Goal: Transaction & Acquisition: Purchase product/service

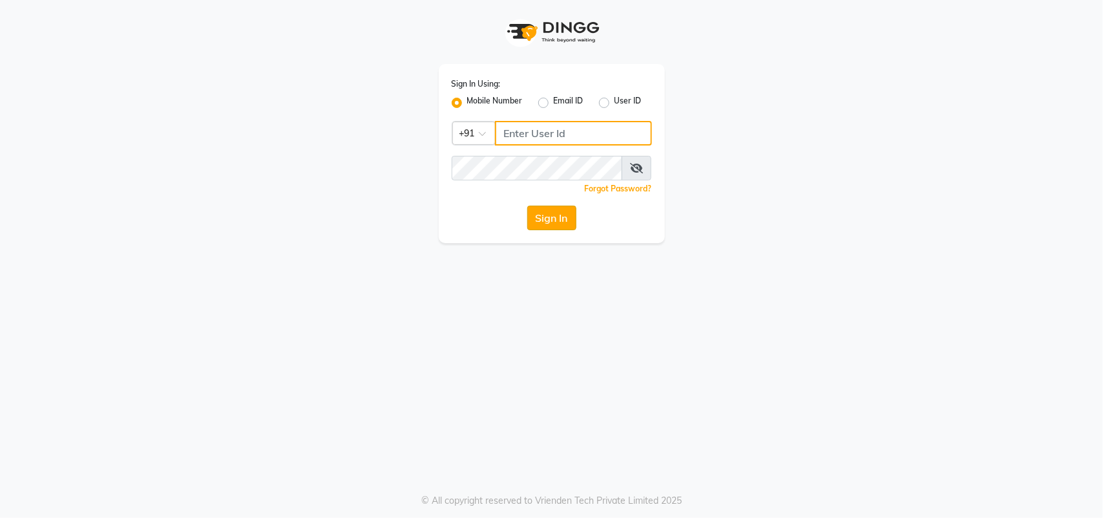
type input "1110202030"
click at [572, 220] on button "Sign In" at bounding box center [551, 218] width 49 height 25
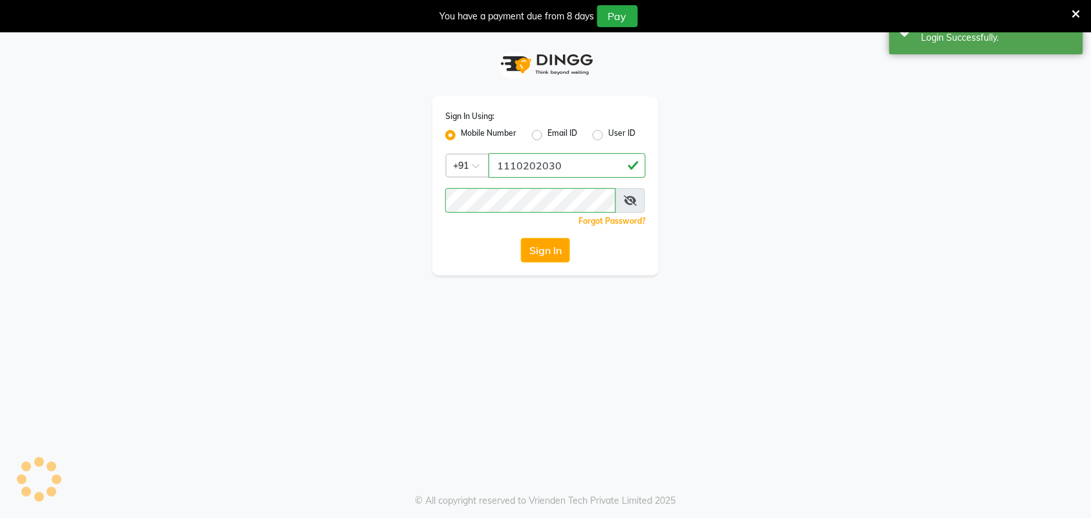
select select "service"
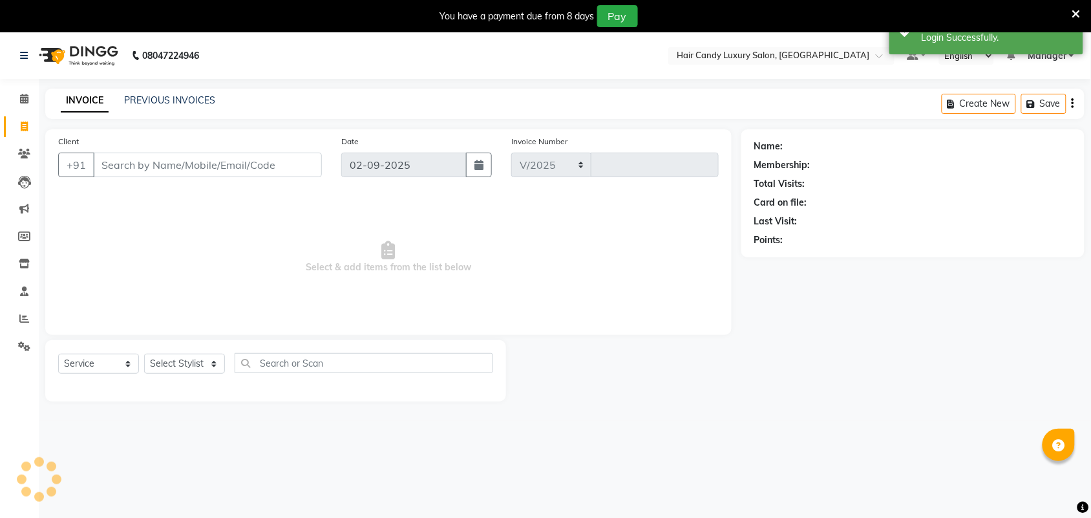
select select "6645"
type input "6232"
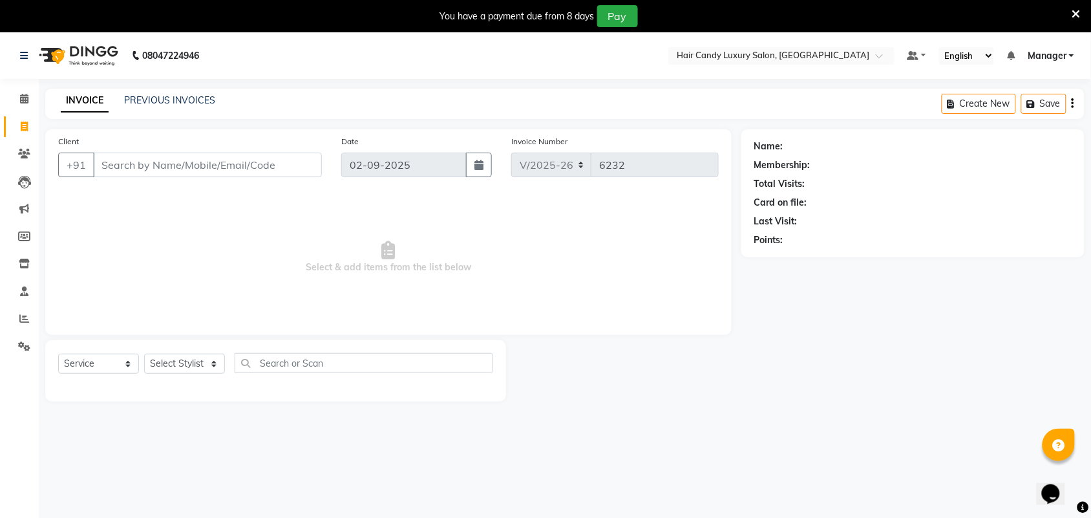
click at [1080, 8] on icon at bounding box center [1076, 14] width 8 height 12
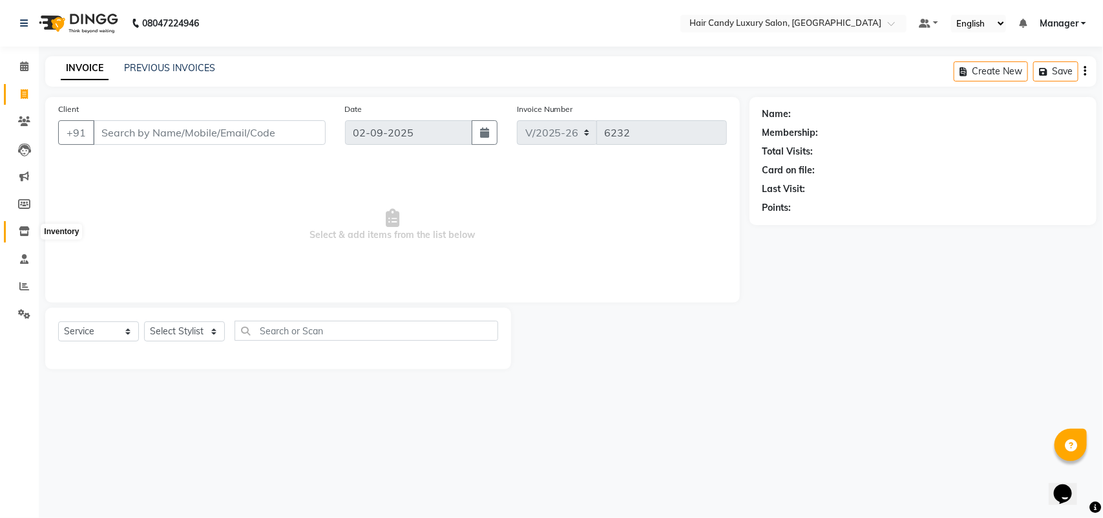
click at [19, 233] on icon at bounding box center [24, 231] width 11 height 10
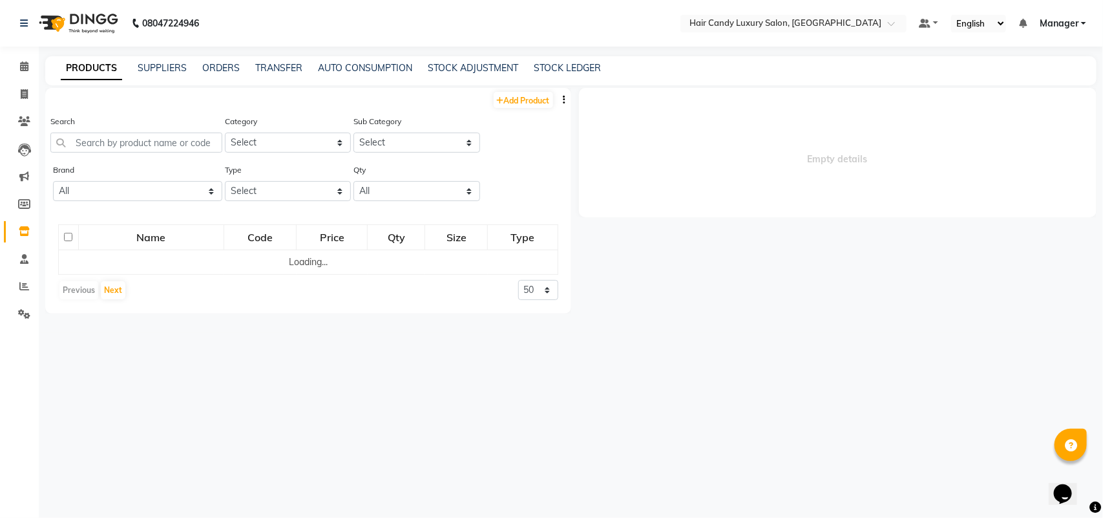
select select
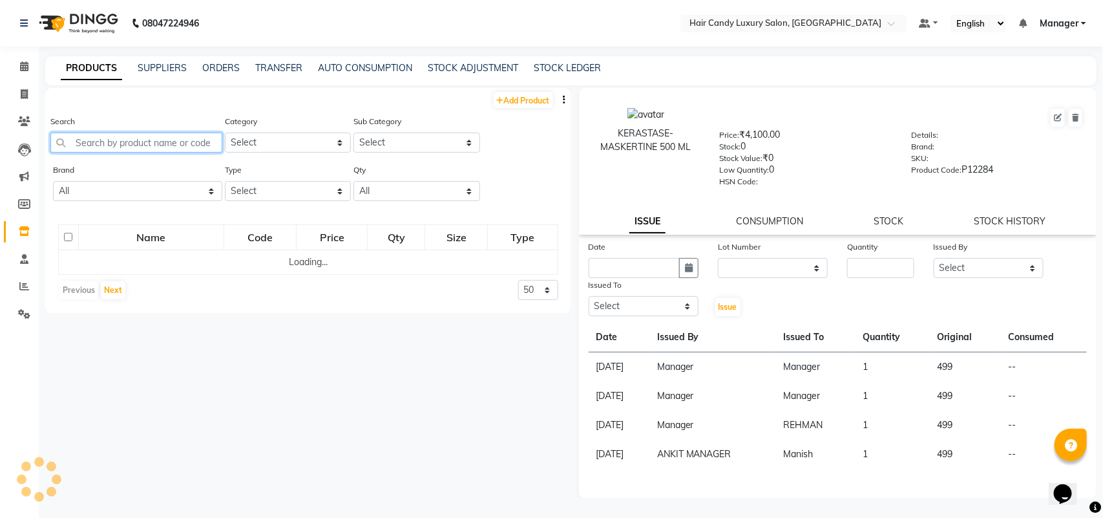
click at [111, 134] on input "text" at bounding box center [136, 142] width 172 height 20
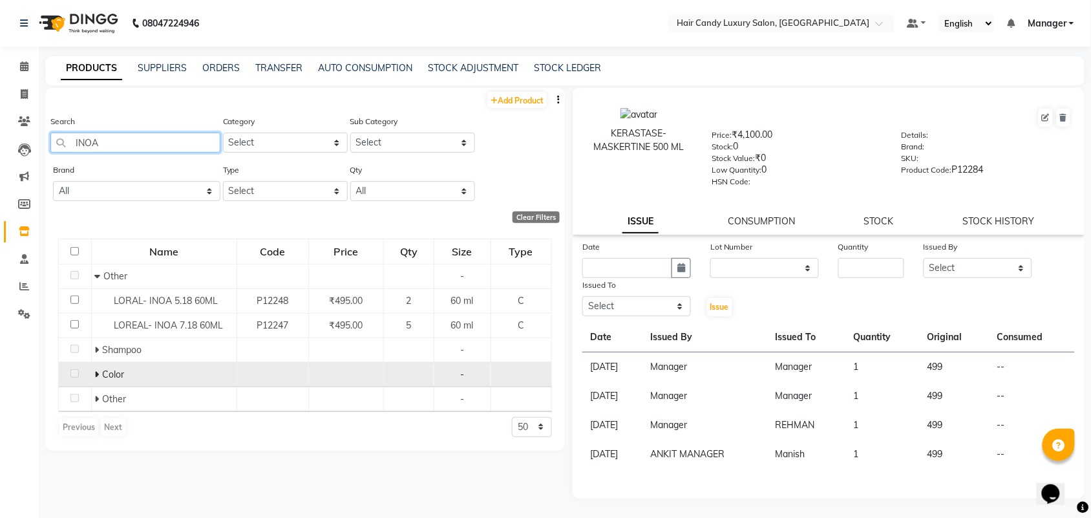
type input "INOA"
click at [94, 377] on icon at bounding box center [96, 374] width 5 height 9
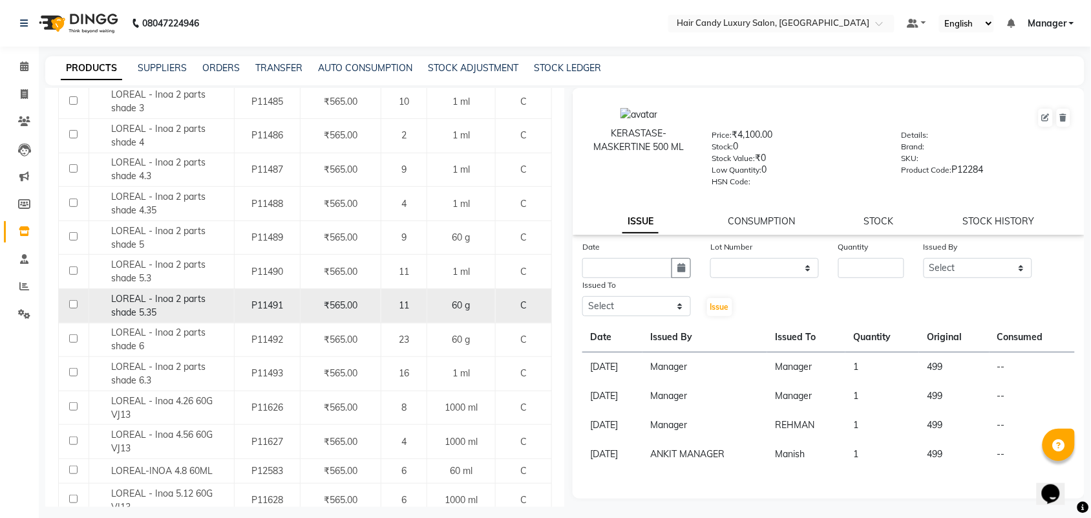
scroll to position [485, 0]
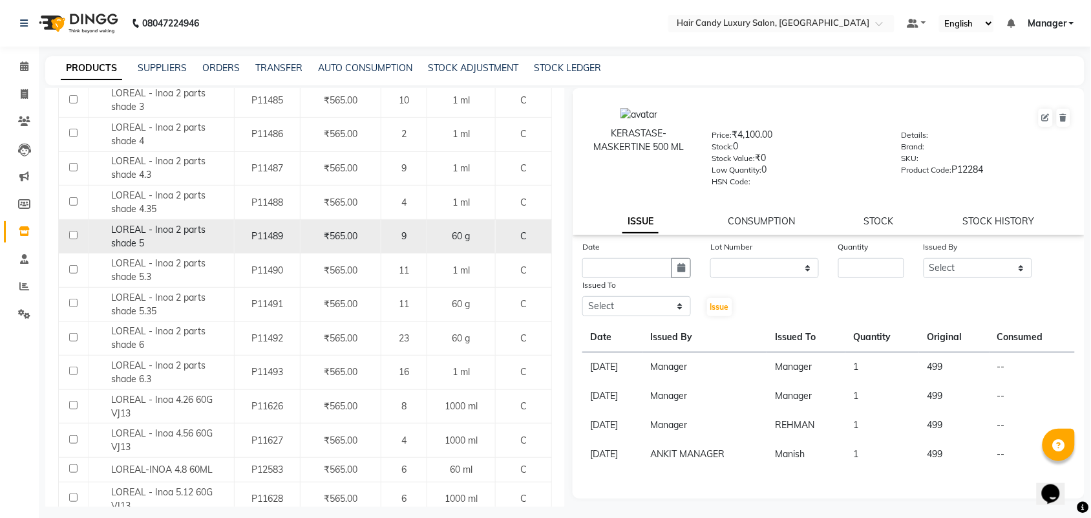
click at [146, 247] on div "LOREAL - Inoa 2 parts shade 5" at bounding box center [161, 236] width 138 height 27
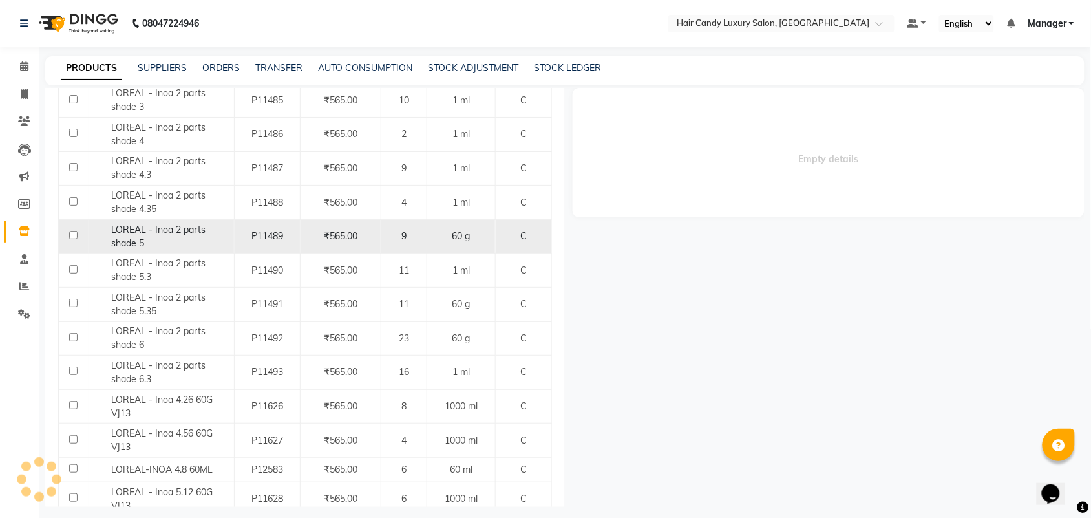
select select
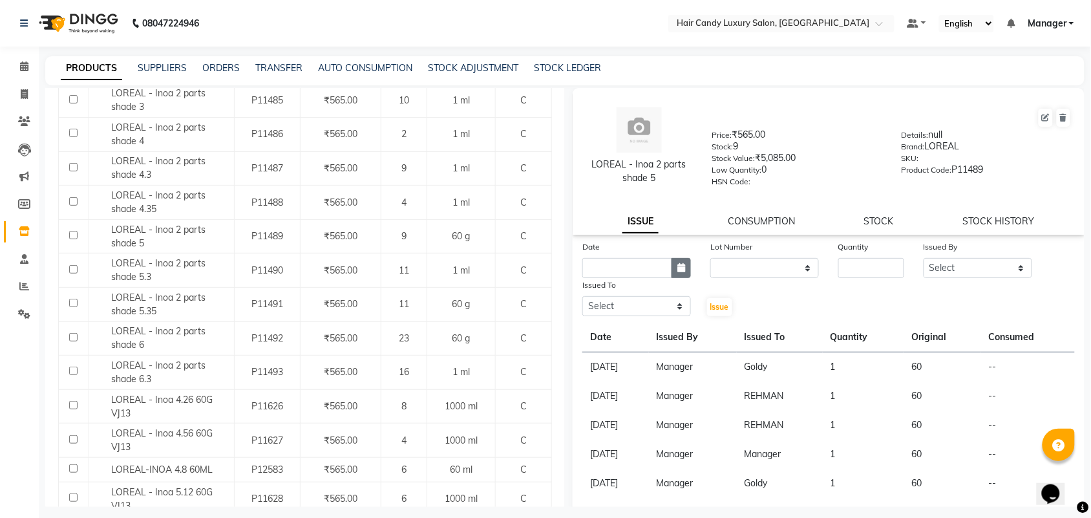
click at [671, 269] on button "button" at bounding box center [680, 268] width 19 height 20
select select "9"
select select "2025"
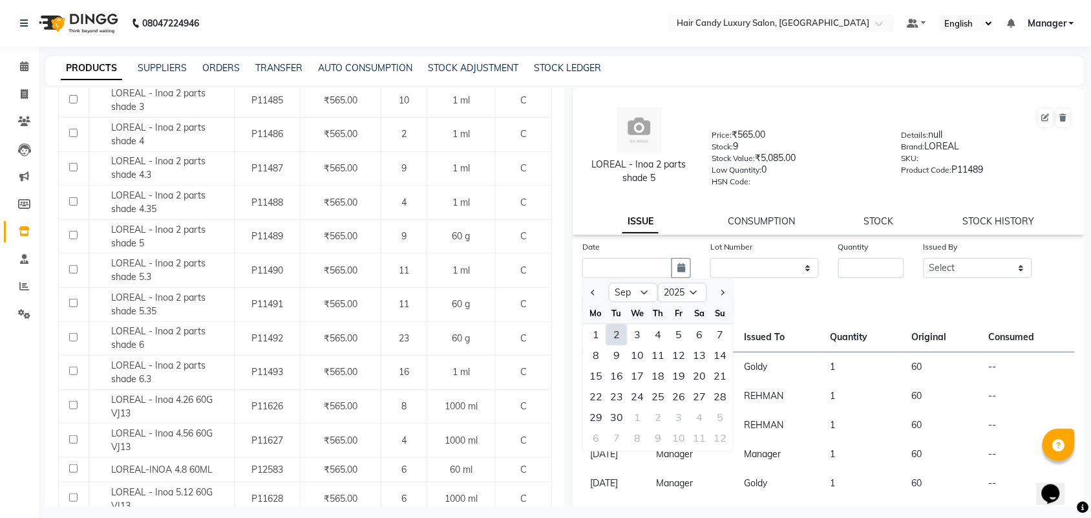
click at [618, 337] on div "2" at bounding box center [616, 334] width 21 height 21
type input "02-09-2025"
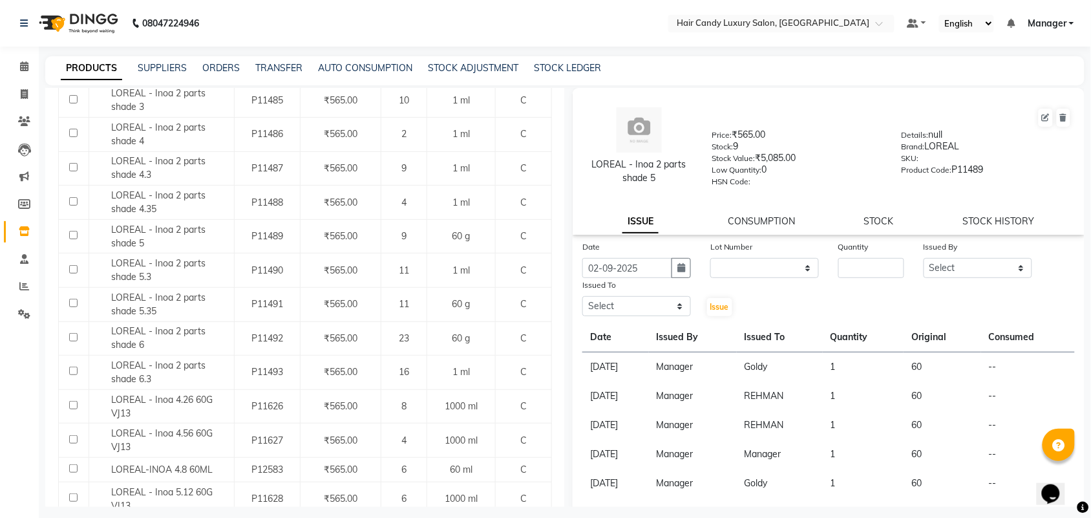
click at [858, 278] on div "Date 02-09-2025 Lot Number None Quantity Issued By Select Aman ANKIT MANAGER BH…" at bounding box center [829, 279] width 512 height 78
click at [861, 272] on input "number" at bounding box center [871, 268] width 66 height 20
type input "1"
select select "68436"
select select "52594"
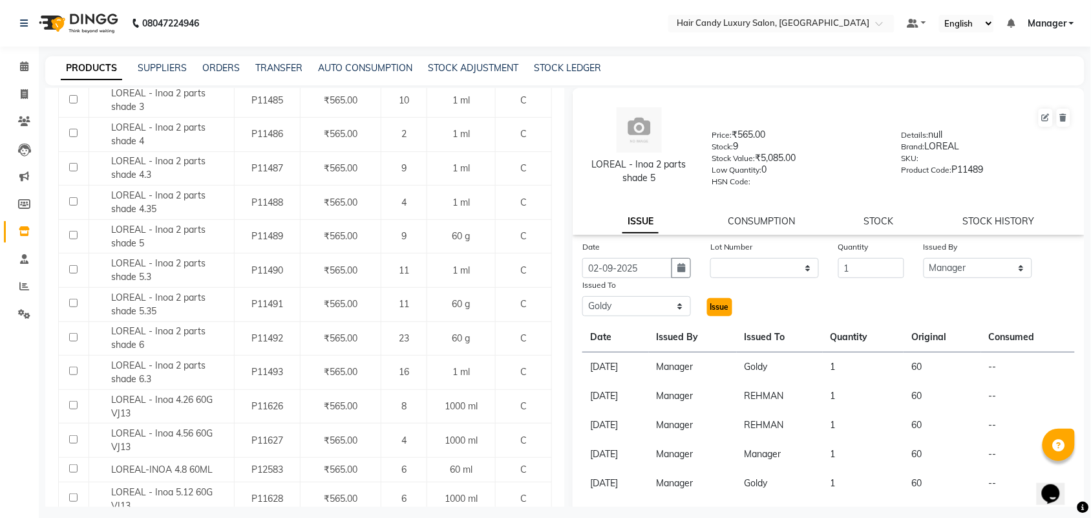
click at [711, 302] on span "Issue" at bounding box center [719, 307] width 19 height 10
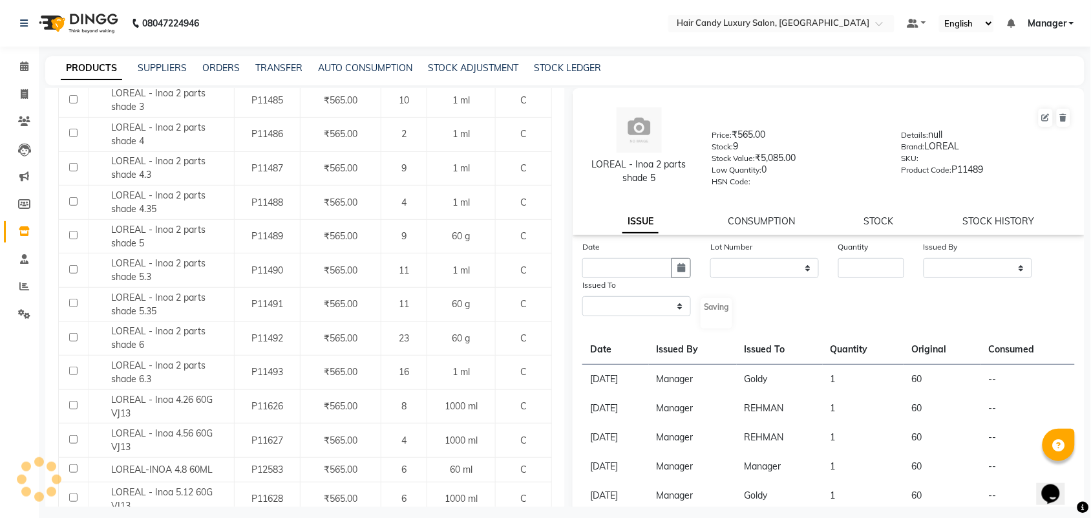
select select
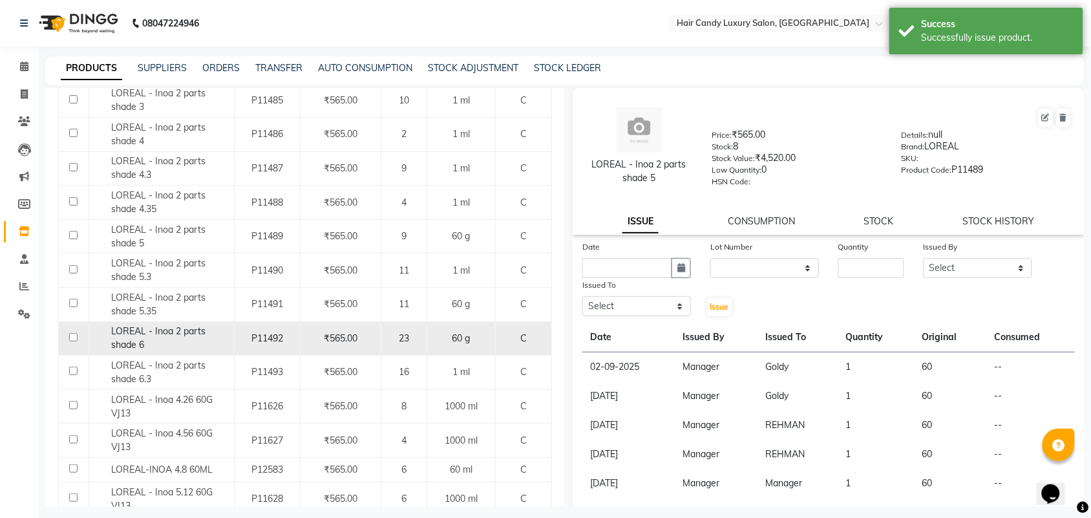
click at [166, 353] on td "LOREAL - Inoa 2 parts shade 6" at bounding box center [161, 338] width 145 height 34
click at [186, 344] on div "LOREAL - Inoa 2 parts shade 6" at bounding box center [161, 337] width 138 height 27
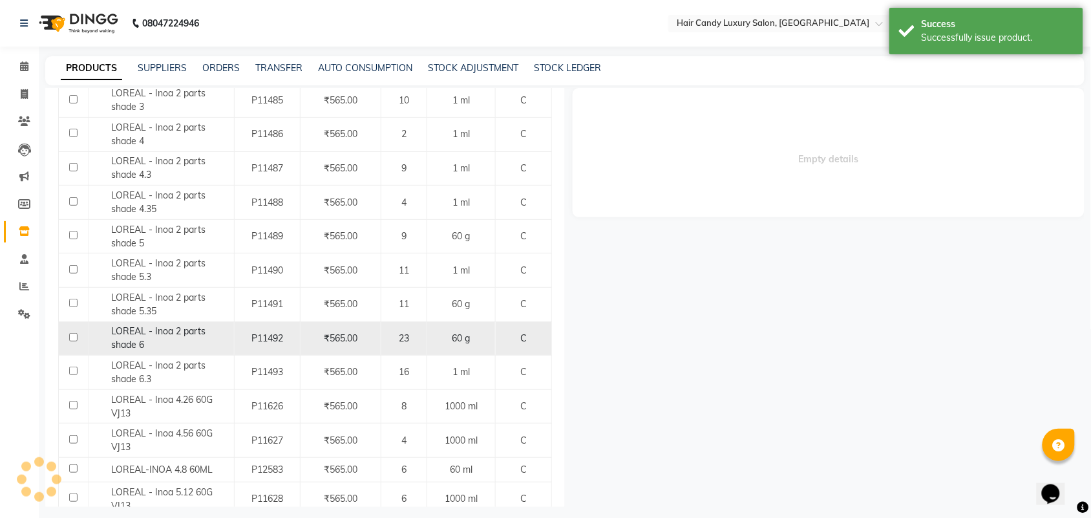
select select
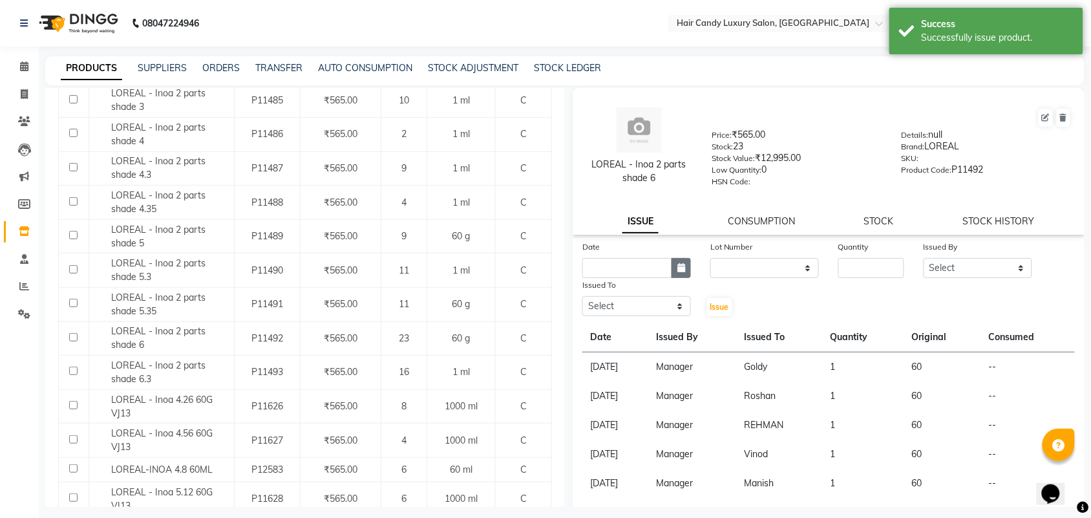
click at [677, 263] on icon "button" at bounding box center [681, 267] width 8 height 9
select select "9"
select select "2025"
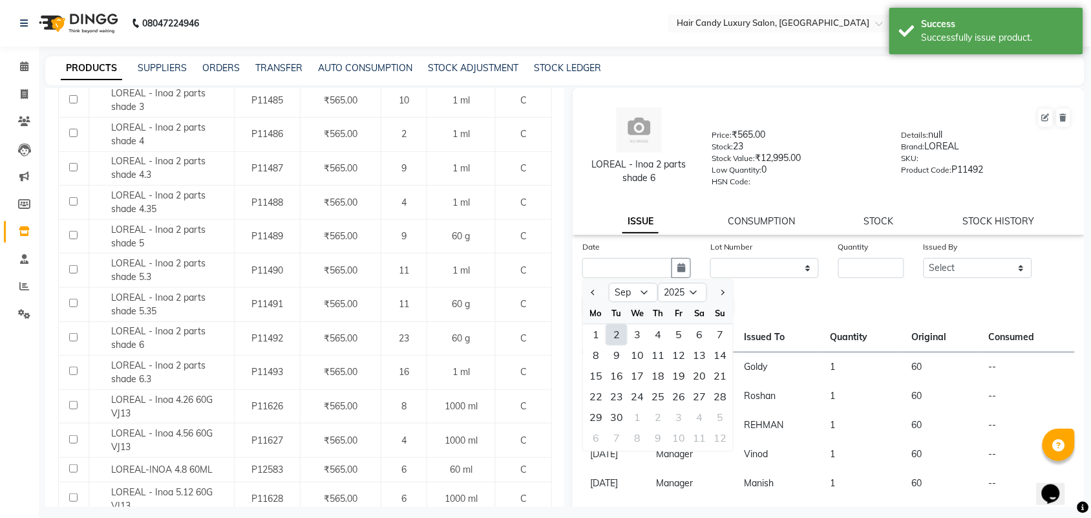
click at [607, 330] on div "2" at bounding box center [616, 334] width 21 height 21
type input "02-09-2025"
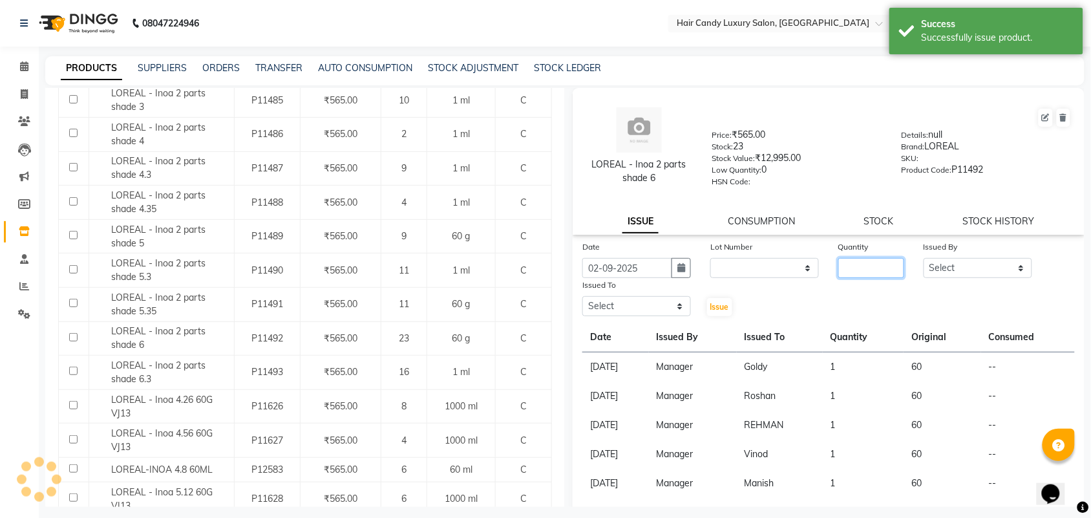
click at [855, 260] on input "number" at bounding box center [871, 268] width 66 height 20
type input "4"
type input "1"
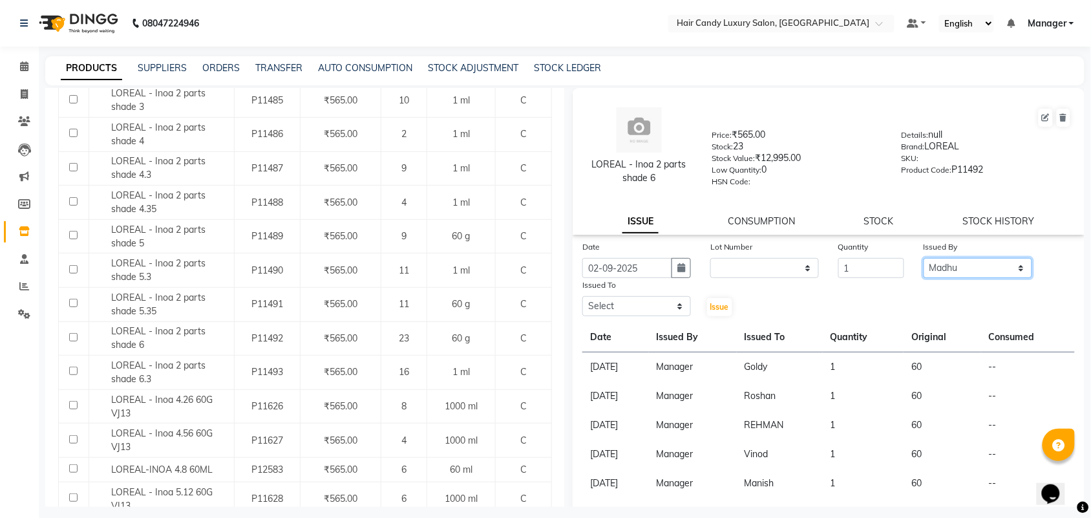
select select "68436"
select select "52594"
click at [712, 304] on span "Issue" at bounding box center [719, 307] width 19 height 10
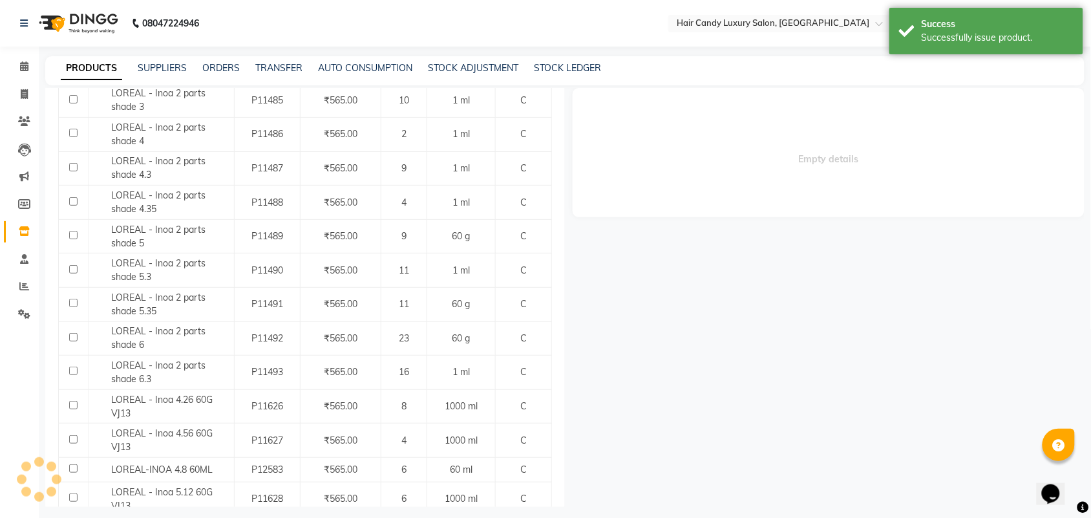
select select
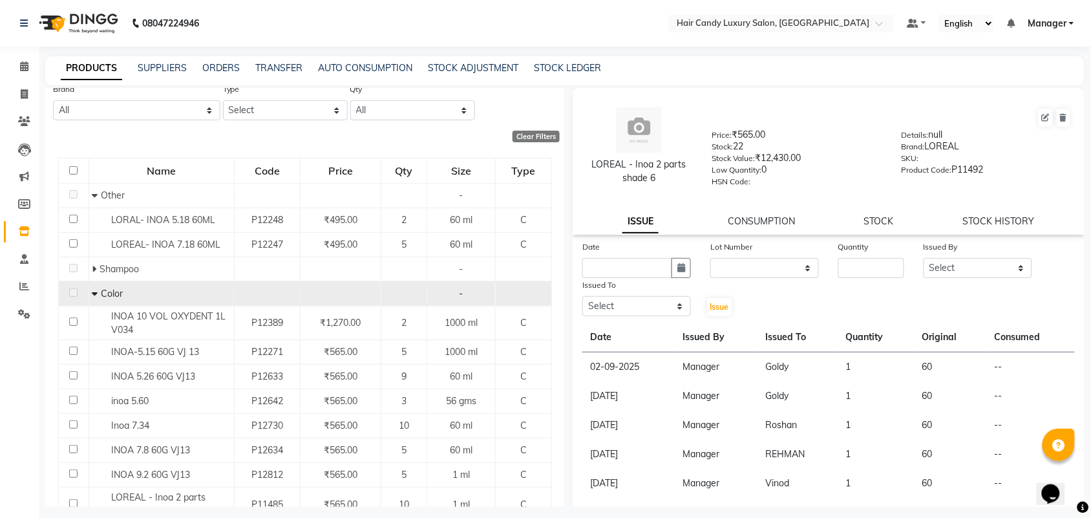
scroll to position [0, 0]
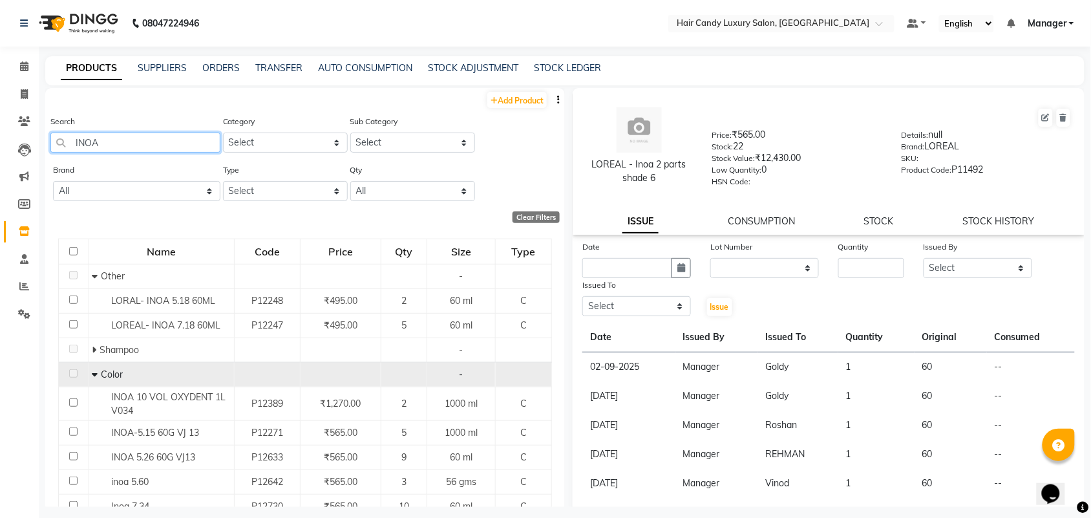
drag, startPoint x: 111, startPoint y: 140, endPoint x: 0, endPoint y: 198, distance: 124.9
click at [0, 205] on app-home "08047224946 Select Location × Hair Candy Luxury Salon, Greater Kailash Default …" at bounding box center [545, 263] width 1091 height 526
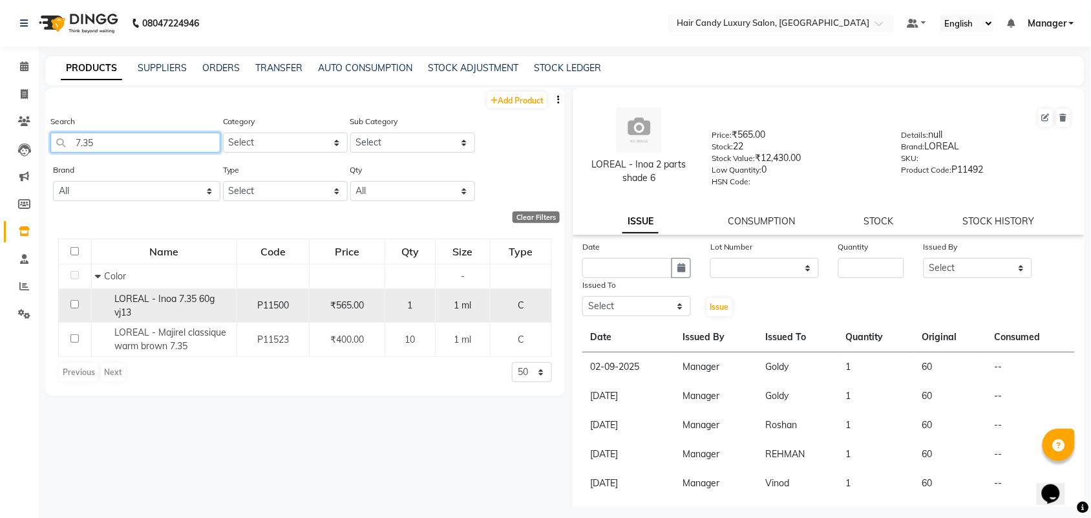
type input "7.35"
click at [169, 312] on div "LOREAL - Inoa 7.35 60g vj13" at bounding box center [164, 305] width 138 height 27
select select
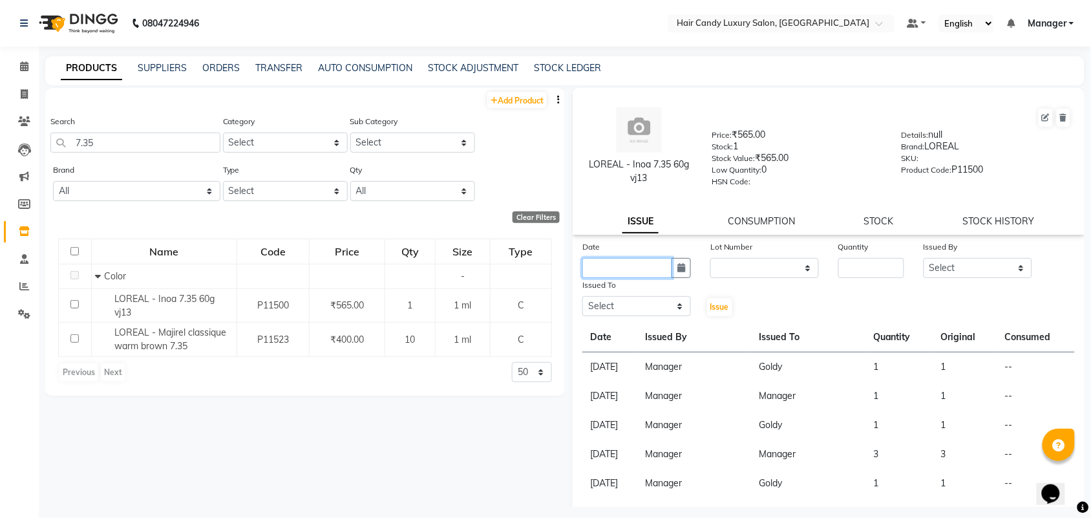
click at [666, 258] on input "text" at bounding box center [627, 268] width 90 height 20
select select "9"
select select "2025"
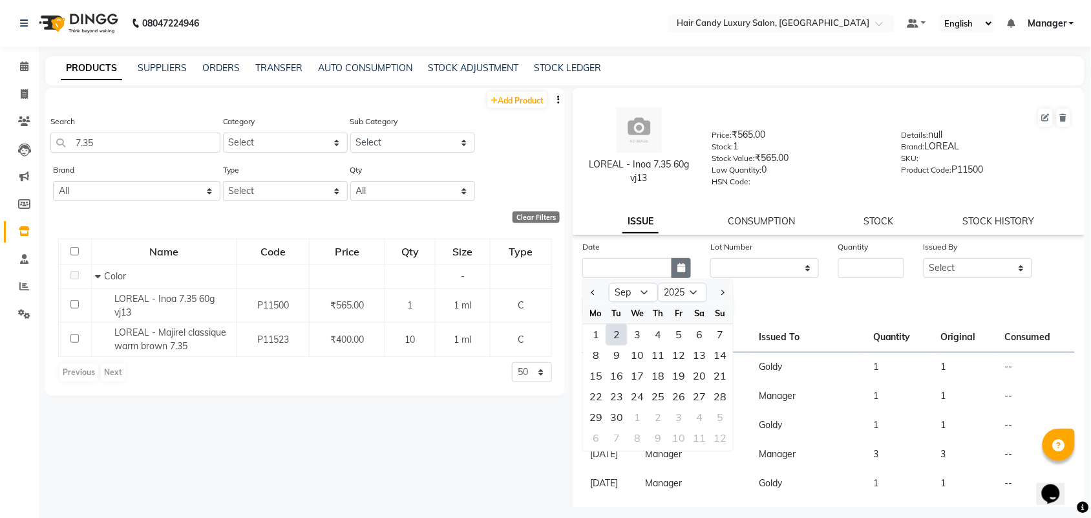
click at [677, 263] on icon "button" at bounding box center [681, 267] width 8 height 9
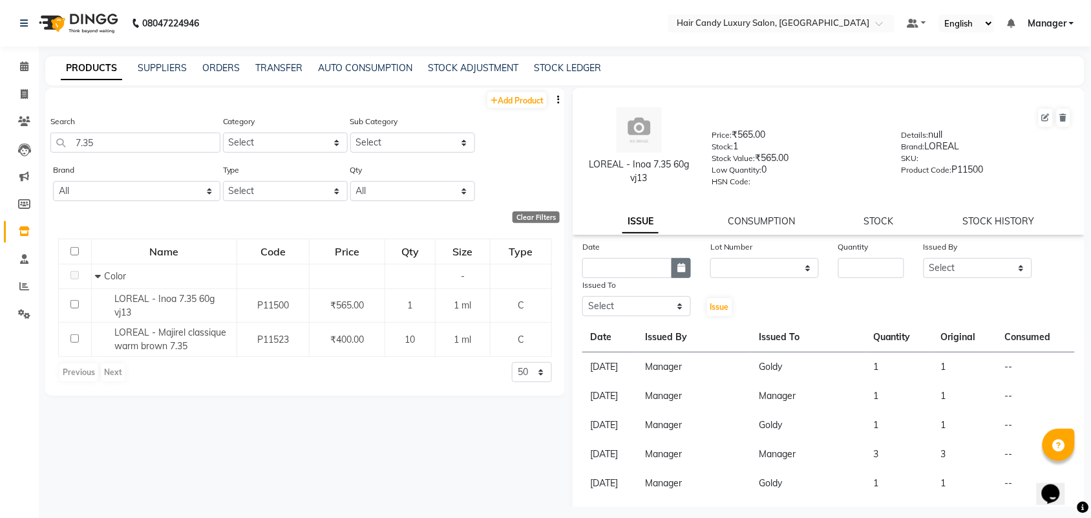
click at [686, 270] on button "button" at bounding box center [680, 268] width 19 height 20
select select "9"
select select "2025"
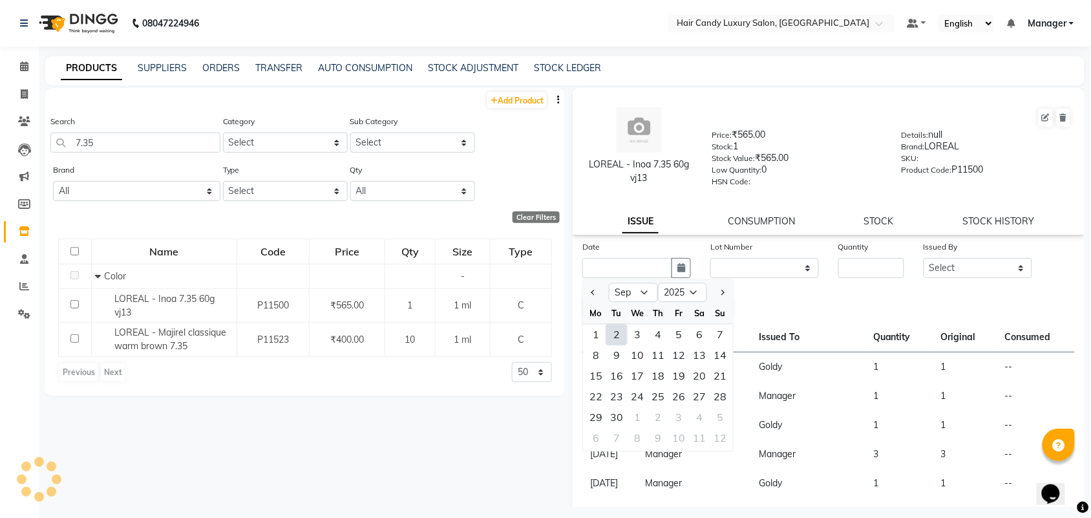
click at [622, 334] on div "2" at bounding box center [616, 334] width 21 height 21
type input "02-09-2025"
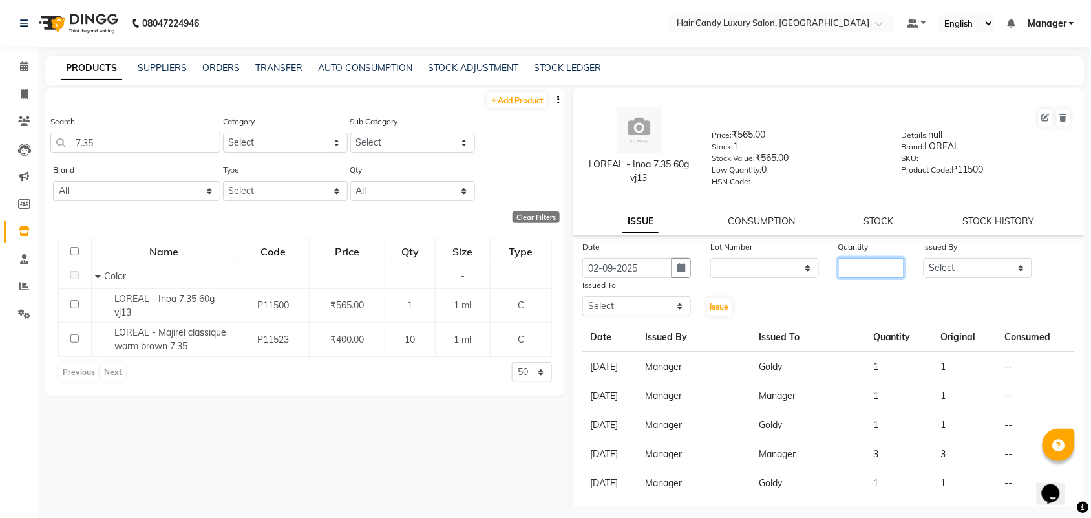
drag, startPoint x: 838, startPoint y: 266, endPoint x: 851, endPoint y: 260, distance: 14.2
click at [840, 266] on input "number" at bounding box center [871, 268] width 66 height 20
type input "1"
select select "68436"
select select "52594"
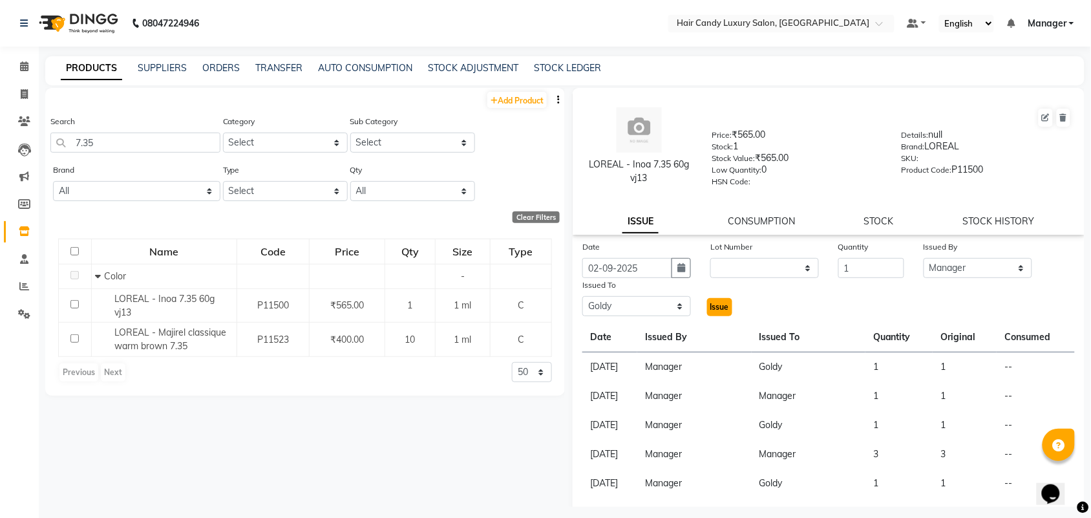
click at [719, 304] on span "Issue" at bounding box center [719, 307] width 19 height 10
select select
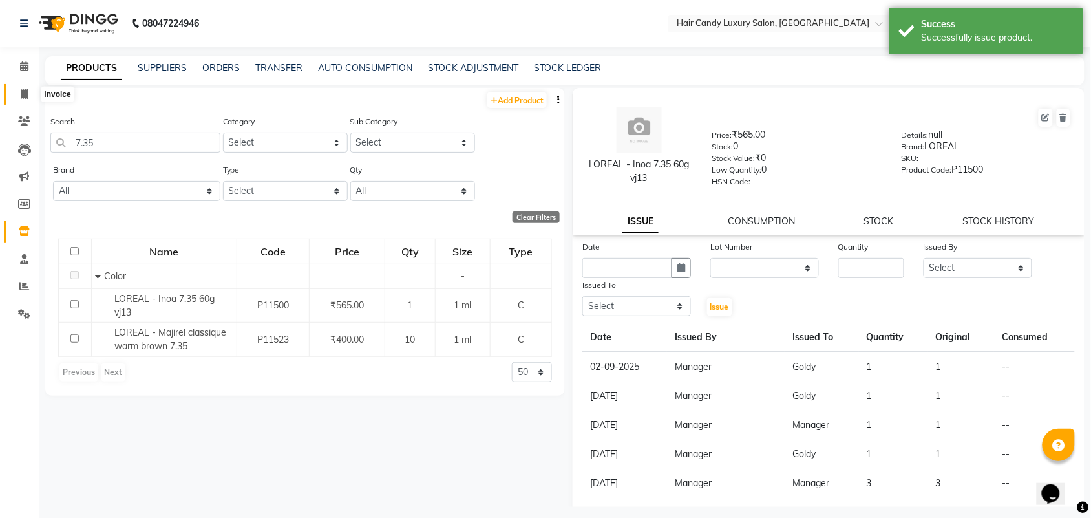
click at [30, 90] on span at bounding box center [24, 94] width 23 height 15
select select "service"
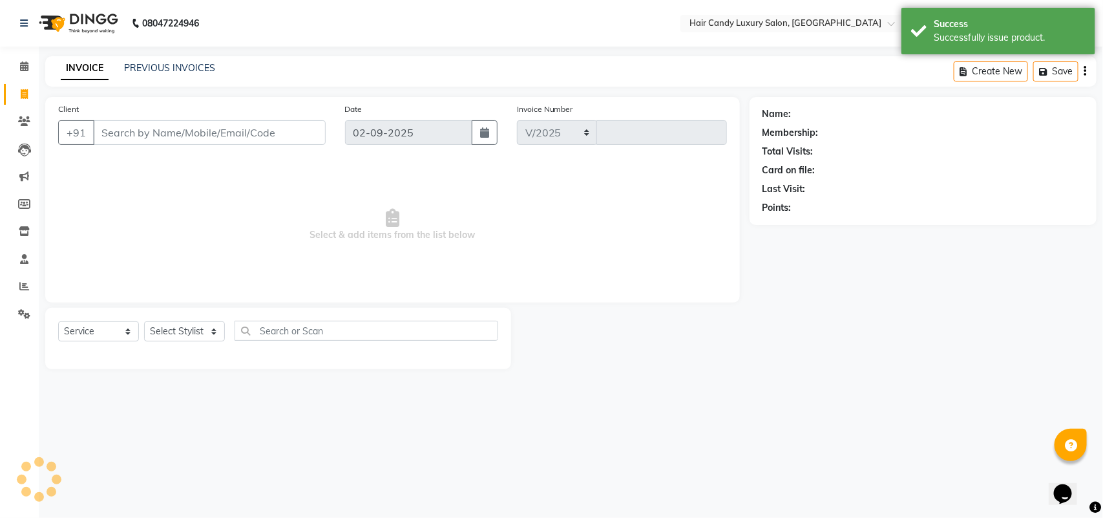
select select "6645"
type input "6232"
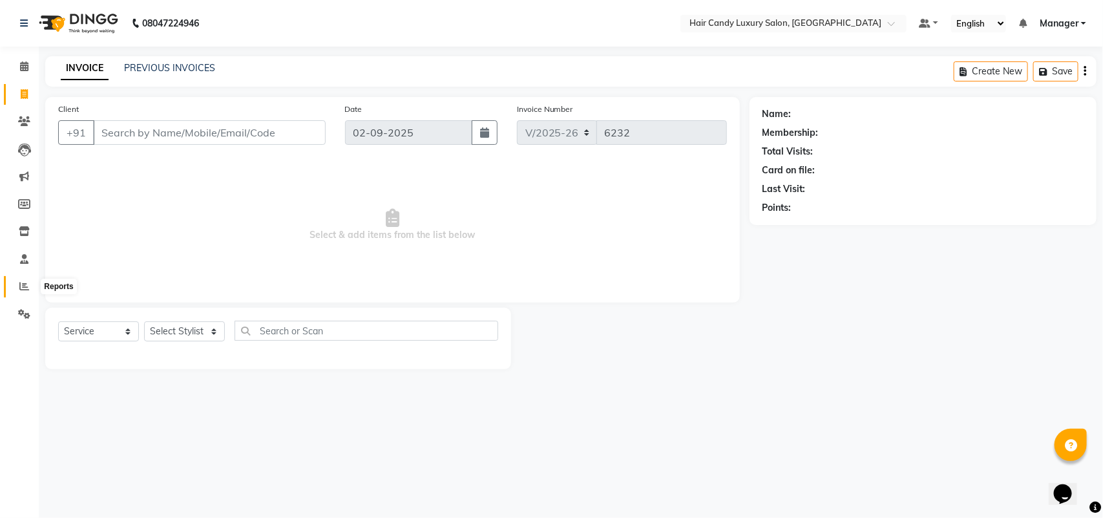
click at [24, 281] on icon at bounding box center [24, 286] width 10 height 10
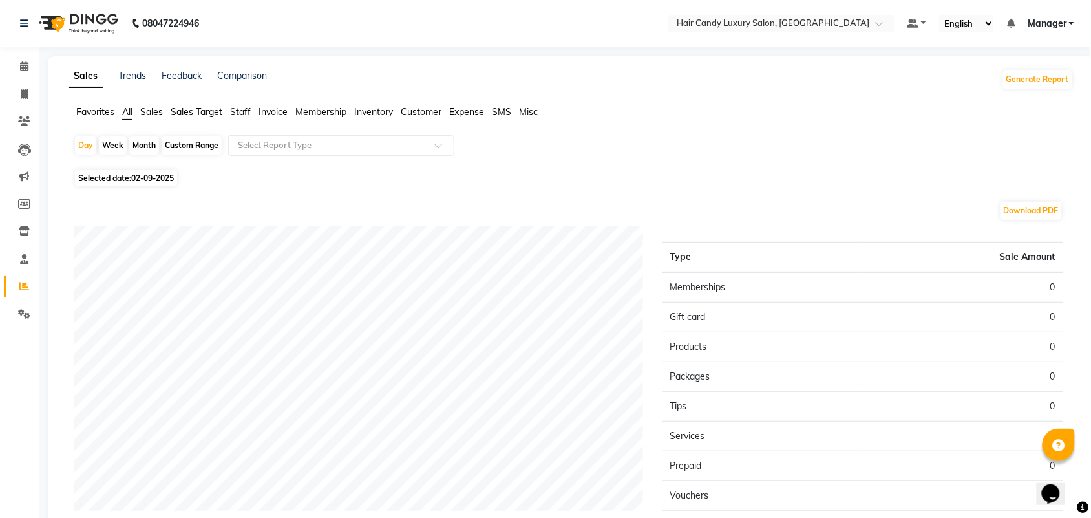
click at [149, 147] on div "Month" at bounding box center [144, 145] width 30 height 18
select select "9"
select select "2025"
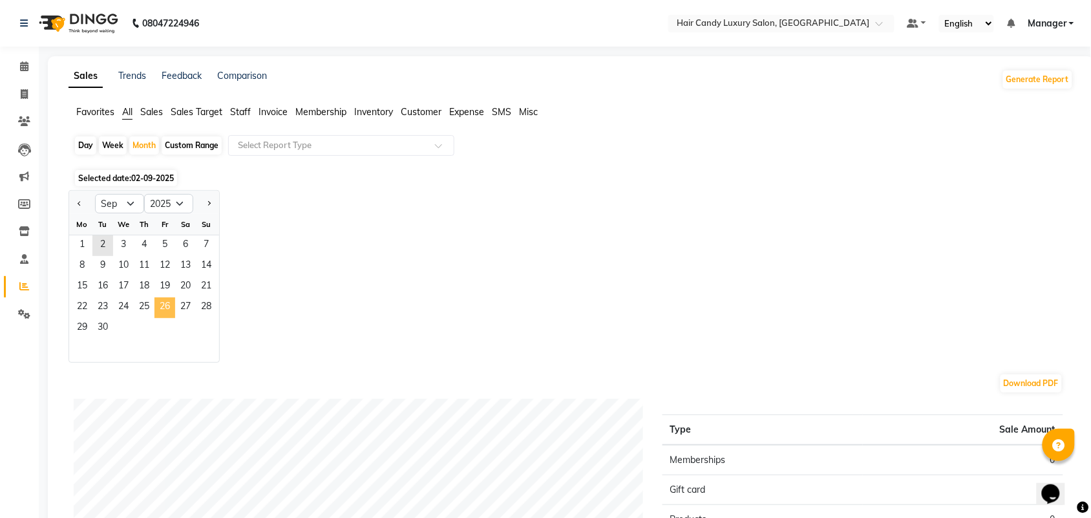
click at [158, 299] on span "26" at bounding box center [164, 307] width 21 height 21
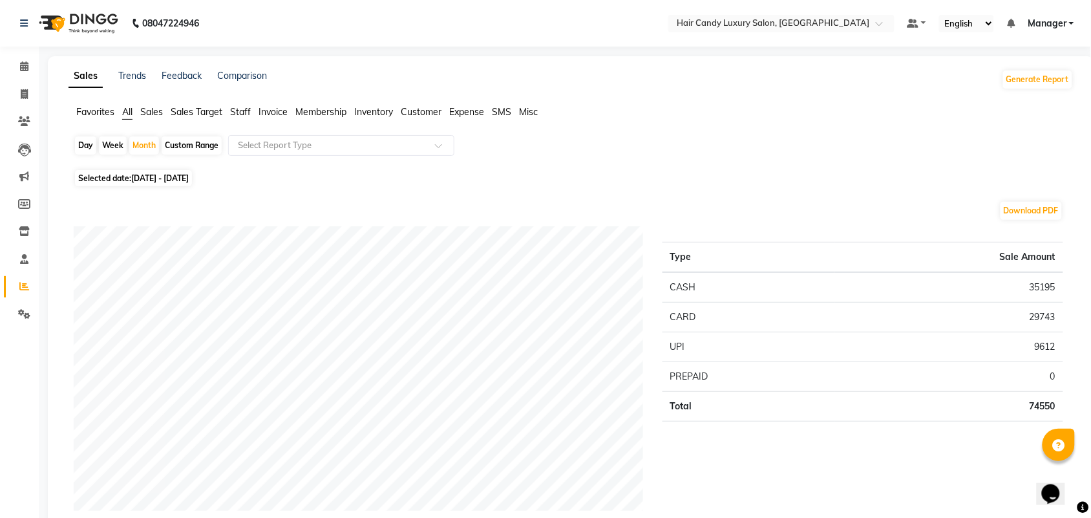
click at [237, 110] on span "Staff" at bounding box center [240, 112] width 21 height 12
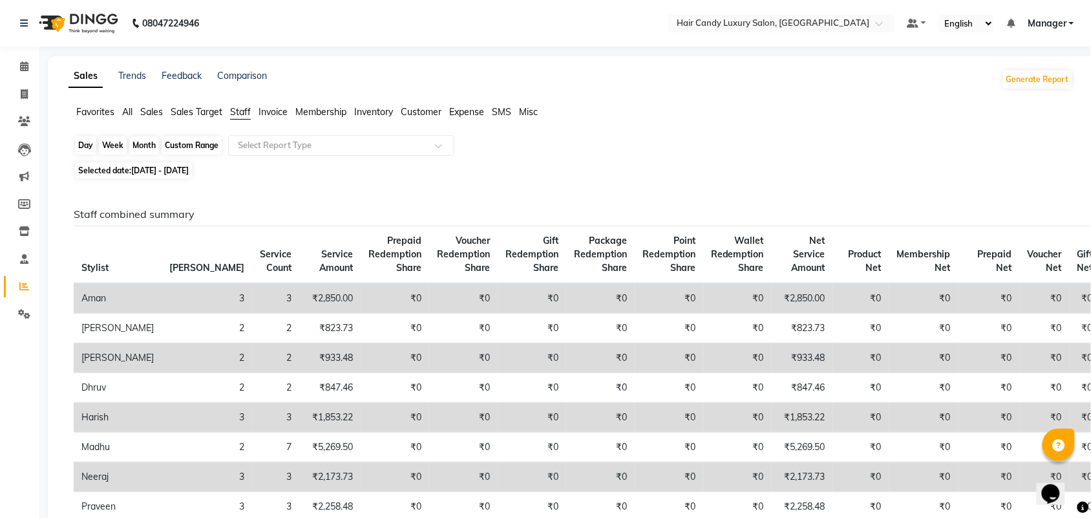
click at [143, 143] on div "Month" at bounding box center [144, 145] width 30 height 18
select select "9"
select select "2025"
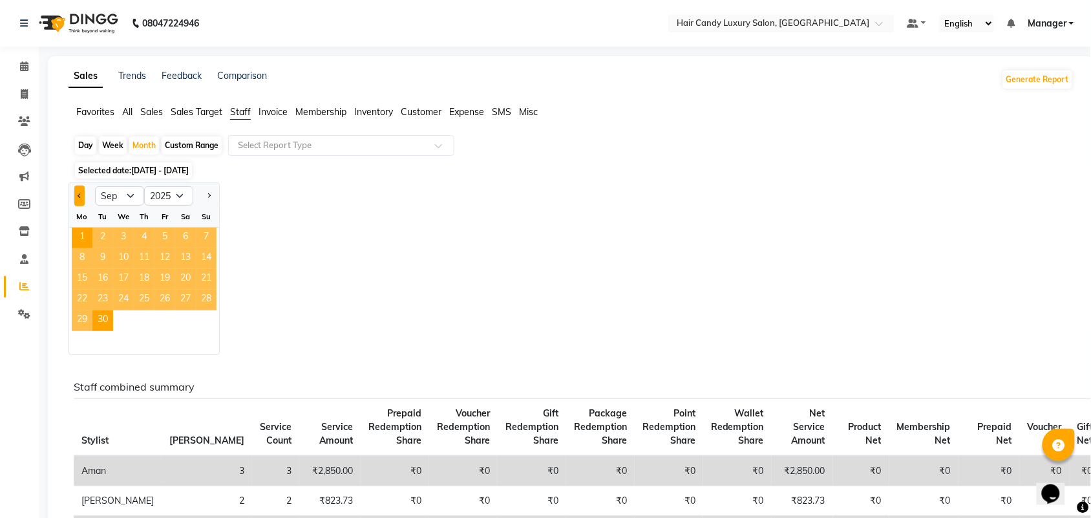
click at [78, 204] on button "Previous month" at bounding box center [79, 195] width 10 height 21
select select "8"
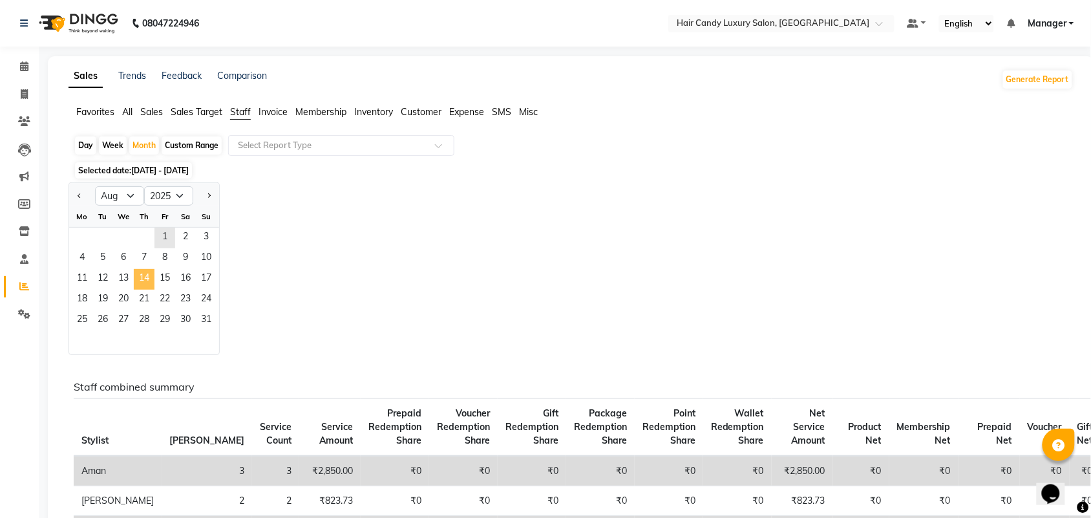
click at [146, 272] on span "14" at bounding box center [144, 279] width 21 height 21
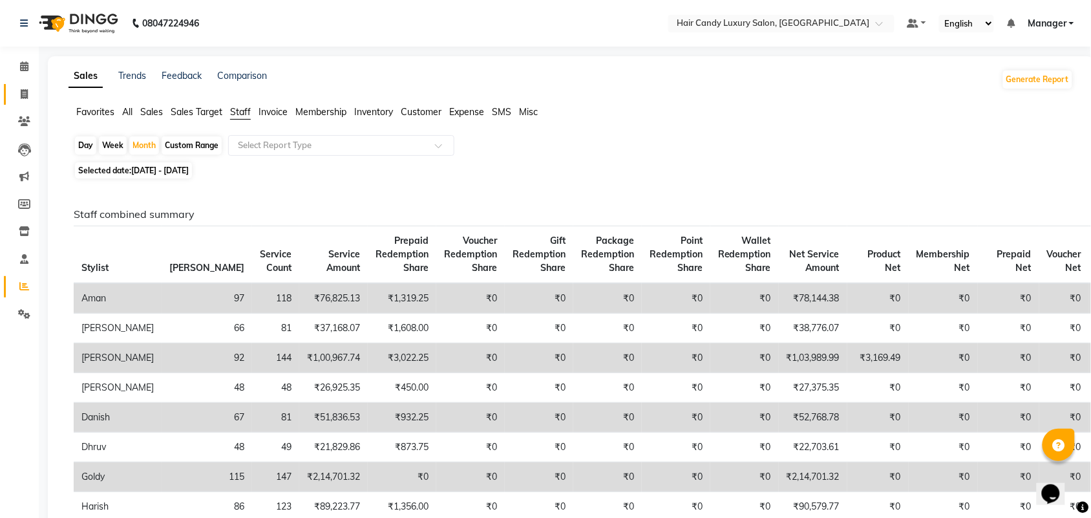
click at [26, 85] on link "Invoice" at bounding box center [19, 94] width 31 height 21
select select "6645"
select select "service"
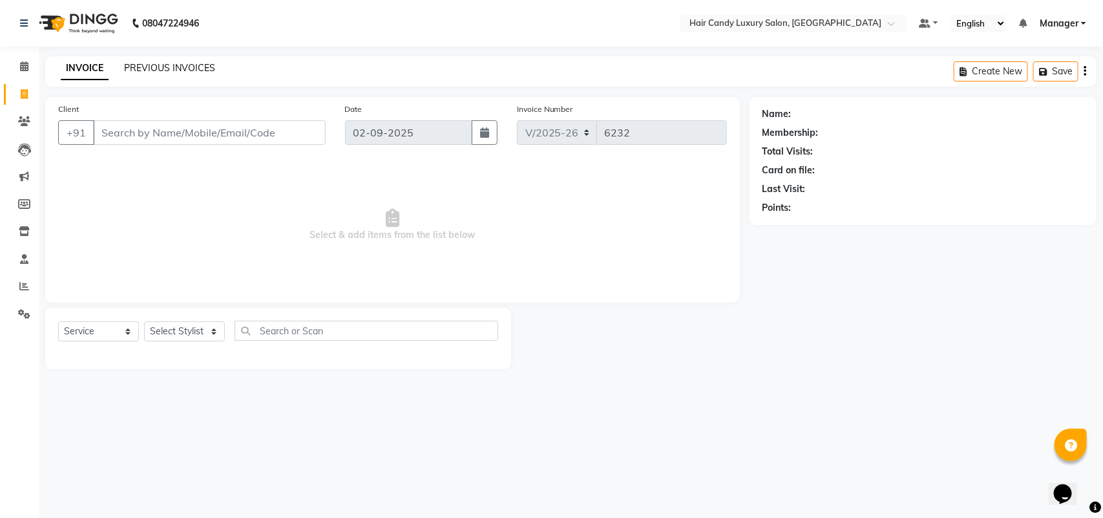
click at [171, 69] on link "PREVIOUS INVOICES" at bounding box center [169, 68] width 91 height 12
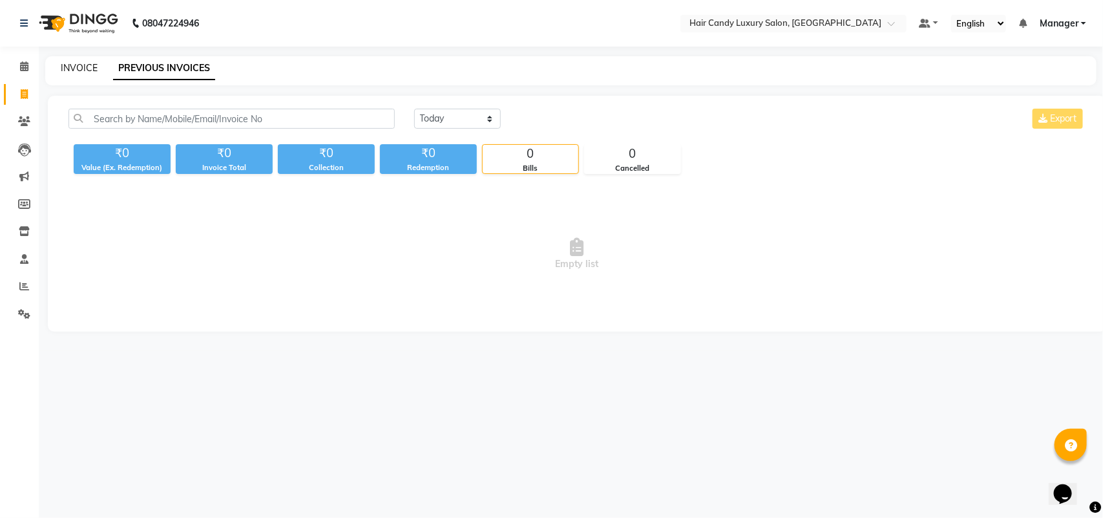
click at [85, 67] on link "INVOICE" at bounding box center [79, 68] width 37 height 12
select select "6645"
select select "service"
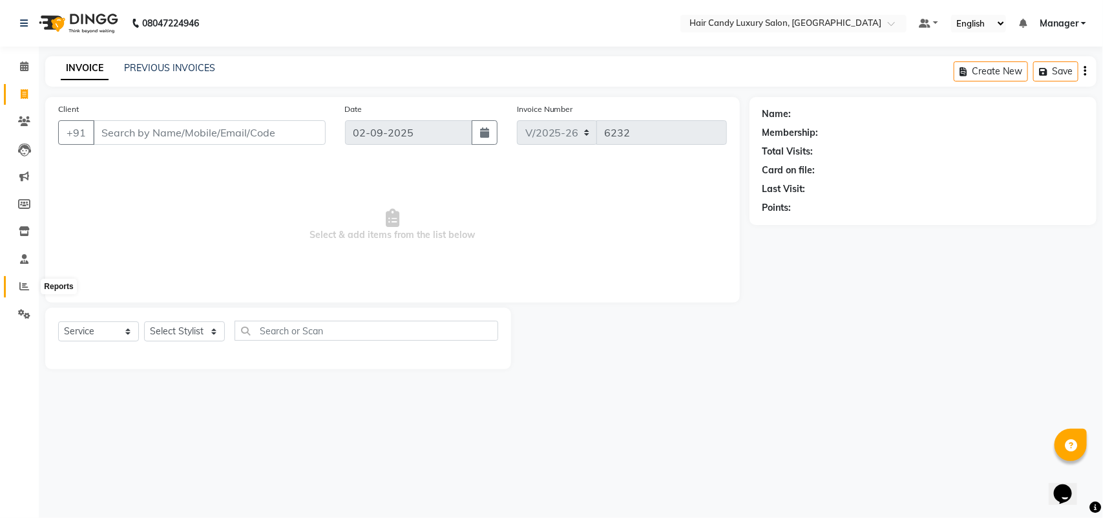
click at [21, 288] on icon at bounding box center [24, 286] width 10 height 10
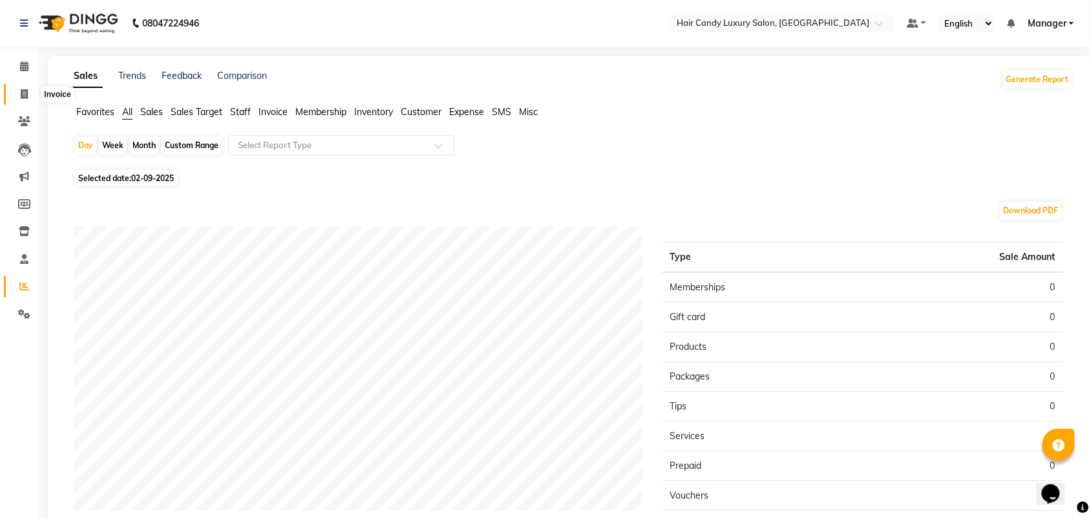
click at [23, 91] on icon at bounding box center [24, 94] width 7 height 10
select select "service"
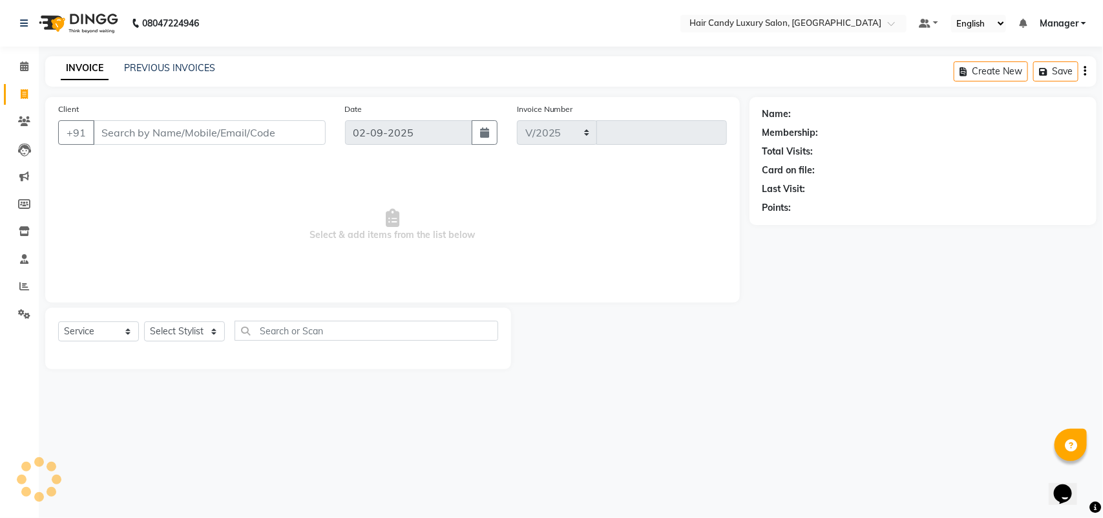
select select "6645"
type input "6232"
click at [149, 69] on link "PREVIOUS INVOICES" at bounding box center [169, 68] width 91 height 12
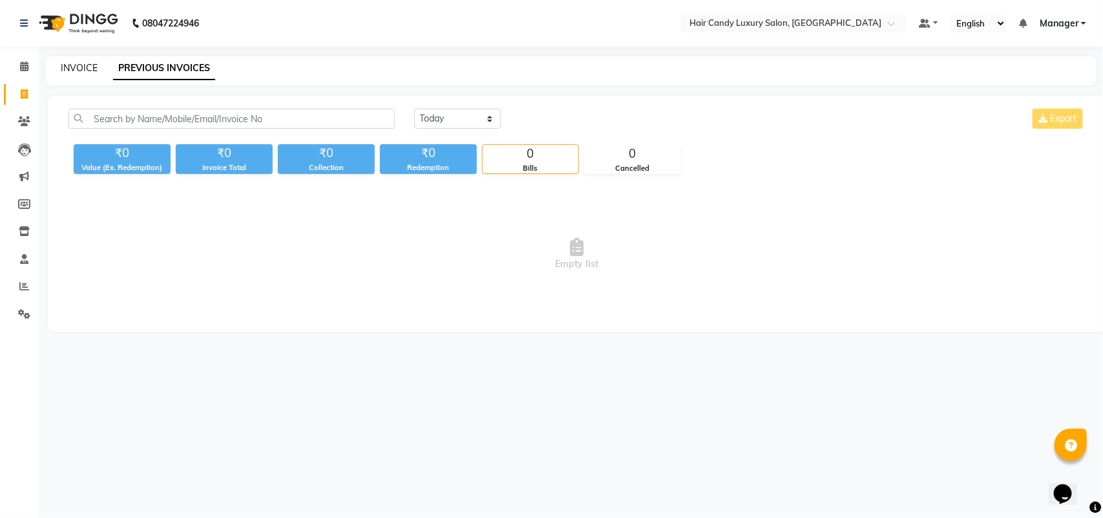
click at [69, 69] on link "INVOICE" at bounding box center [79, 68] width 37 height 12
select select "6645"
select select "service"
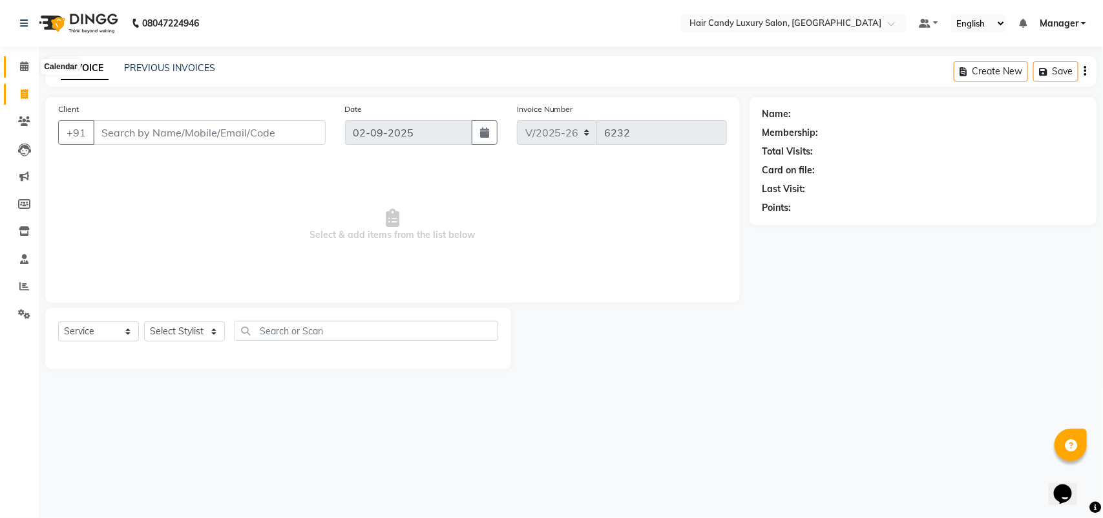
click at [17, 66] on span at bounding box center [24, 66] width 23 height 15
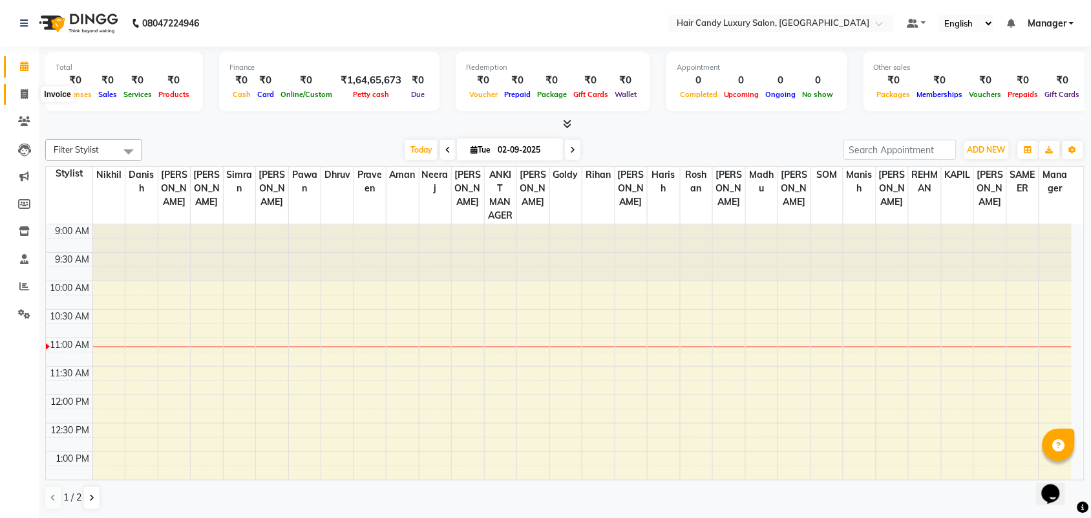
click at [26, 97] on icon at bounding box center [24, 94] width 7 height 10
select select "service"
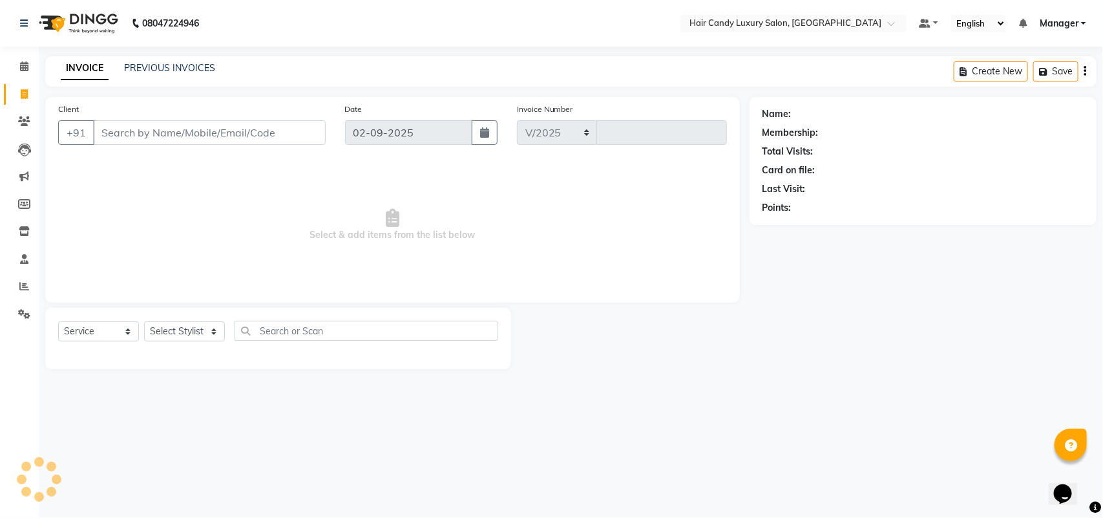
select select "6645"
type input "6232"
click at [23, 313] on icon at bounding box center [24, 314] width 12 height 10
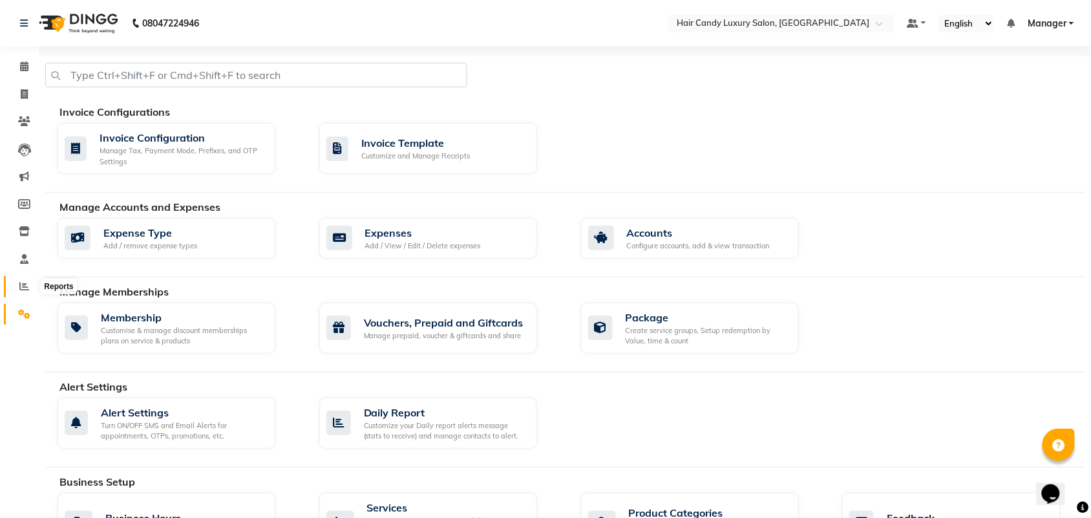
click at [27, 288] on icon at bounding box center [24, 286] width 10 height 10
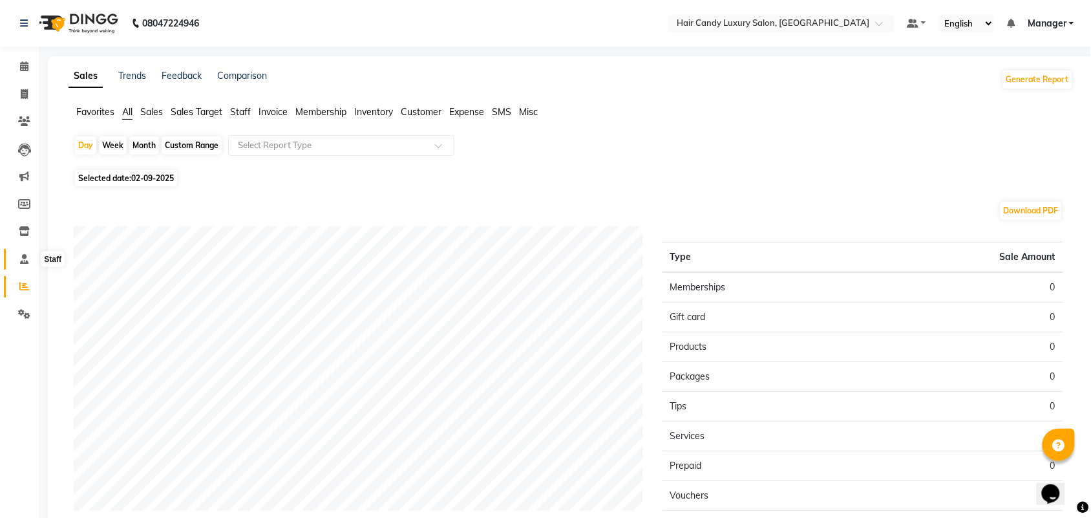
click at [20, 254] on icon at bounding box center [24, 259] width 8 height 10
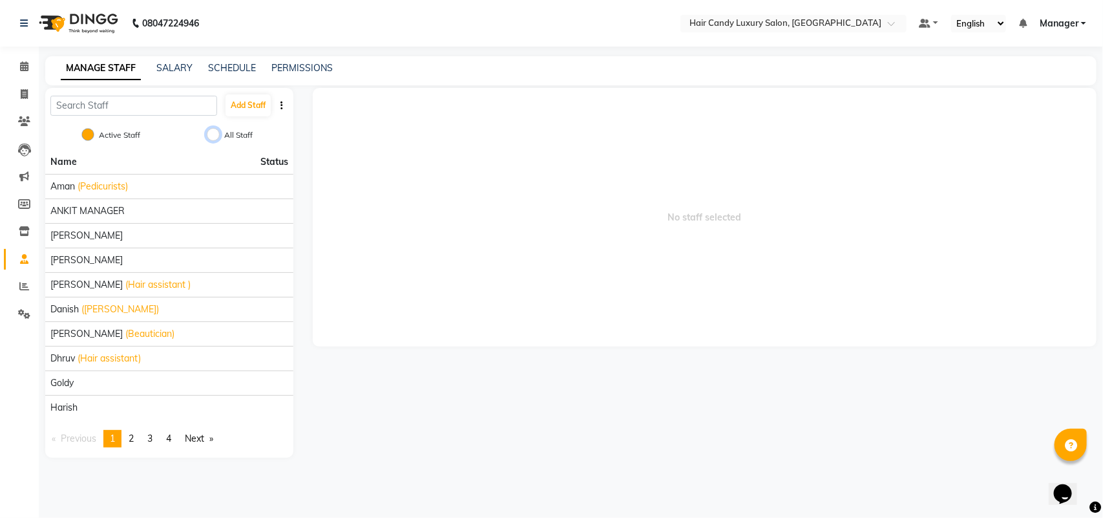
click at [217, 137] on input "All Staff" at bounding box center [213, 134] width 13 height 13
radio input "true"
click at [131, 441] on span "2" at bounding box center [131, 438] width 5 height 12
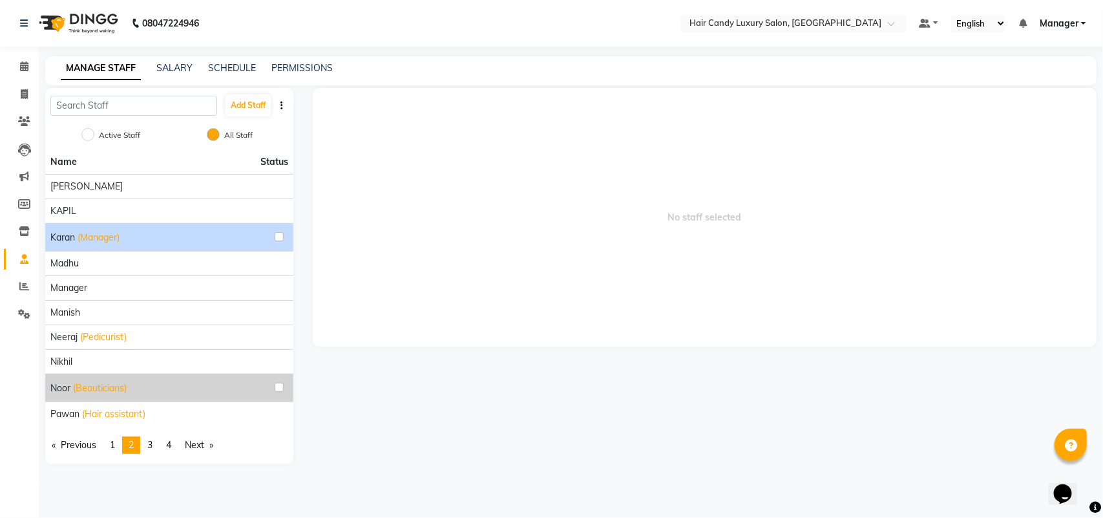
click at [101, 238] on span "(Manager)" at bounding box center [99, 238] width 42 height 14
click at [138, 229] on div "Karan (Manager)" at bounding box center [169, 237] width 238 height 17
click at [153, 237] on div "Karan (Manager)" at bounding box center [169, 237] width 238 height 17
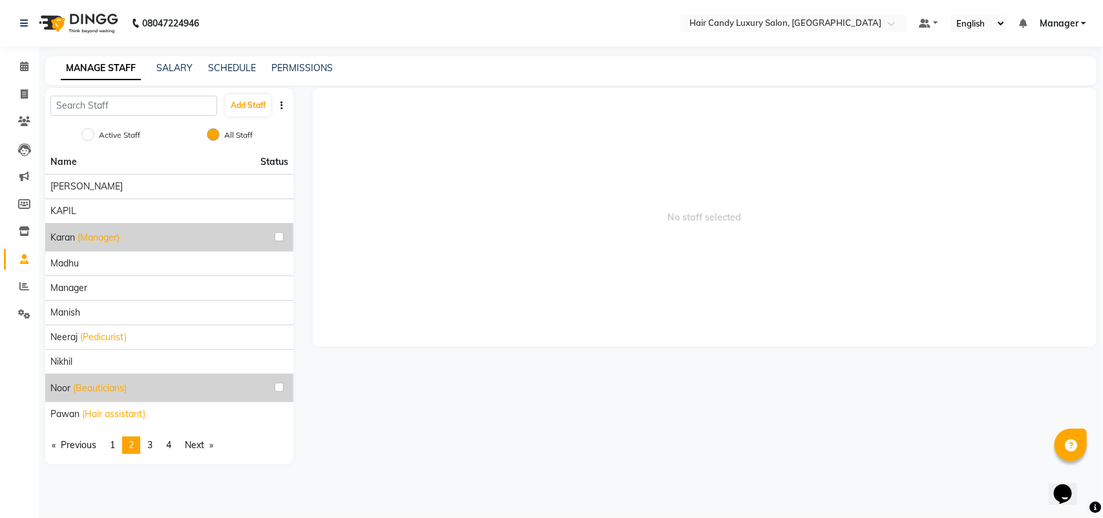
click at [283, 105] on button "button" at bounding box center [281, 106] width 13 height 14
click at [376, 162] on span "No staff selected" at bounding box center [705, 217] width 784 height 258
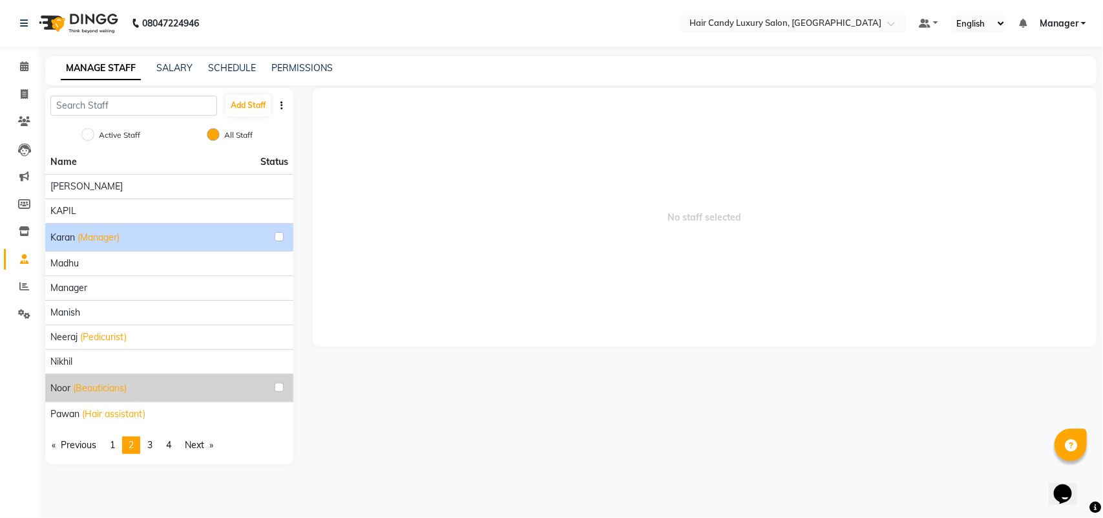
drag, startPoint x: 130, startPoint y: 235, endPoint x: 110, endPoint y: 235, distance: 20.0
click at [110, 235] on span "(Manager)" at bounding box center [99, 238] width 42 height 14
click at [58, 236] on span "Karan" at bounding box center [62, 238] width 25 height 14
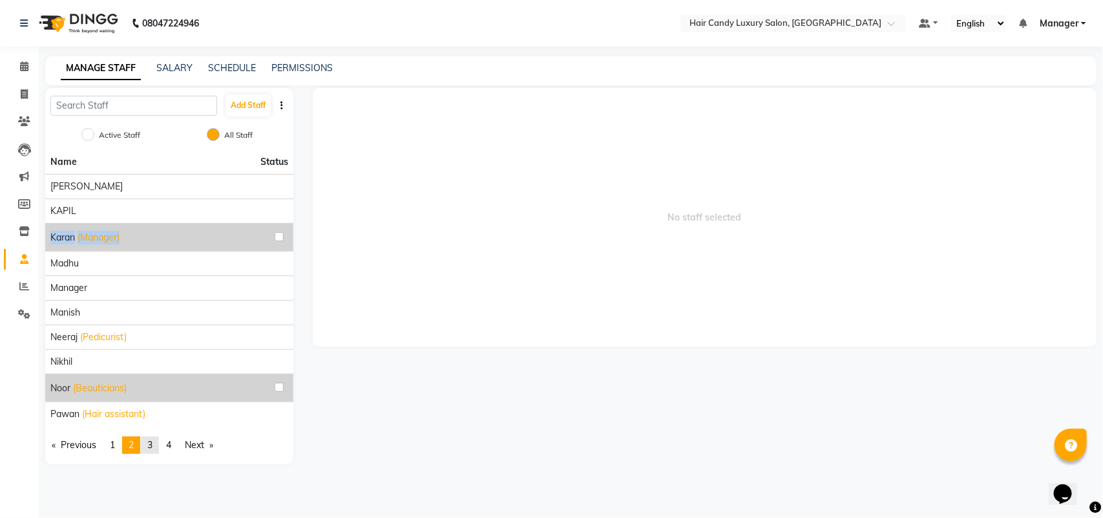
click at [159, 443] on link "page 3" at bounding box center [150, 444] width 18 height 17
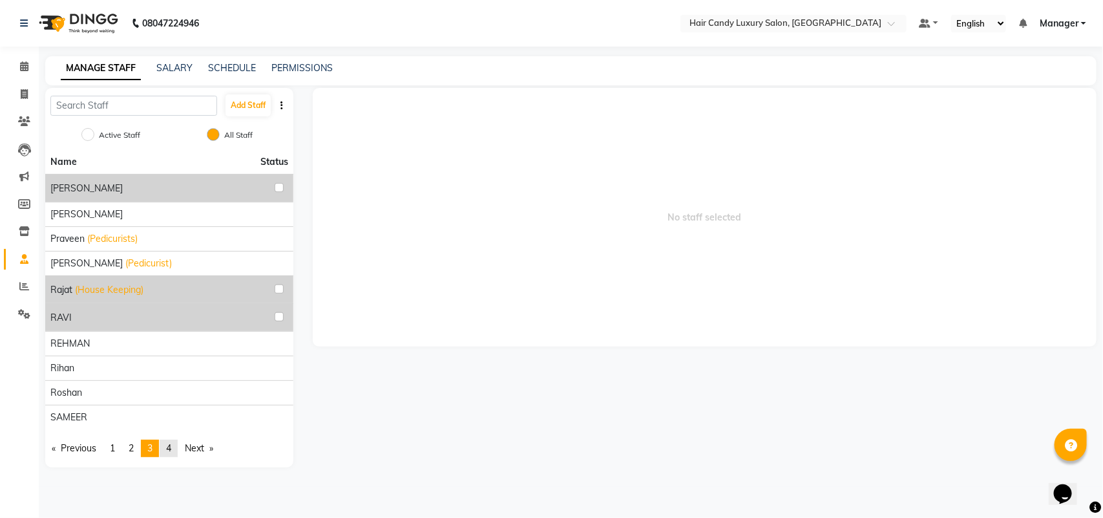
click at [171, 450] on span "4" at bounding box center [168, 448] width 5 height 12
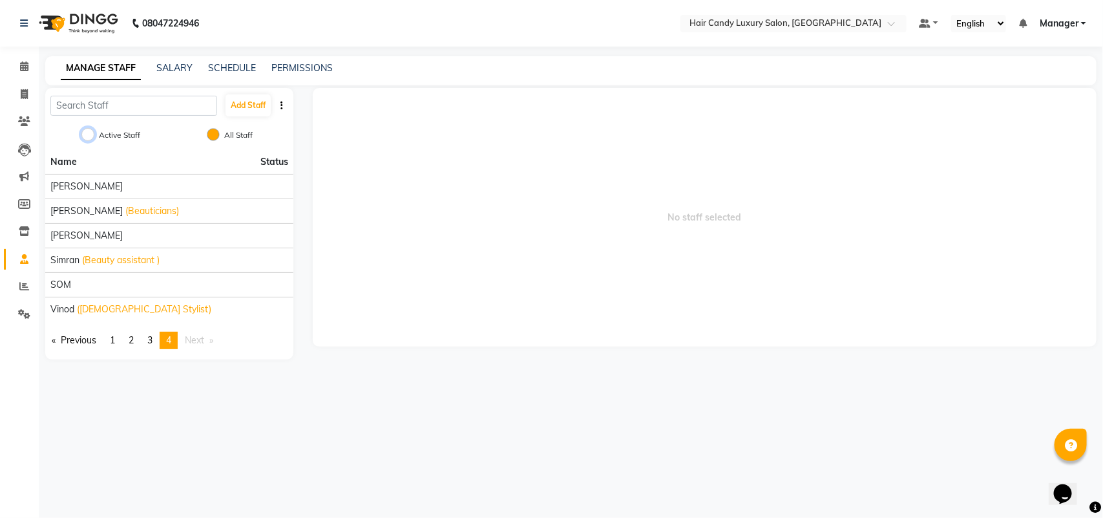
click at [92, 131] on input "Active Staff" at bounding box center [87, 134] width 13 height 13
radio input "true"
radio input "false"
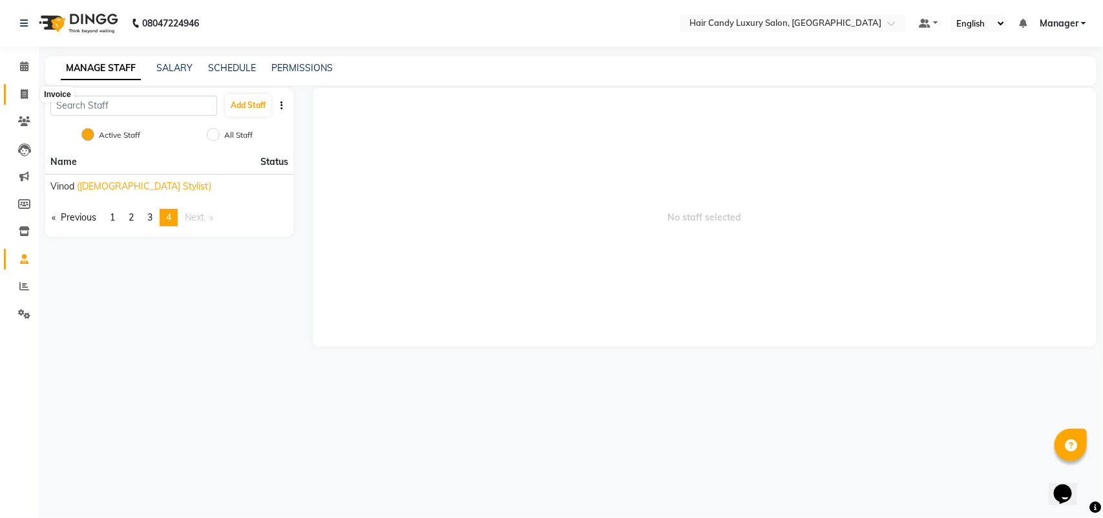
click at [23, 95] on icon at bounding box center [24, 94] width 7 height 10
select select "6645"
select select "service"
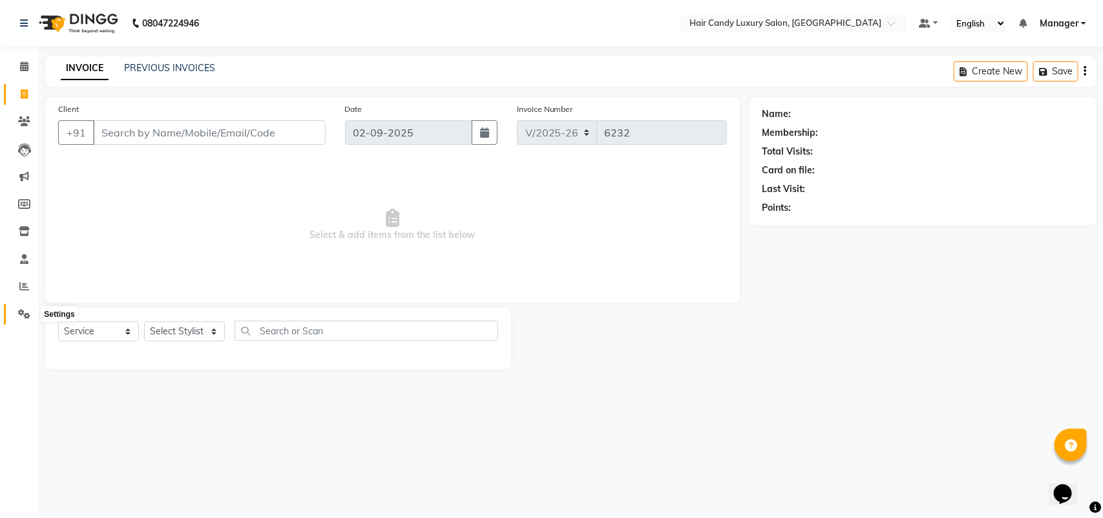
click at [21, 307] on span at bounding box center [24, 314] width 23 height 15
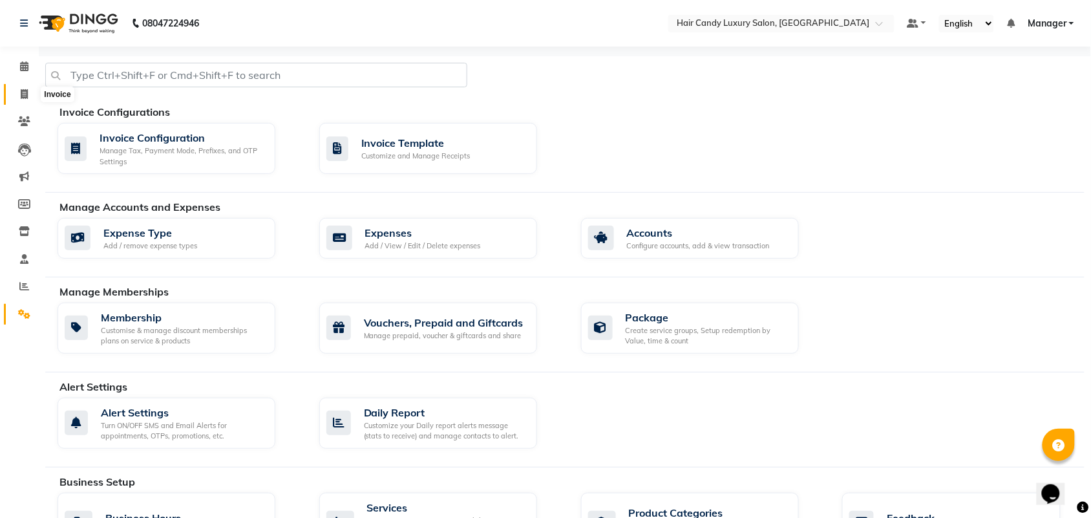
click at [21, 92] on icon at bounding box center [24, 94] width 7 height 10
select select "service"
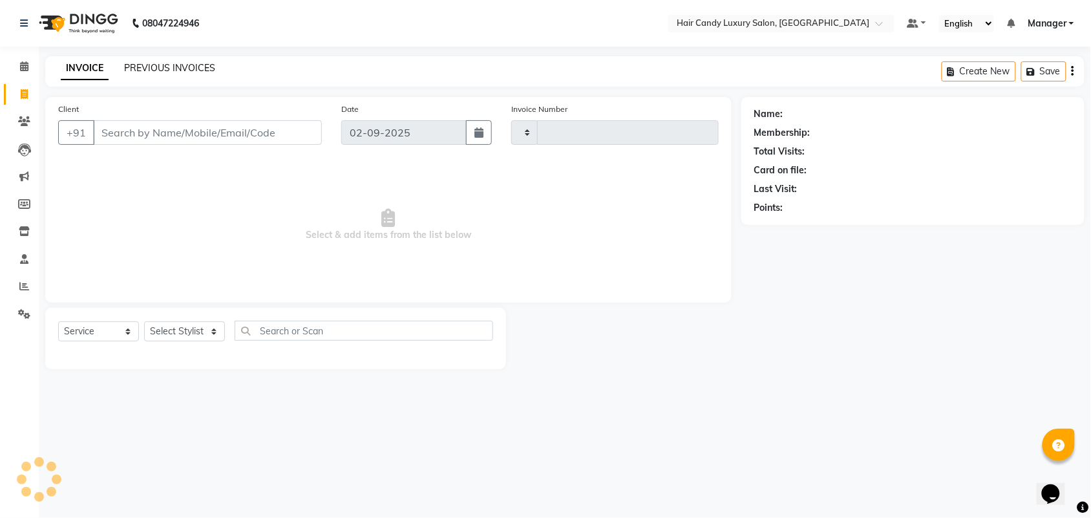
type input "6232"
select select "6645"
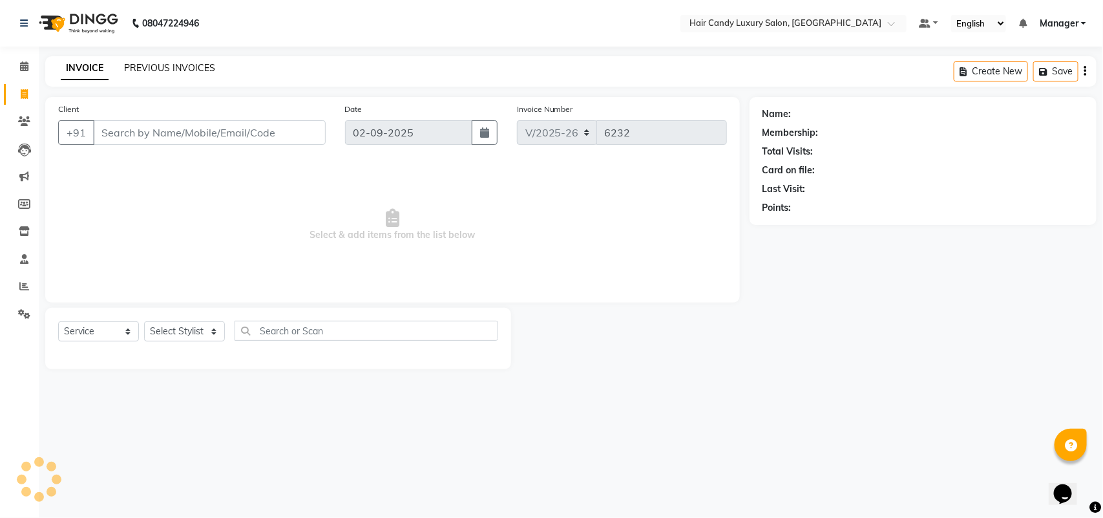
click at [174, 63] on link "PREVIOUS INVOICES" at bounding box center [169, 68] width 91 height 12
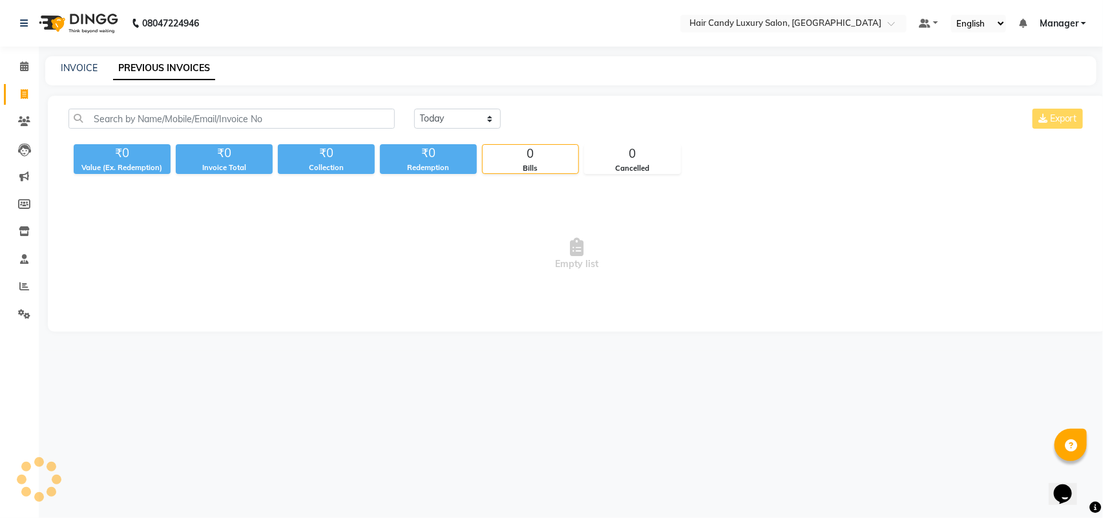
click at [83, 75] on div "INVOICE PREVIOUS INVOICES" at bounding box center [570, 70] width 1051 height 29
click at [96, 58] on div "INVOICE PREVIOUS INVOICES" at bounding box center [570, 70] width 1051 height 29
click at [91, 65] on link "INVOICE" at bounding box center [79, 68] width 37 height 12
select select "6645"
select select "service"
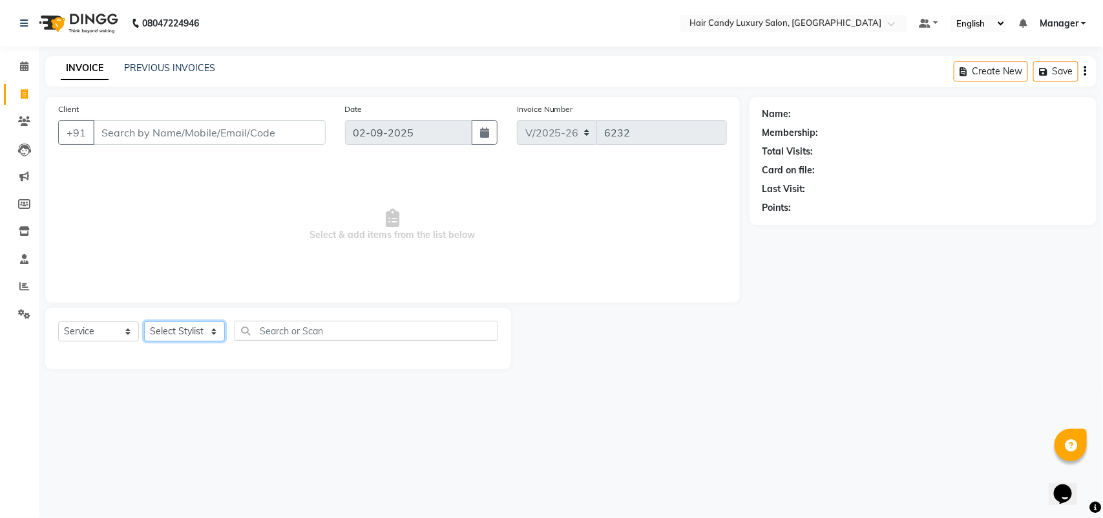
click at [178, 333] on select "Select Stylist Aman ANKIT MANAGER [PERSON_NAME] [PERSON_NAME] Danish [PERSON_NA…" at bounding box center [184, 331] width 81 height 20
click at [293, 195] on span "Select & add items from the list below" at bounding box center [392, 224] width 669 height 129
click at [130, 127] on input "Client" at bounding box center [209, 132] width 233 height 25
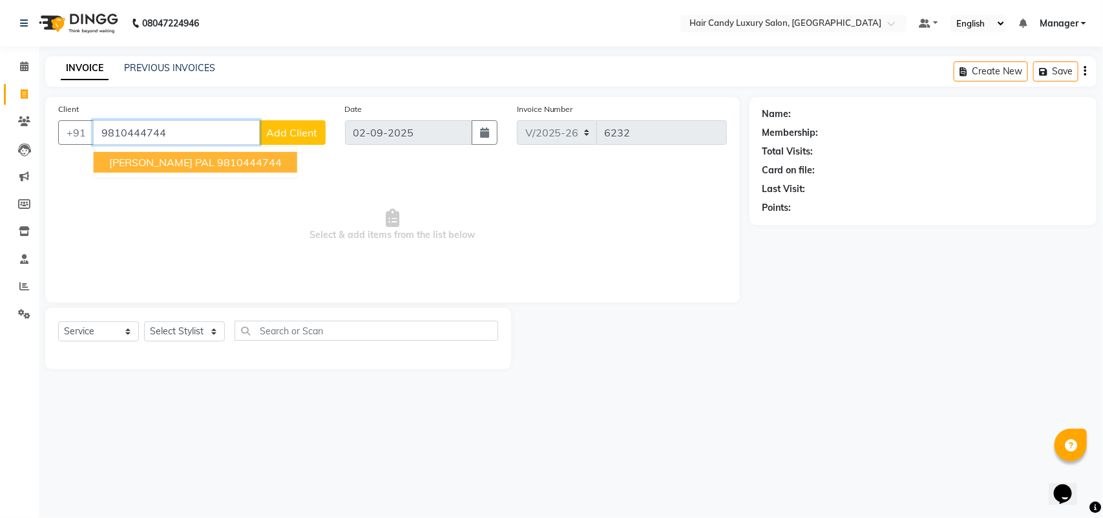
type input "9810444744"
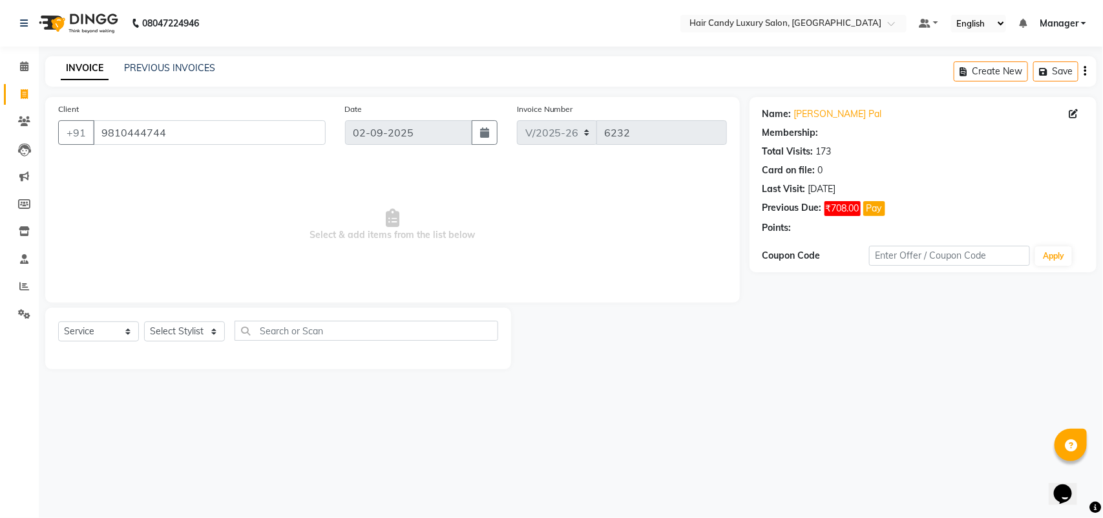
select select "1: Object"
click at [195, 318] on div "Select Service Product Membership Package Voucher Prepaid Gift Card Select Styl…" at bounding box center [278, 338] width 466 height 61
click at [195, 321] on select "Select Stylist Aman ANKIT MANAGER [PERSON_NAME] [PERSON_NAME] Danish [PERSON_NA…" at bounding box center [184, 331] width 81 height 20
select select "51778"
click at [144, 321] on select "Select Stylist Aman ANKIT MANAGER [PERSON_NAME] [PERSON_NAME] Danish [PERSON_NA…" at bounding box center [184, 331] width 81 height 20
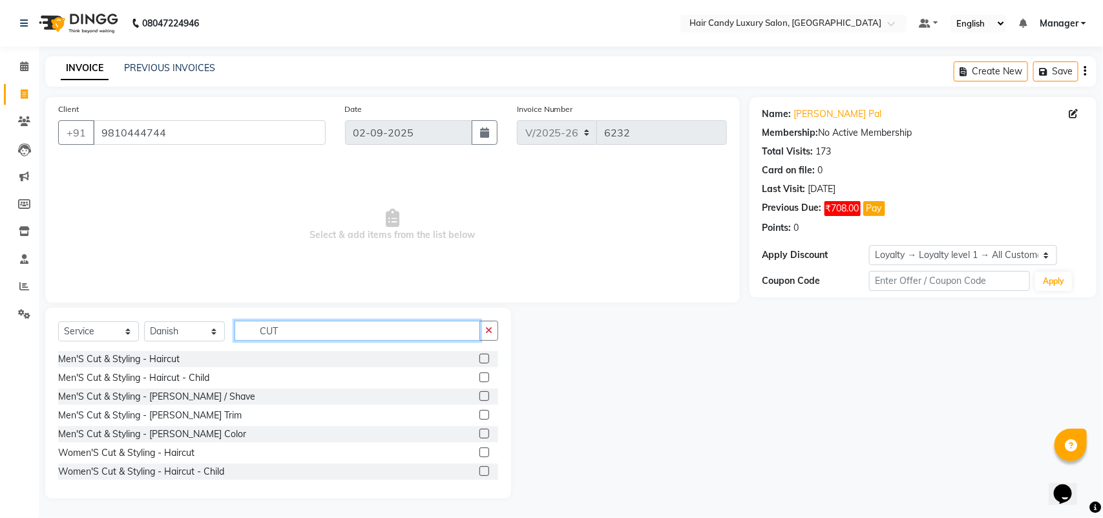
type input "CUT"
click at [480, 353] on label at bounding box center [485, 358] width 10 height 10
click at [480, 355] on input "checkbox" at bounding box center [484, 359] width 8 height 8
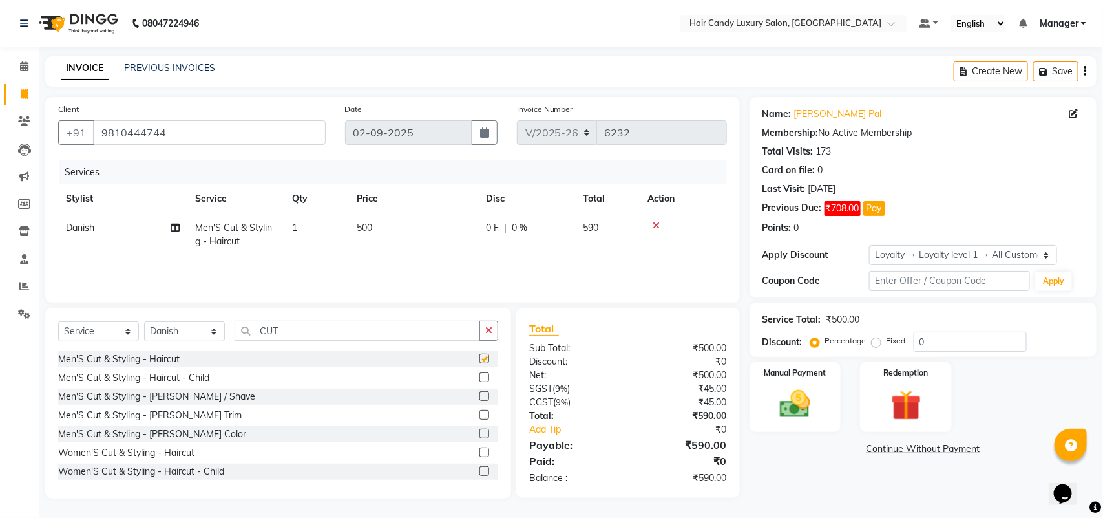
checkbox input "false"
click at [412, 224] on td "500" at bounding box center [413, 234] width 129 height 43
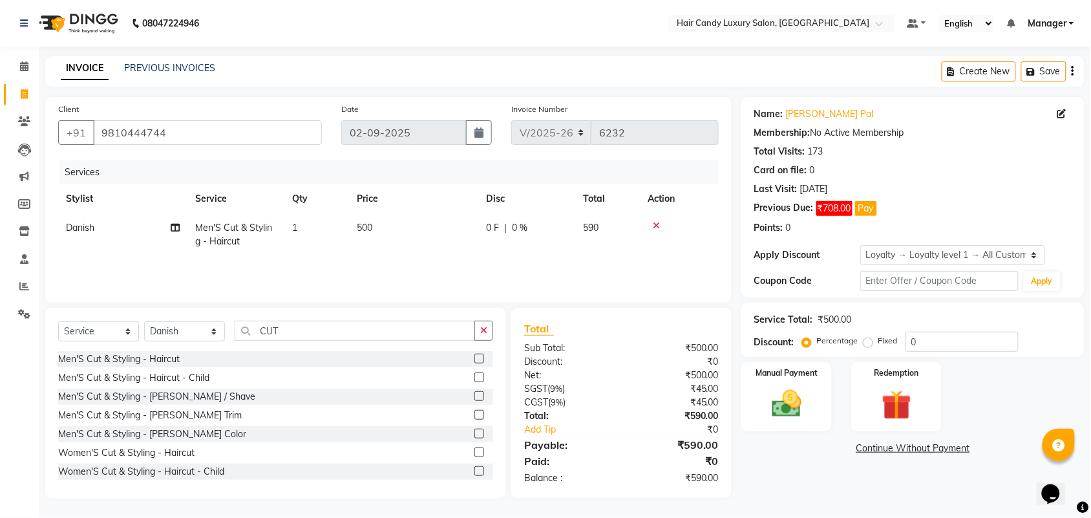
select select "51778"
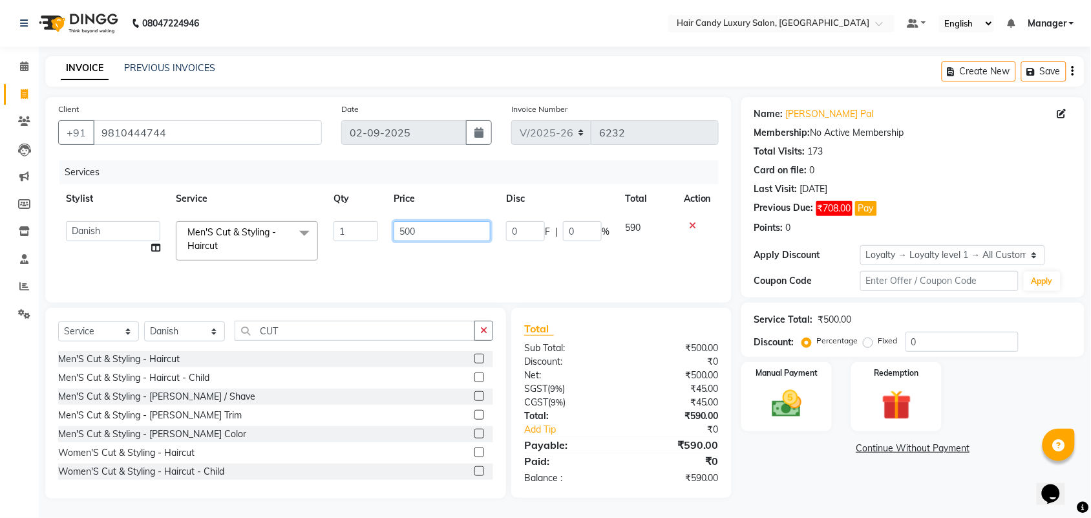
drag, startPoint x: 423, startPoint y: 224, endPoint x: 0, endPoint y: 107, distance: 439.1
click at [273, 234] on tr "Aman ANKIT MANAGER BHAWNA Bobby Chirag Danish Deepali Dhruv Goldy Harish Jagdis…" at bounding box center [388, 240] width 660 height 55
type input "700"
click at [269, 174] on div "Services" at bounding box center [393, 172] width 669 height 24
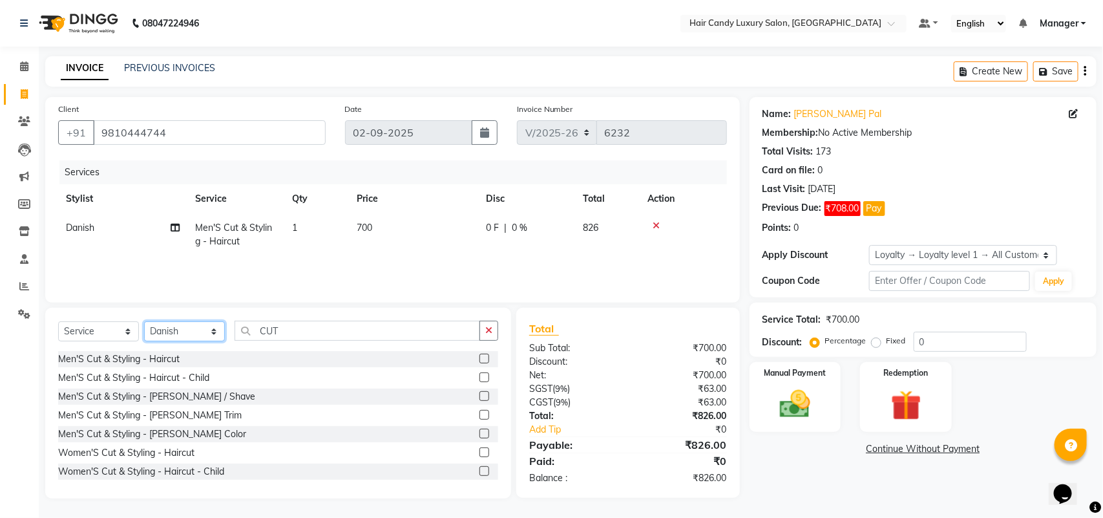
click at [199, 328] on select "Select Stylist Aman ANKIT MANAGER [PERSON_NAME] [PERSON_NAME] Danish [PERSON_NA…" at bounding box center [184, 331] width 81 height 20
select select "51791"
click at [144, 321] on select "Select Stylist Aman ANKIT MANAGER [PERSON_NAME] [PERSON_NAME] Danish [PERSON_NA…" at bounding box center [184, 331] width 81 height 20
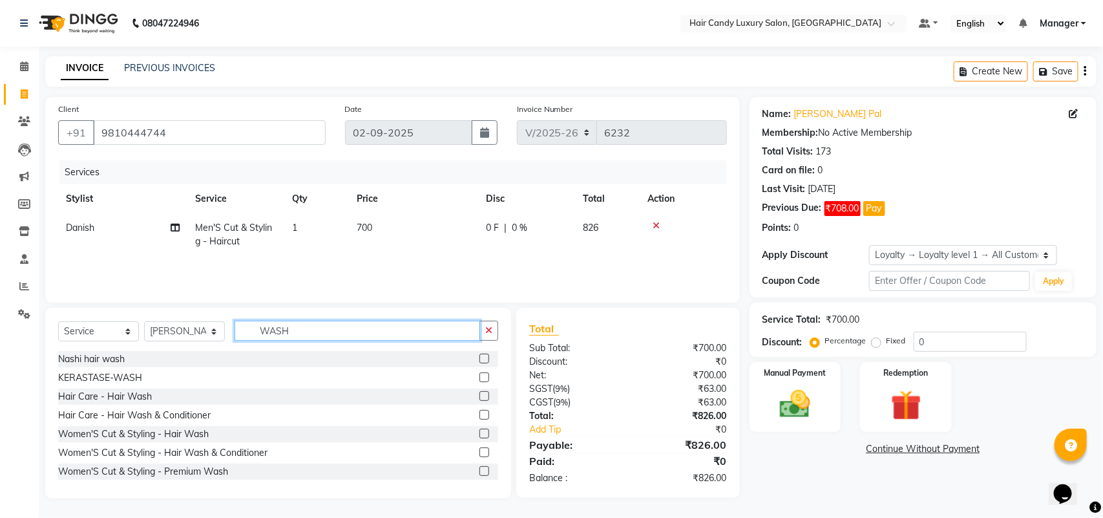
type input "WASH"
click at [187, 332] on select "Select Stylist Aman ANKIT MANAGER [PERSON_NAME] [PERSON_NAME] Danish [PERSON_NA…" at bounding box center [184, 331] width 81 height 20
select select "63973"
click at [144, 321] on select "Select Stylist Aman ANKIT MANAGER [PERSON_NAME] [PERSON_NAME] Danish [PERSON_NA…" at bounding box center [184, 331] width 81 height 20
click at [480, 360] on label at bounding box center [485, 358] width 10 height 10
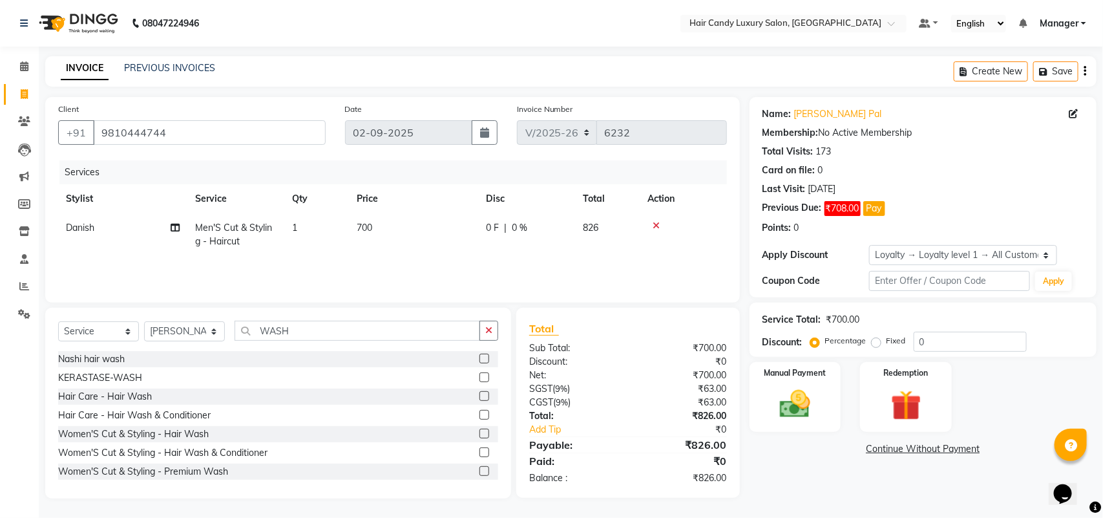
click at [480, 360] on input "checkbox" at bounding box center [484, 359] width 8 height 8
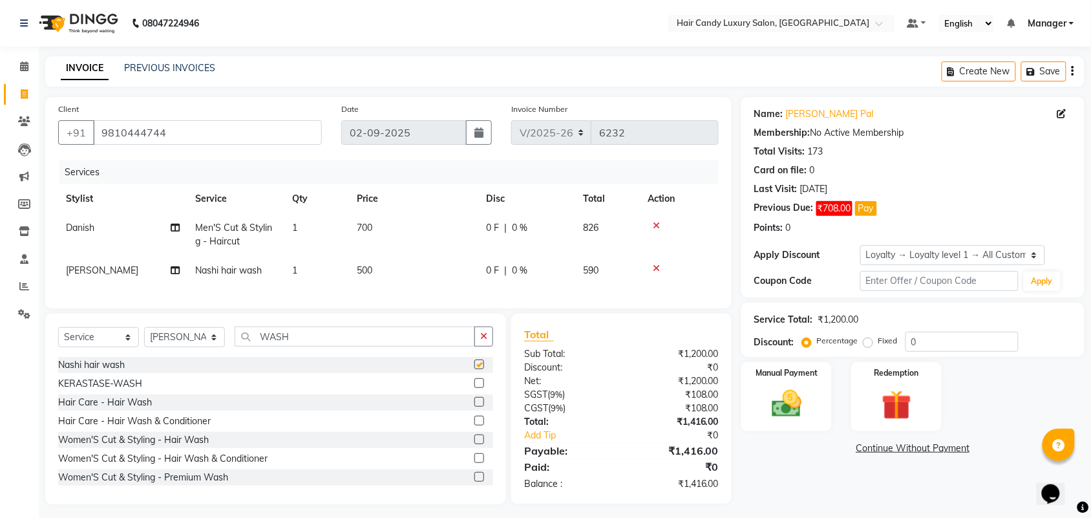
checkbox input "false"
click at [185, 347] on select "Select Stylist Aman ANKIT MANAGER [PERSON_NAME] [PERSON_NAME] Danish [PERSON_NA…" at bounding box center [184, 337] width 81 height 20
select select "51791"
click at [144, 339] on select "Select Stylist Aman ANKIT MANAGER [PERSON_NAME] [PERSON_NAME] Danish [PERSON_NA…" at bounding box center [184, 337] width 81 height 20
click at [474, 369] on label at bounding box center [479, 364] width 10 height 10
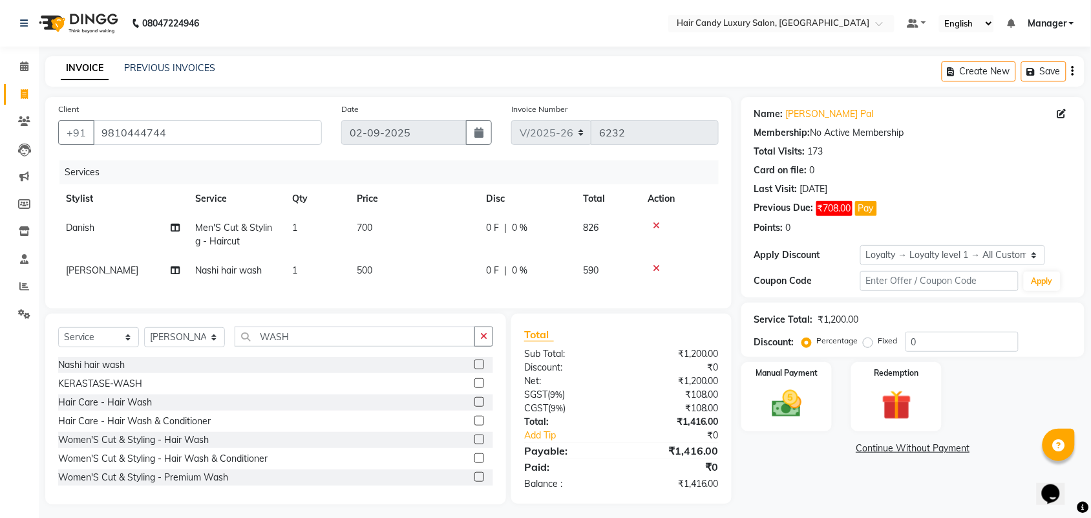
click at [474, 369] on input "checkbox" at bounding box center [478, 365] width 8 height 8
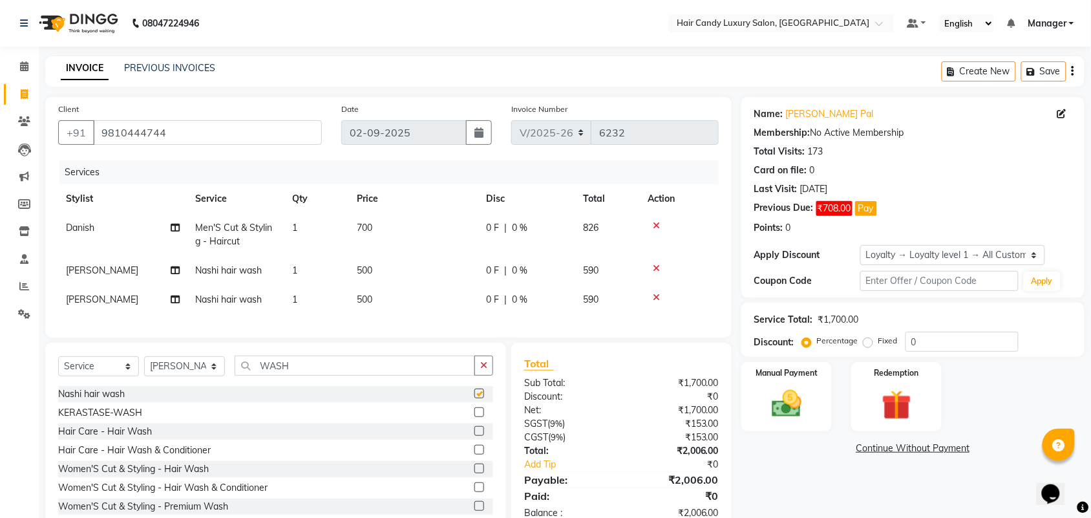
checkbox input "false"
click at [943, 350] on input "0" at bounding box center [961, 342] width 113 height 20
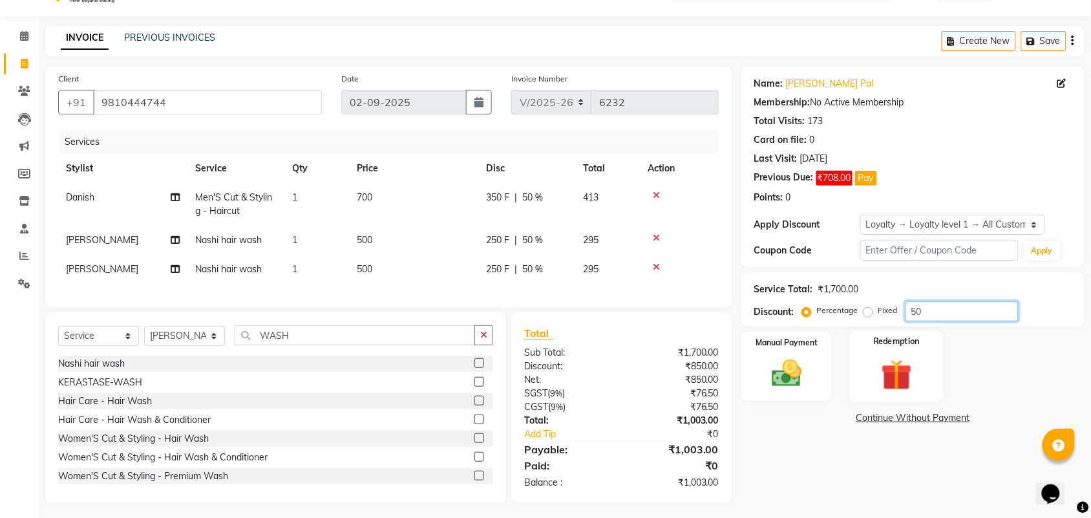
scroll to position [47, 0]
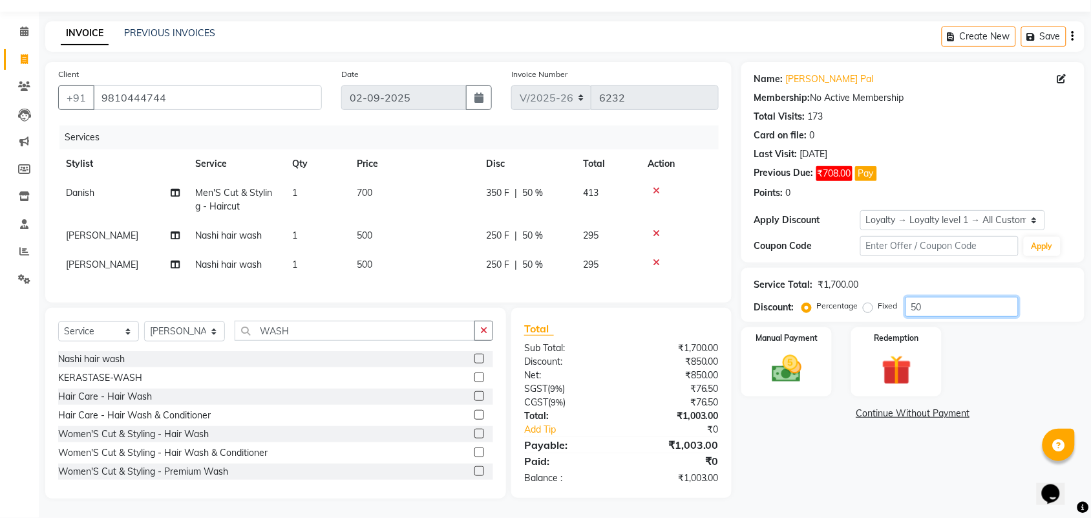
click at [956, 297] on input "50" at bounding box center [961, 307] width 113 height 20
type input "50"
click at [863, 166] on button "Pay" at bounding box center [866, 173] width 22 height 15
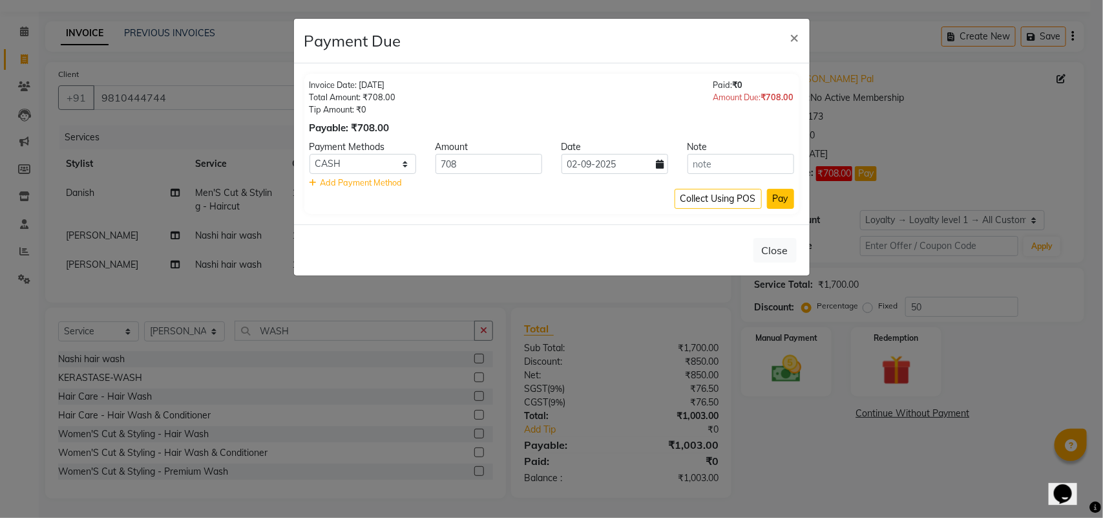
click at [787, 198] on button "Pay" at bounding box center [780, 199] width 27 height 20
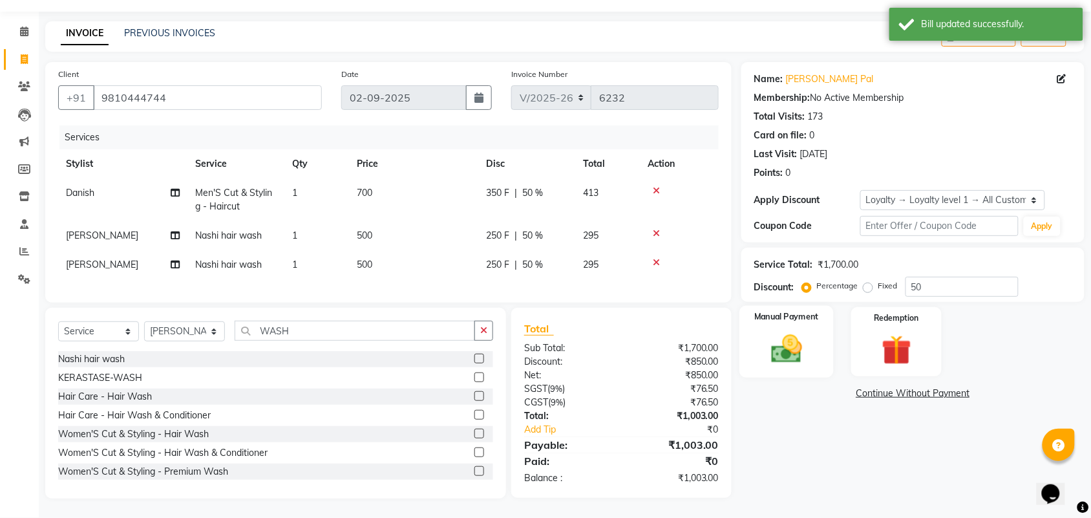
click at [781, 338] on img at bounding box center [786, 349] width 50 height 36
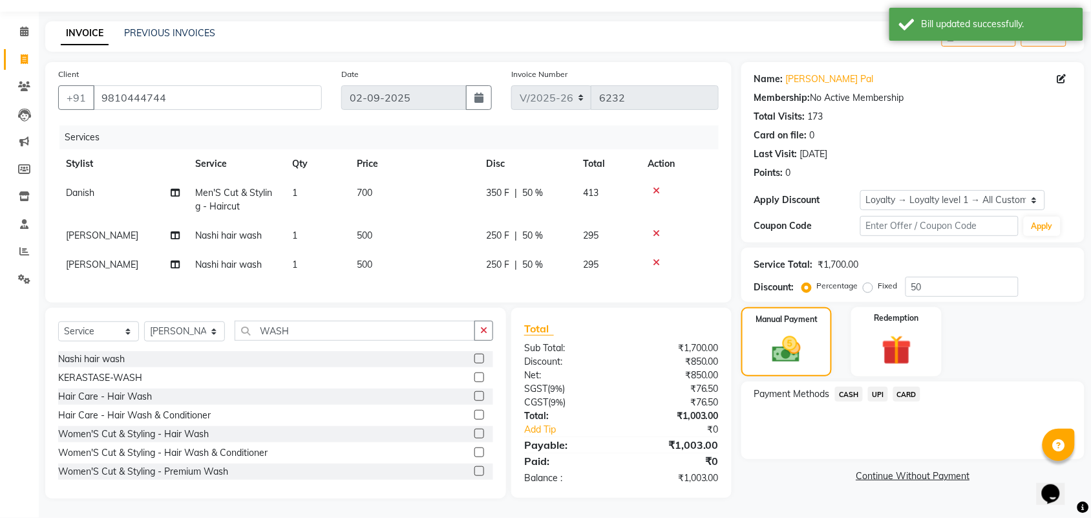
click at [845, 388] on span "CASH" at bounding box center [849, 393] width 28 height 15
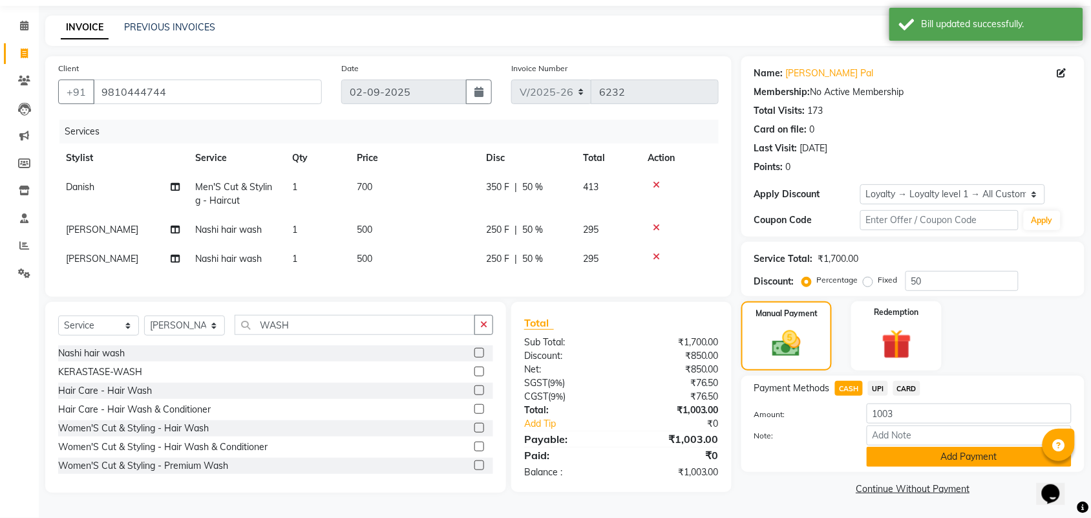
click at [890, 447] on button "Add Payment" at bounding box center [969, 457] width 205 height 20
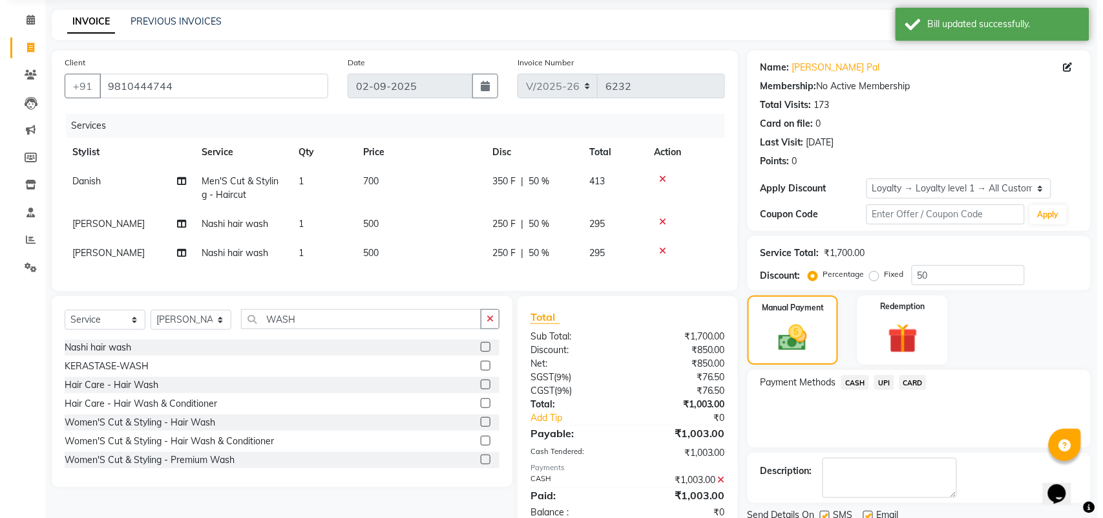
scroll to position [155, 0]
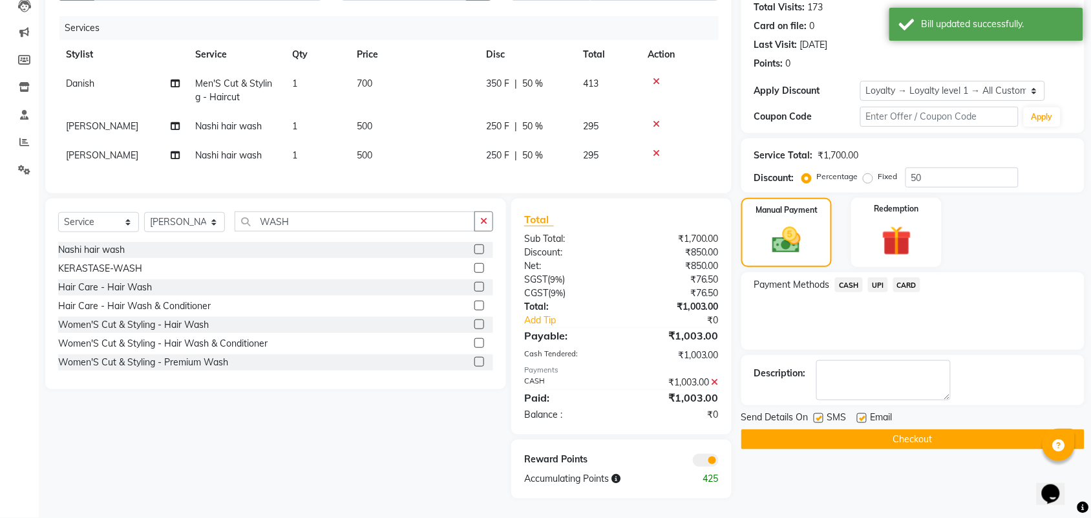
click at [709, 454] on span at bounding box center [706, 460] width 26 height 13
click at [719, 462] on input "checkbox" at bounding box center [719, 462] width 0 height 0
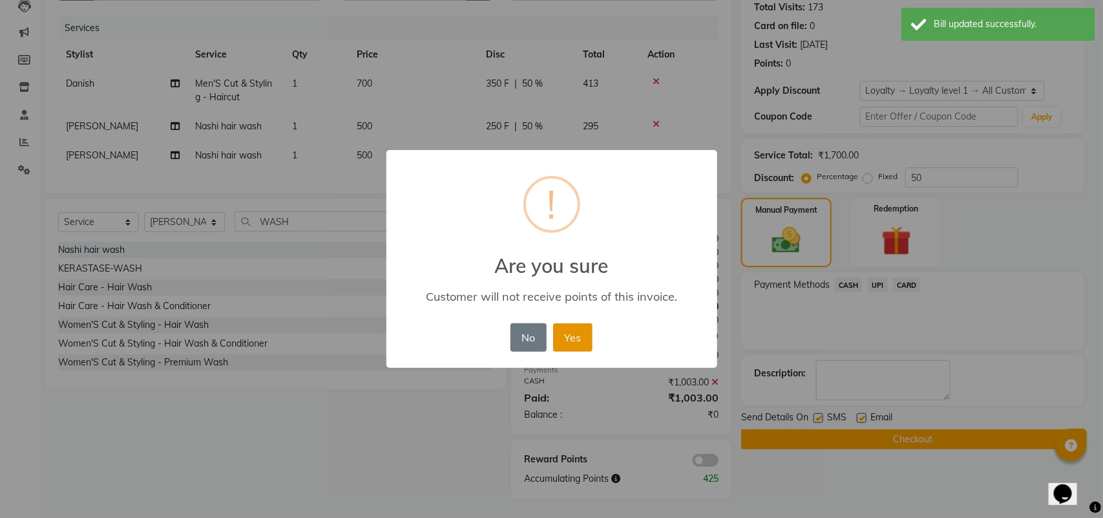
click at [588, 343] on button "Yes" at bounding box center [572, 337] width 39 height 28
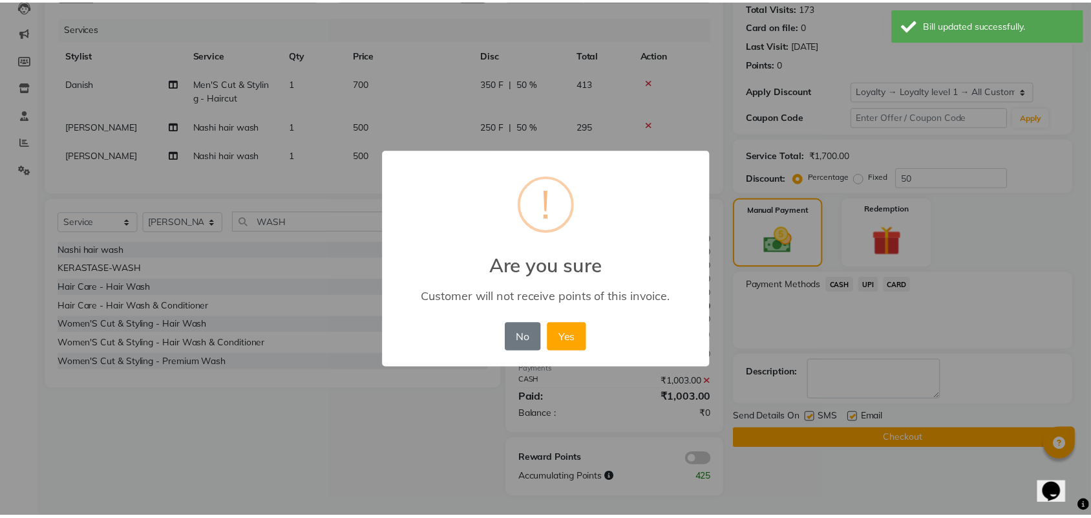
scroll to position [136, 0]
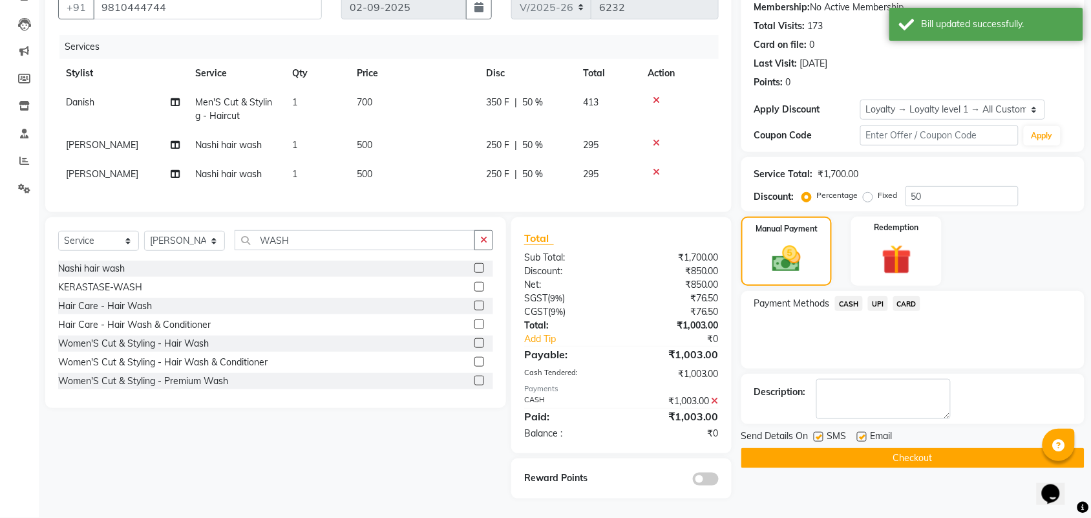
click at [880, 448] on button "Checkout" at bounding box center [912, 458] width 343 height 20
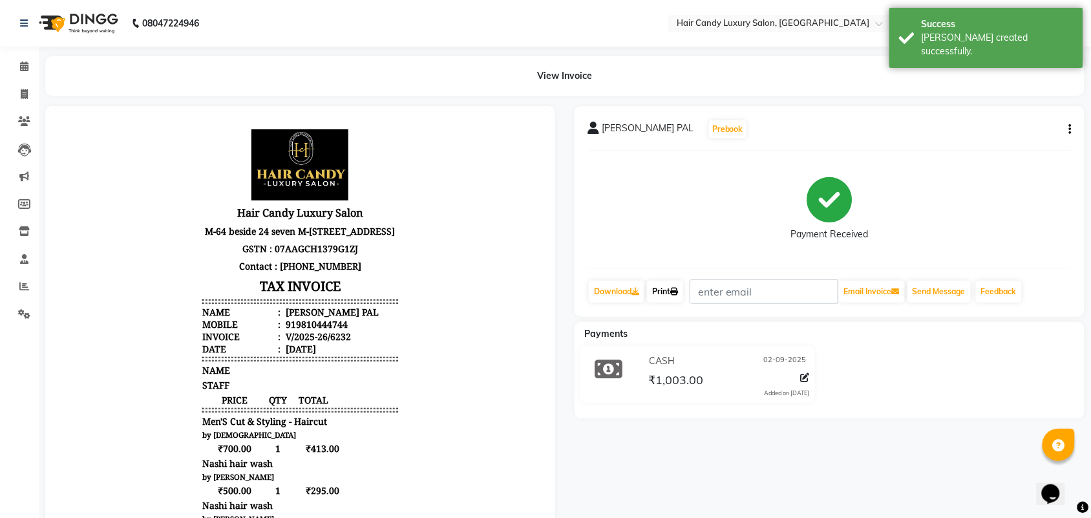
click at [677, 289] on icon at bounding box center [674, 292] width 8 height 8
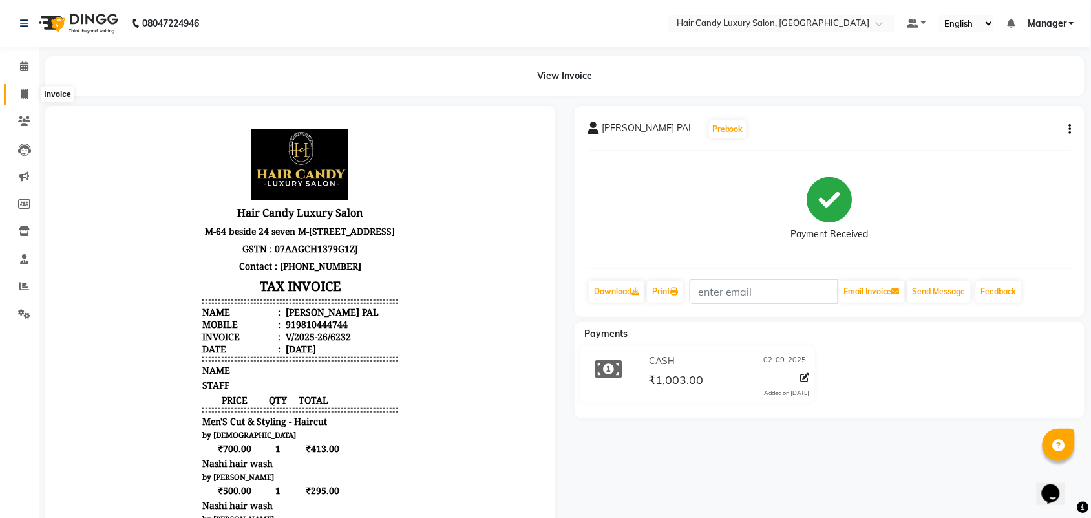
click at [23, 94] on icon at bounding box center [24, 94] width 7 height 10
select select "6645"
select select "service"
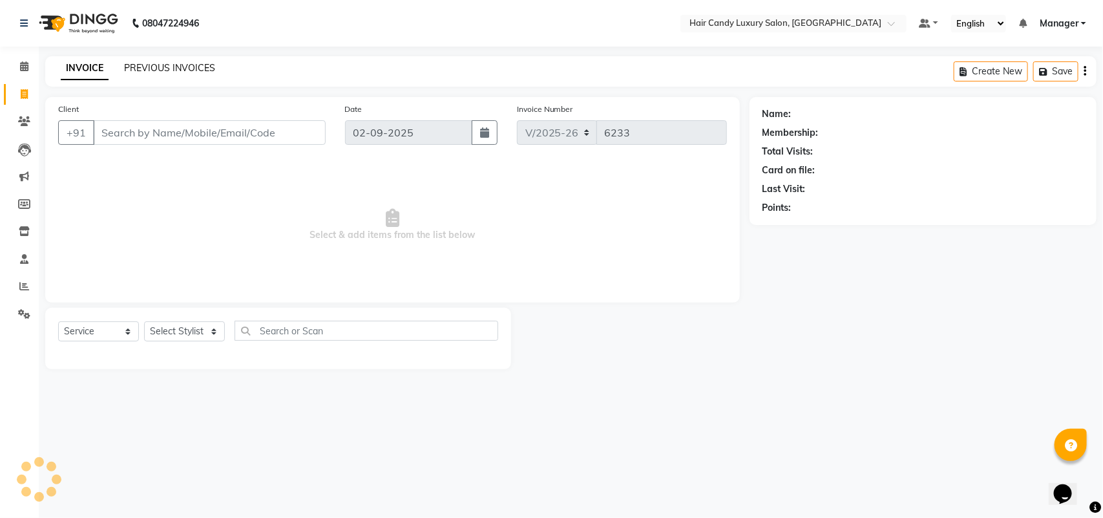
click at [146, 67] on link "PREVIOUS INVOICES" at bounding box center [169, 68] width 91 height 12
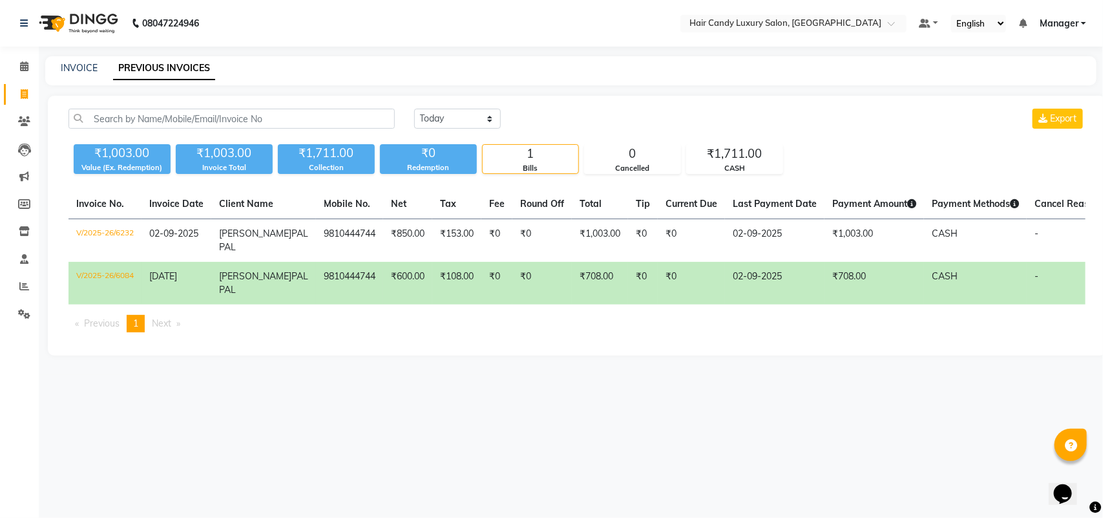
click at [112, 280] on td "V/2025-26/6084" at bounding box center [105, 283] width 73 height 43
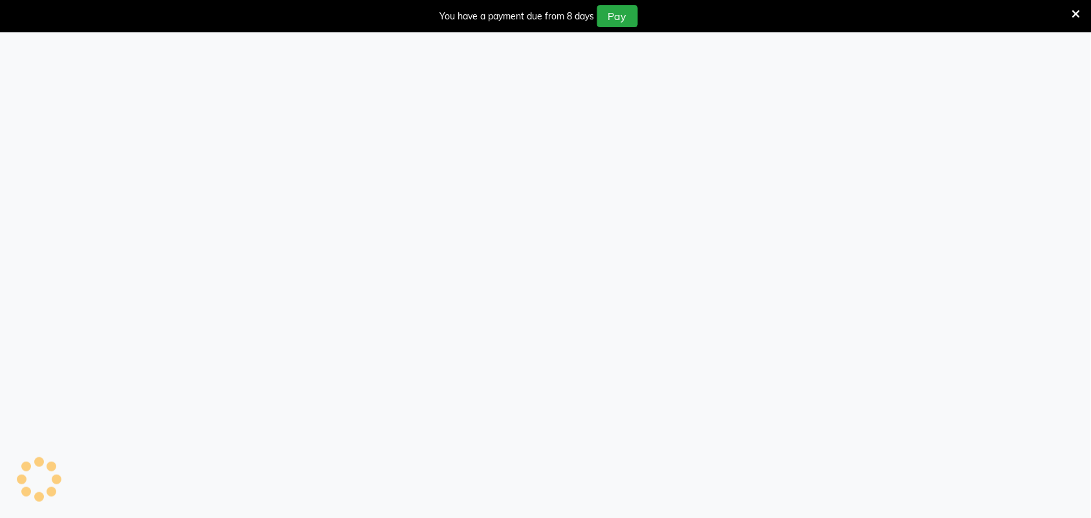
select select "service"
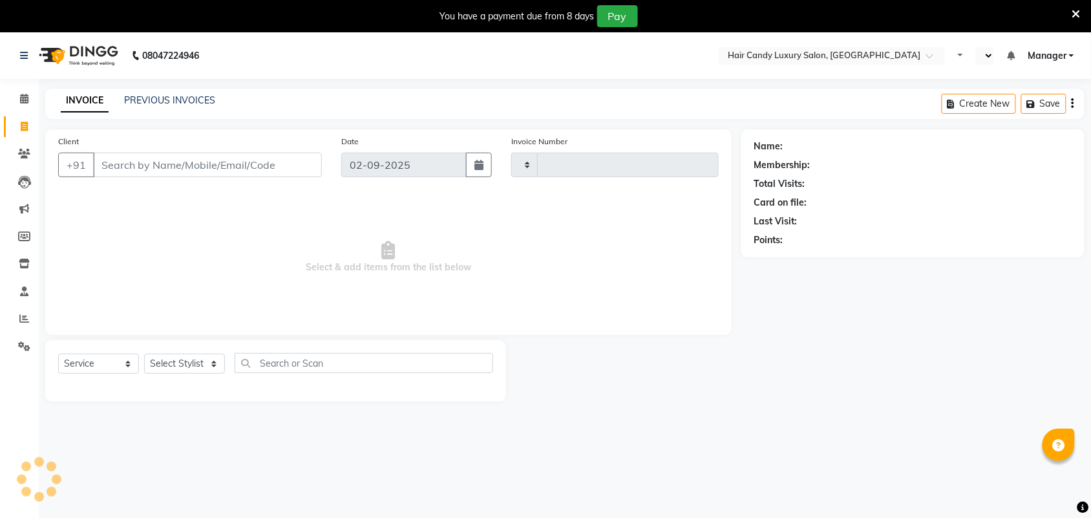
select select "en"
select select "6645"
type input "6232"
select select "6645"
select select "service"
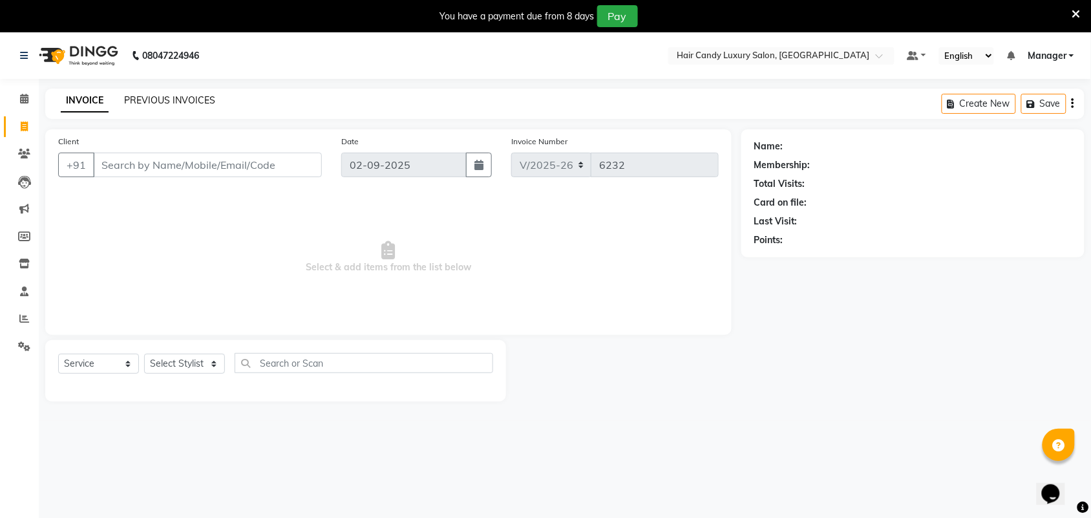
click at [152, 102] on link "PREVIOUS INVOICES" at bounding box center [169, 100] width 91 height 12
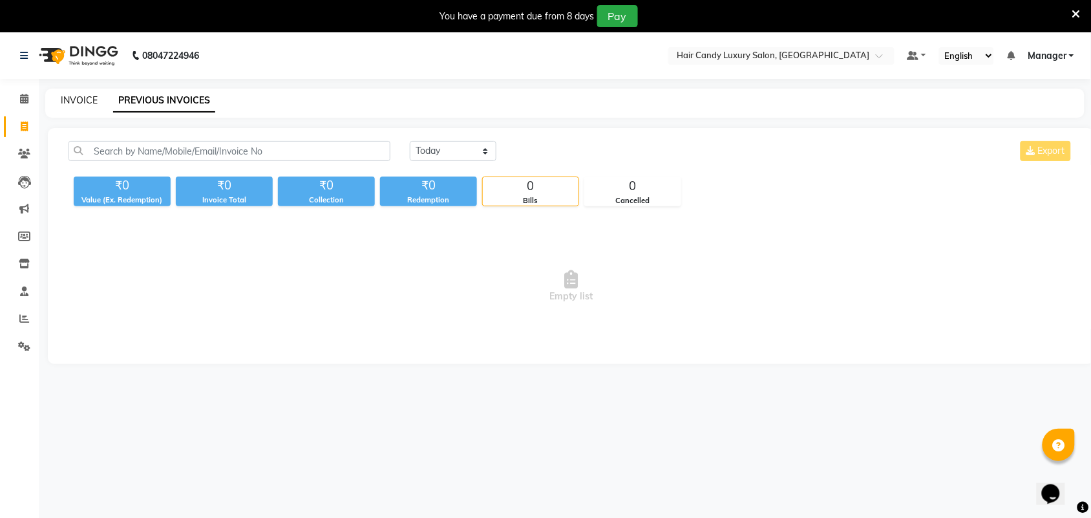
click at [86, 104] on link "INVOICE" at bounding box center [79, 100] width 37 height 12
select select "6645"
select select "service"
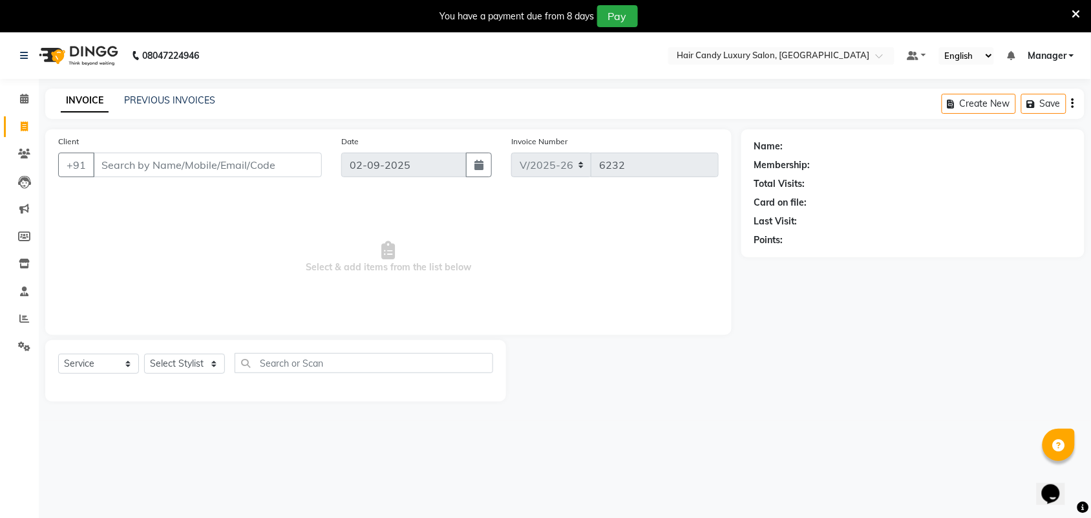
click at [1080, 14] on icon at bounding box center [1076, 14] width 8 height 12
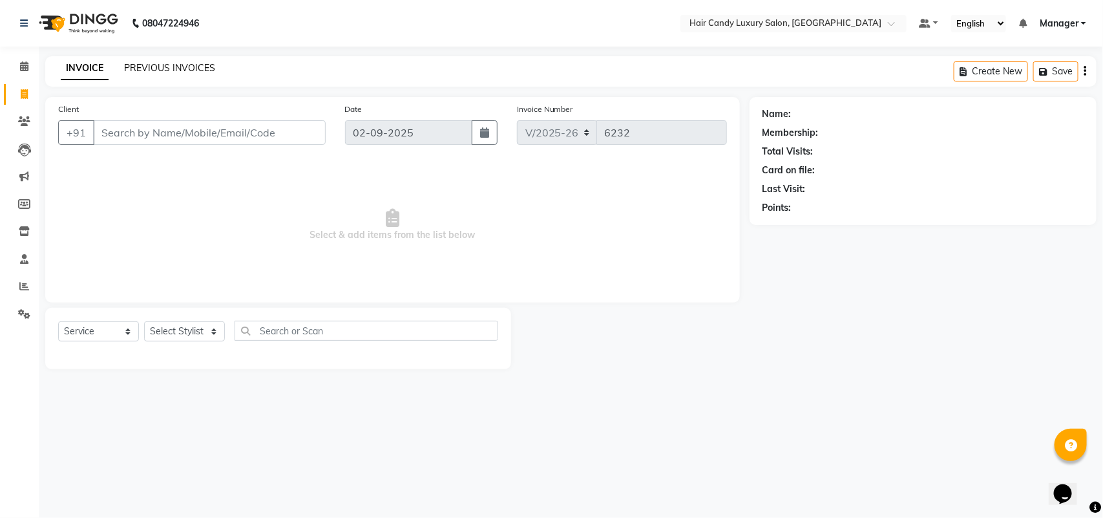
click at [170, 63] on link "PREVIOUS INVOICES" at bounding box center [169, 68] width 91 height 12
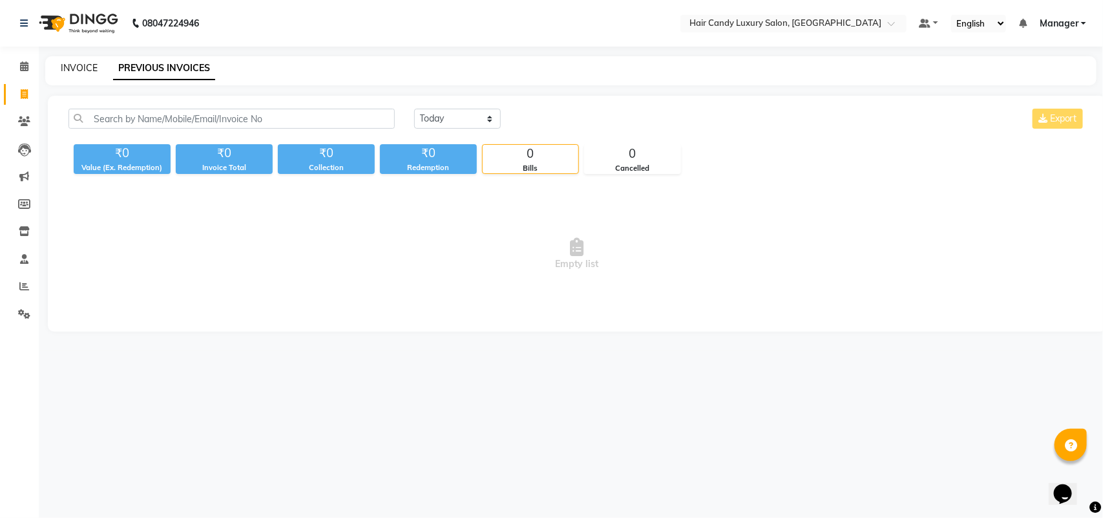
click at [79, 65] on link "INVOICE" at bounding box center [79, 68] width 37 height 12
select select "service"
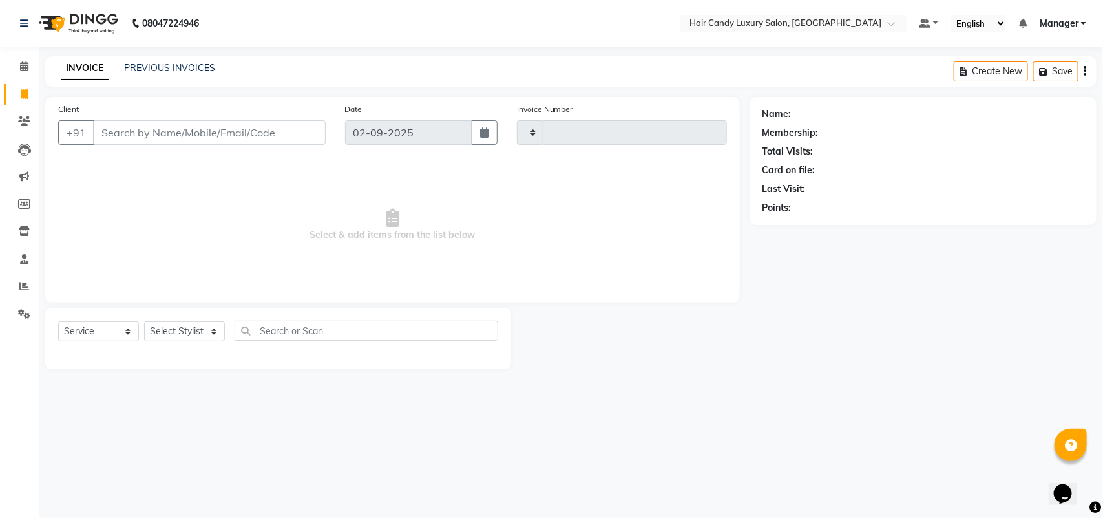
type input "6232"
select select "6645"
click at [17, 65] on span at bounding box center [24, 66] width 23 height 15
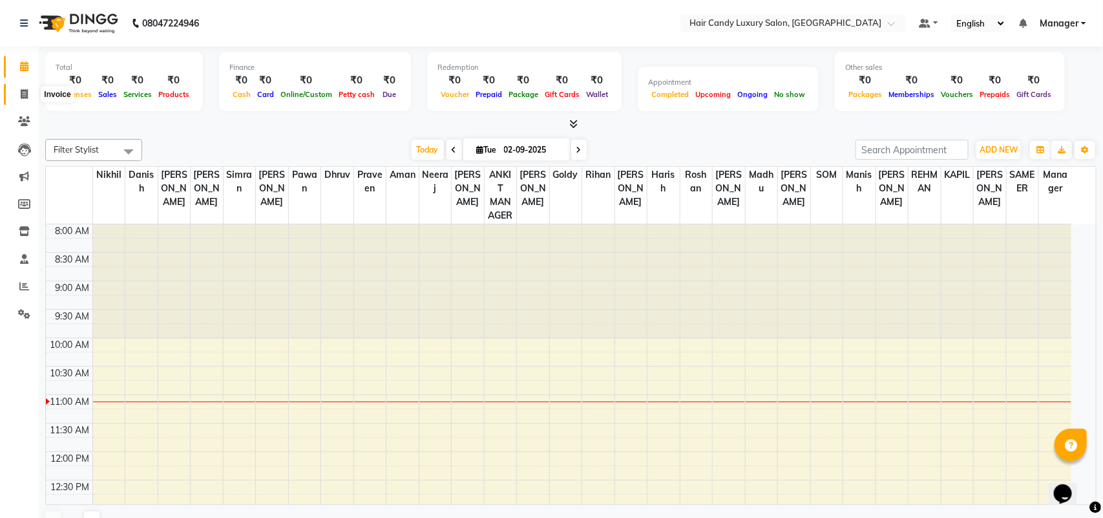
click at [19, 96] on span at bounding box center [24, 94] width 23 height 15
select select "service"
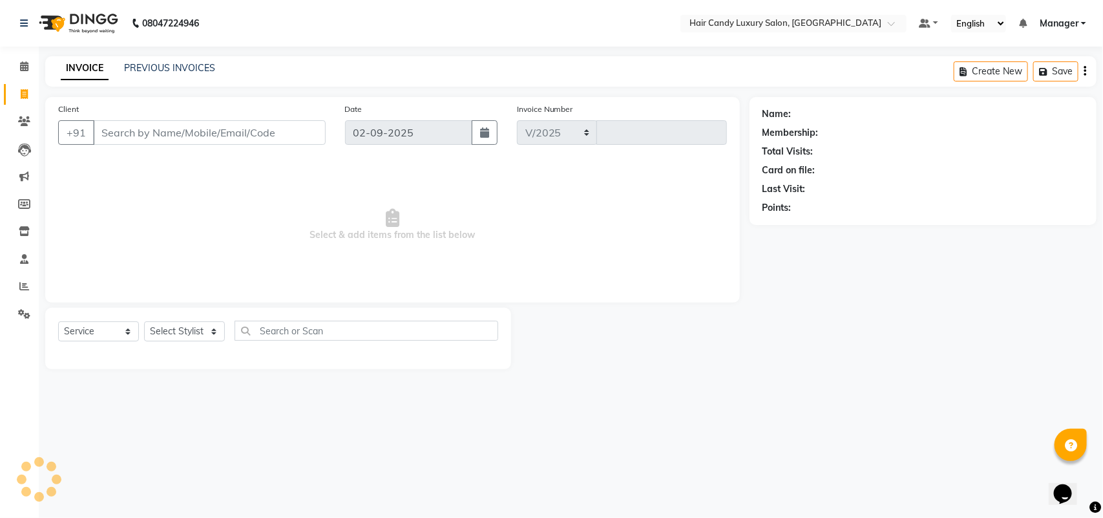
select select "6645"
type input "6232"
click at [198, 62] on link "PREVIOUS INVOICES" at bounding box center [169, 68] width 91 height 12
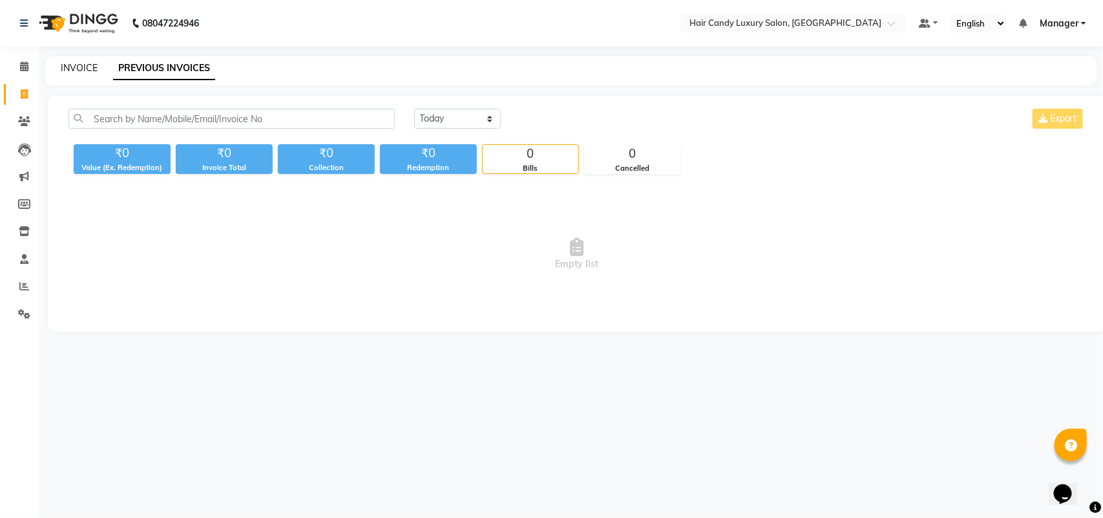
click at [79, 72] on link "INVOICE" at bounding box center [79, 68] width 37 height 12
select select "6645"
select select "service"
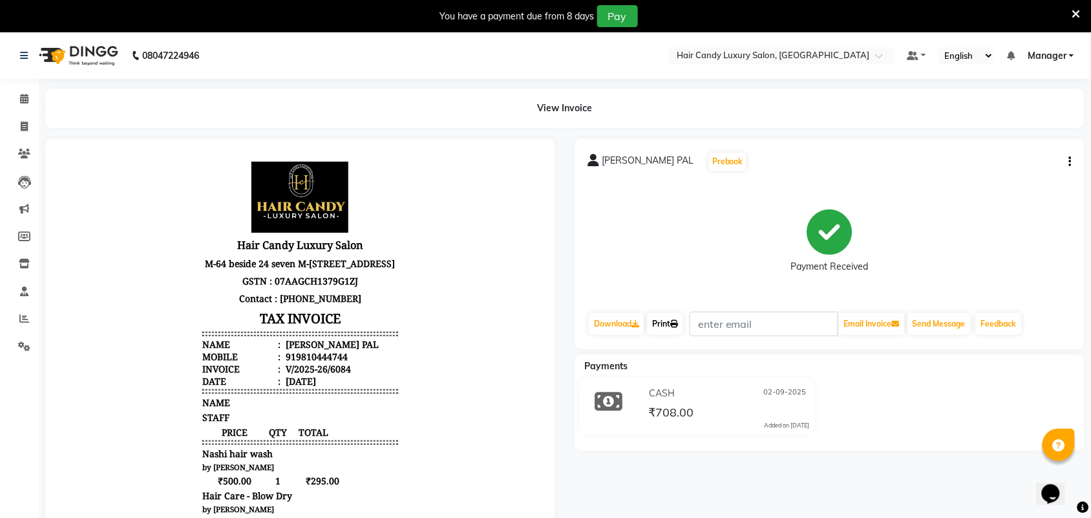
click at [678, 323] on icon at bounding box center [674, 324] width 8 height 8
click at [14, 120] on span at bounding box center [24, 127] width 23 height 15
select select "service"
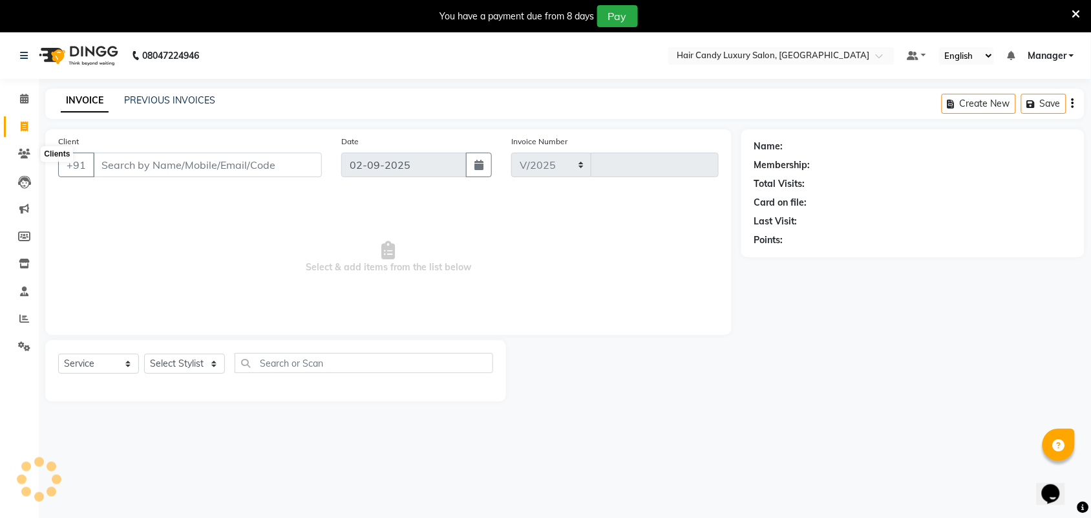
select select "6645"
type input "6233"
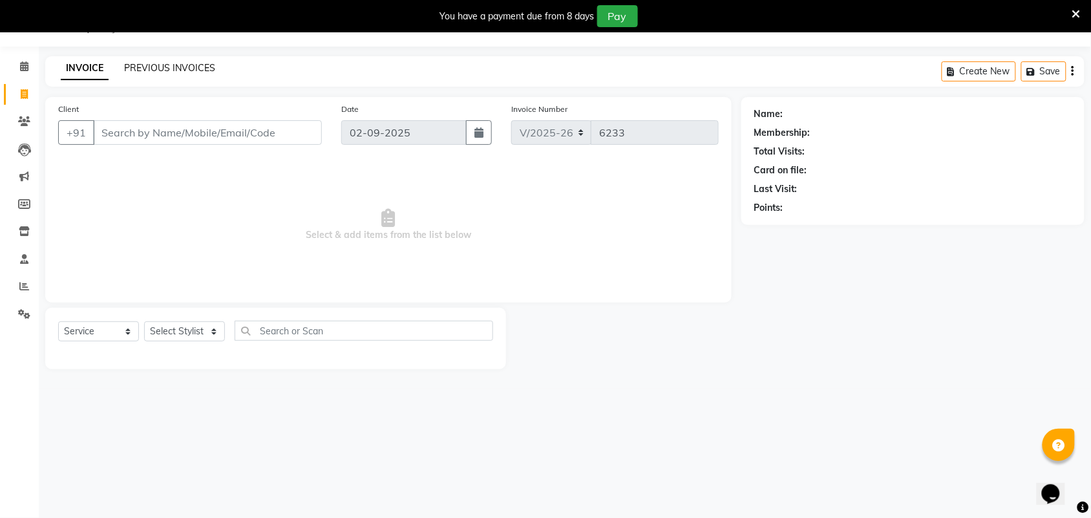
click at [162, 66] on link "PREVIOUS INVOICES" at bounding box center [169, 68] width 91 height 12
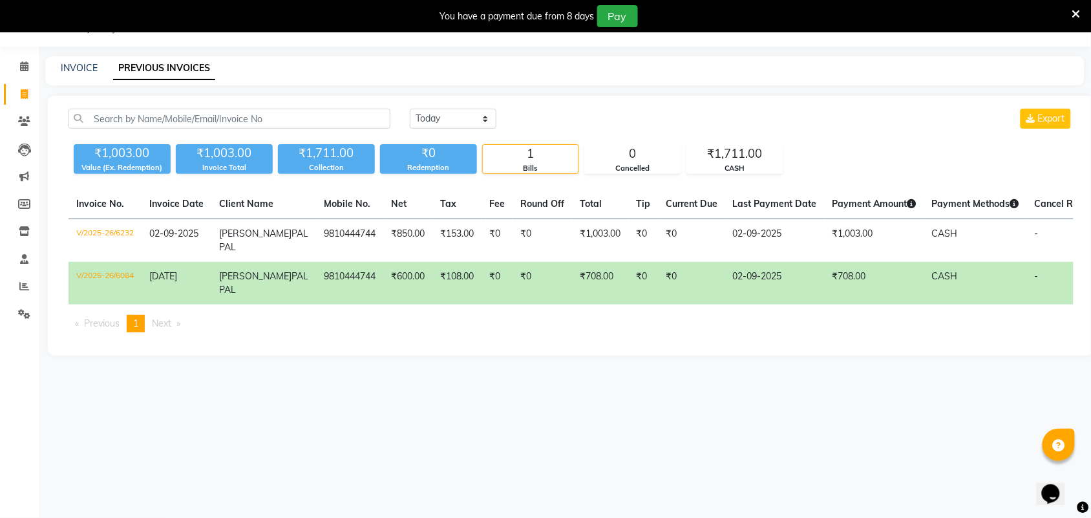
click at [97, 66] on div "INVOICE PREVIOUS INVOICES" at bounding box center [557, 68] width 1024 height 14
click at [85, 66] on link "INVOICE" at bounding box center [79, 68] width 37 height 12
select select "service"
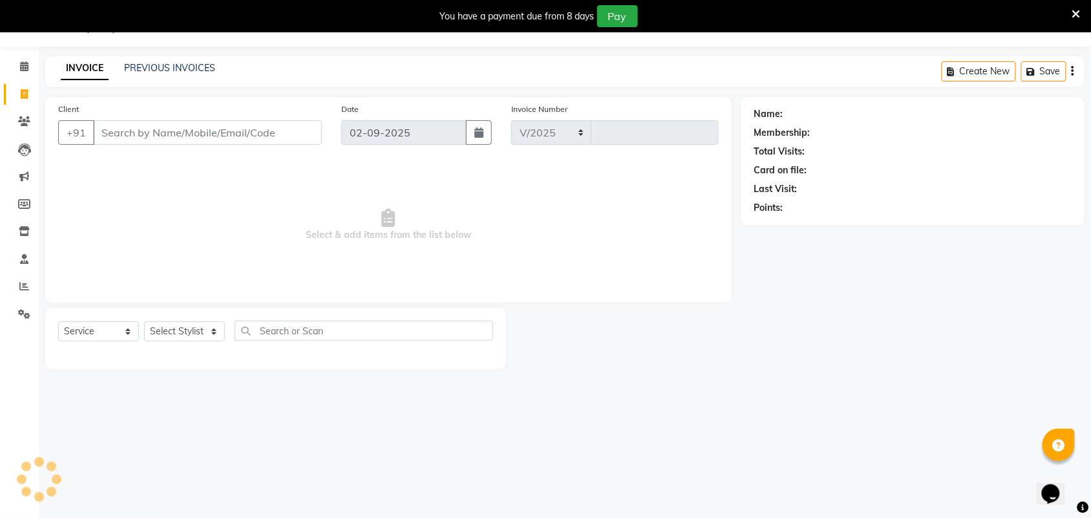
select select "6645"
type input "6233"
click at [207, 332] on select "Select Stylist" at bounding box center [184, 331] width 81 height 20
click at [144, 321] on select "Select Stylist Aman ANKIT MANAGER [PERSON_NAME] [PERSON_NAME] Danish [PERSON_NA…" at bounding box center [184, 331] width 81 height 20
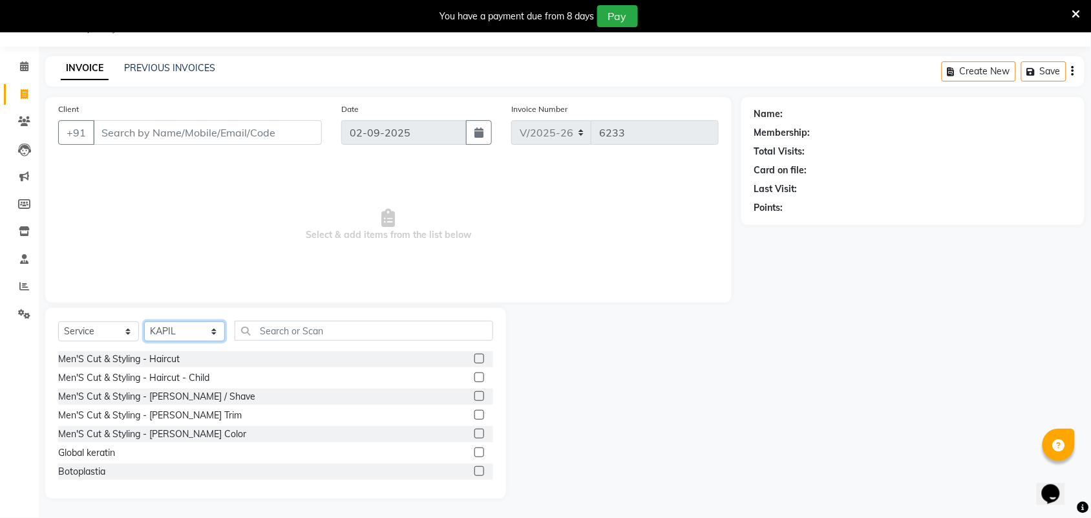
click at [207, 332] on select "Select Stylist Aman ANKIT MANAGER [PERSON_NAME] [PERSON_NAME] Danish [PERSON_NA…" at bounding box center [184, 331] width 81 height 20
select select "52596"
click at [144, 321] on select "Select Stylist Aman ANKIT MANAGER [PERSON_NAME] [PERSON_NAME] Danish [PERSON_NA…" at bounding box center [184, 331] width 81 height 20
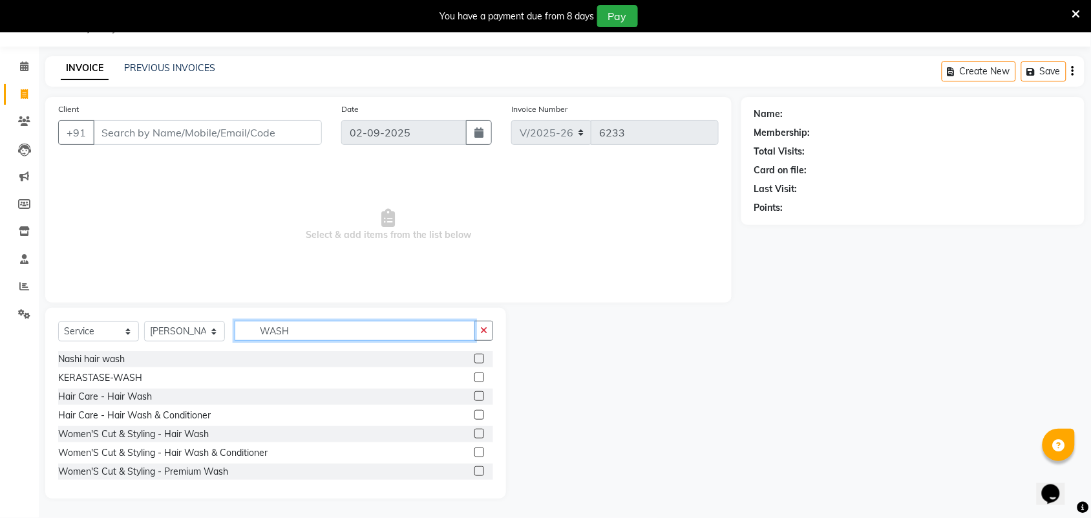
type input "WASH"
click at [474, 359] on label at bounding box center [479, 358] width 10 height 10
click at [474, 359] on input "checkbox" at bounding box center [478, 359] width 8 height 8
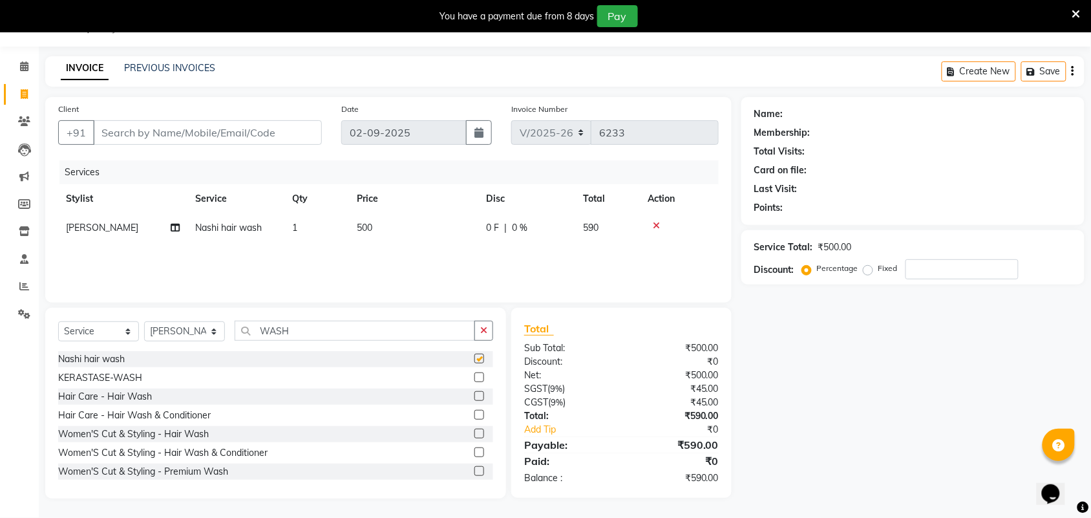
checkbox input "false"
click at [162, 324] on select "Select Stylist Aman ANKIT MANAGER [PERSON_NAME] [PERSON_NAME] Danish [PERSON_NA…" at bounding box center [184, 331] width 81 height 20
select select "52594"
click at [144, 321] on select "Select Stylist Aman ANKIT MANAGER [PERSON_NAME] [PERSON_NAME] Danish [PERSON_NA…" at bounding box center [184, 331] width 81 height 20
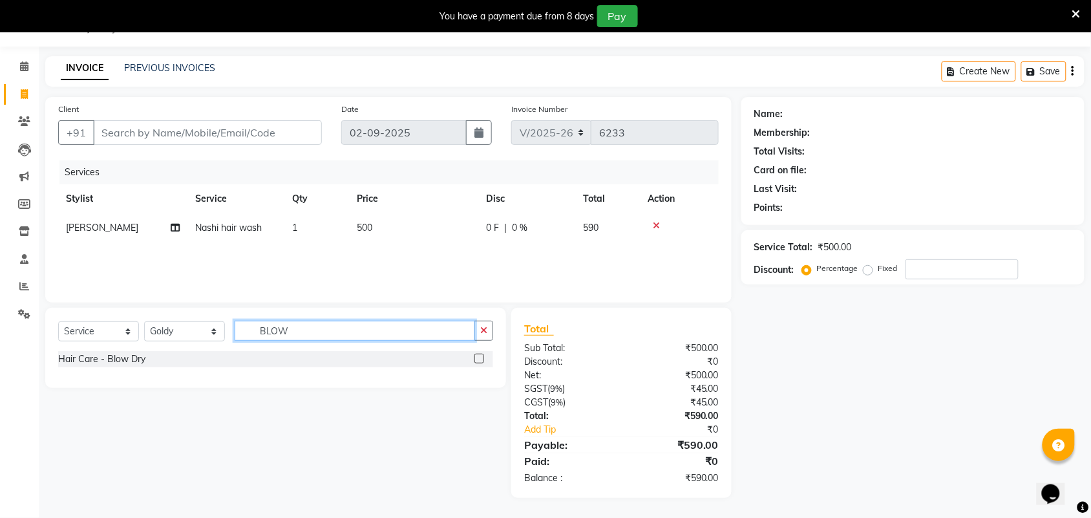
type input "BLOW"
click at [481, 360] on label at bounding box center [479, 358] width 10 height 10
click at [481, 360] on input "checkbox" at bounding box center [478, 359] width 8 height 8
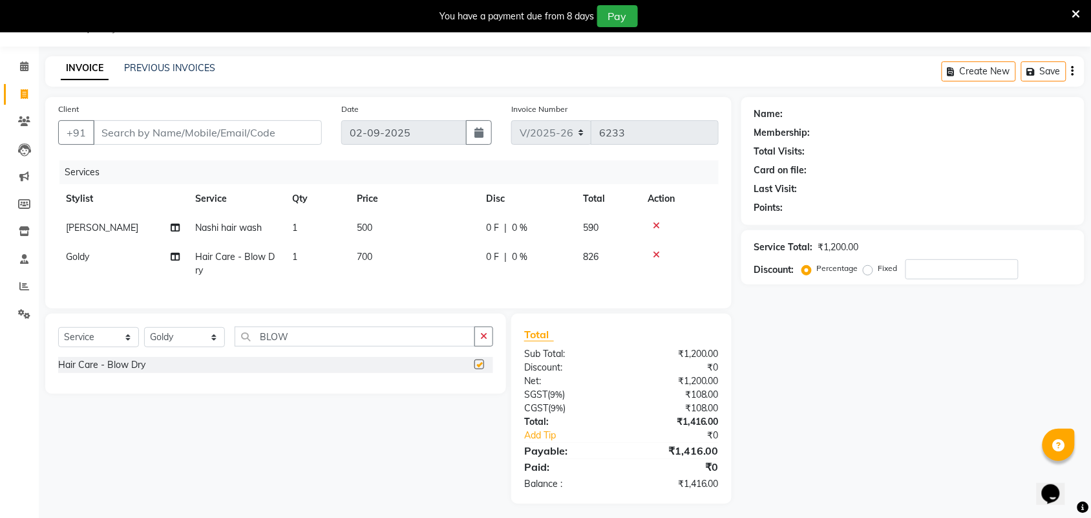
checkbox input "false"
click at [215, 102] on div "Client +91" at bounding box center [189, 128] width 283 height 53
click at [217, 132] on input "Client" at bounding box center [207, 132] width 229 height 25
click at [1074, 8] on icon at bounding box center [1076, 14] width 8 height 12
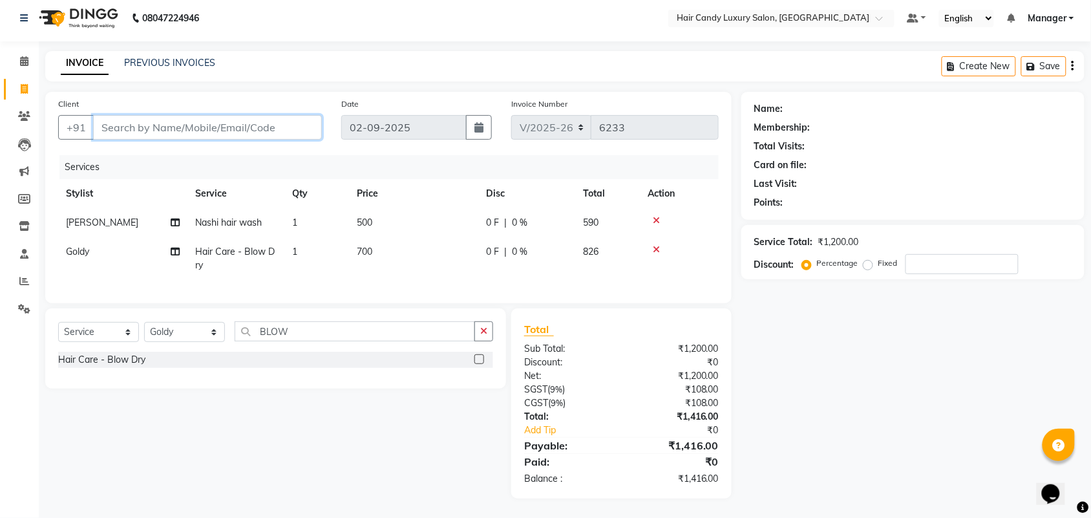
click at [196, 115] on input "Client" at bounding box center [207, 127] width 229 height 25
type input "9"
type input "0"
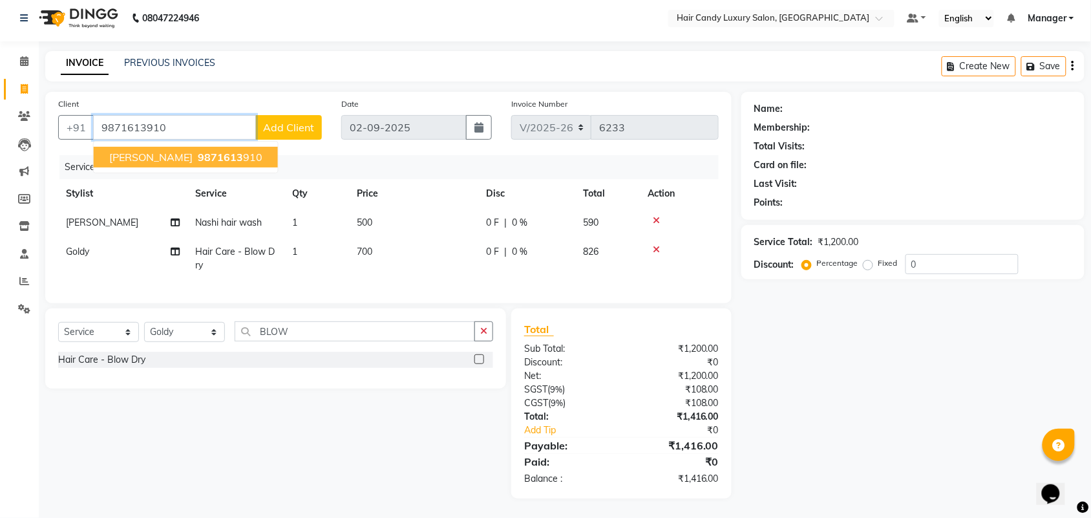
type input "9871613910"
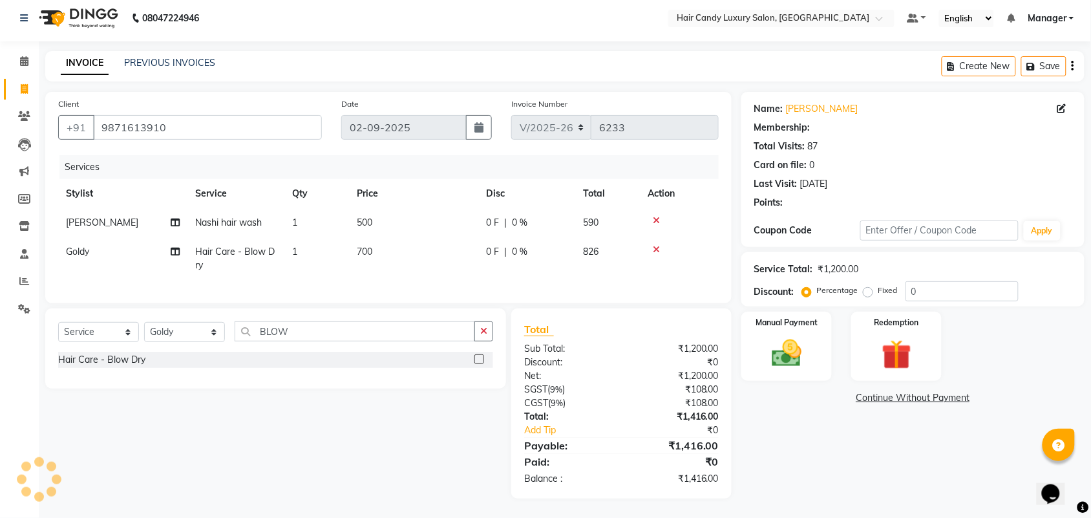
select select "2: Object"
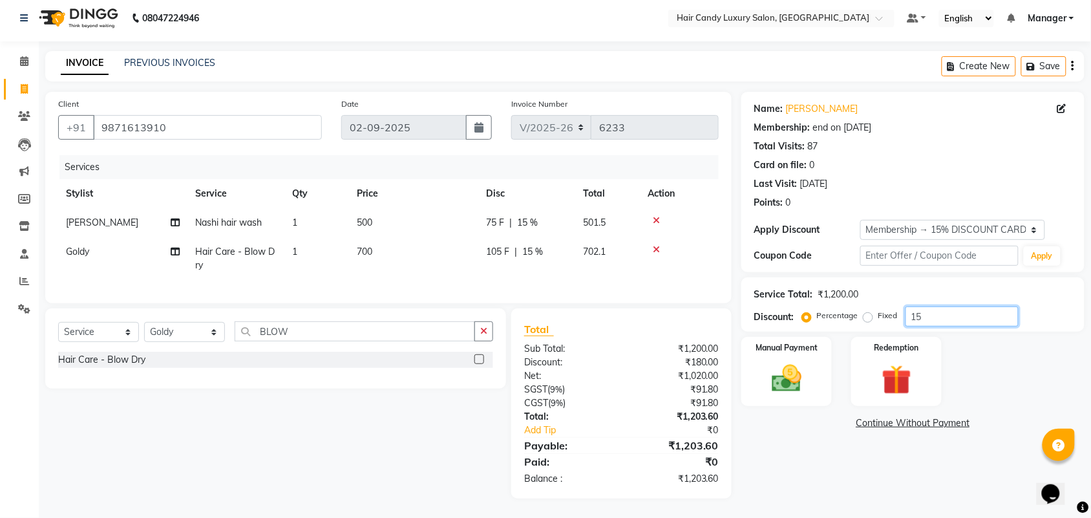
click at [942, 306] on input "15" at bounding box center [961, 316] width 113 height 20
type input "15.254"
click at [810, 372] on img at bounding box center [786, 379] width 50 height 36
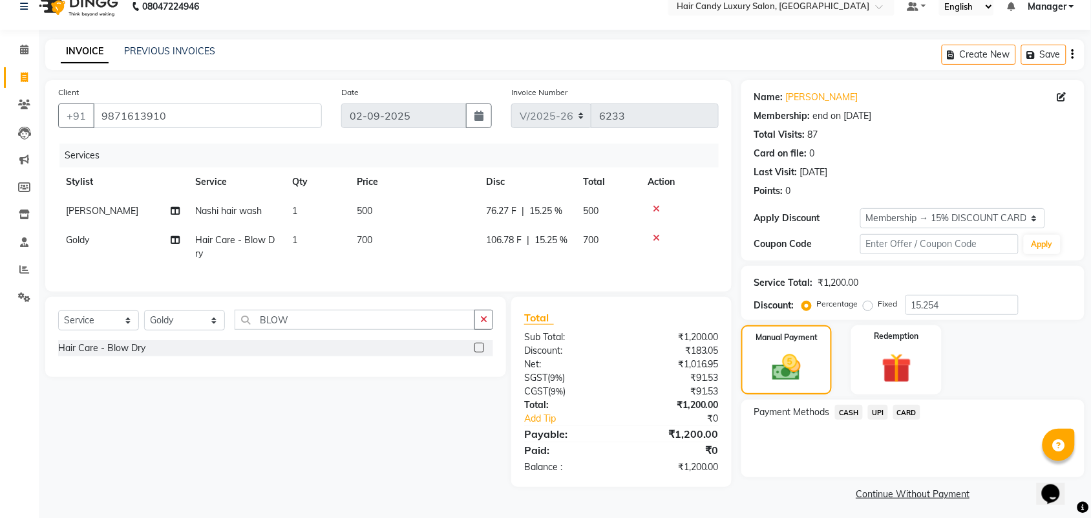
click at [900, 407] on span "CARD" at bounding box center [907, 412] width 28 height 15
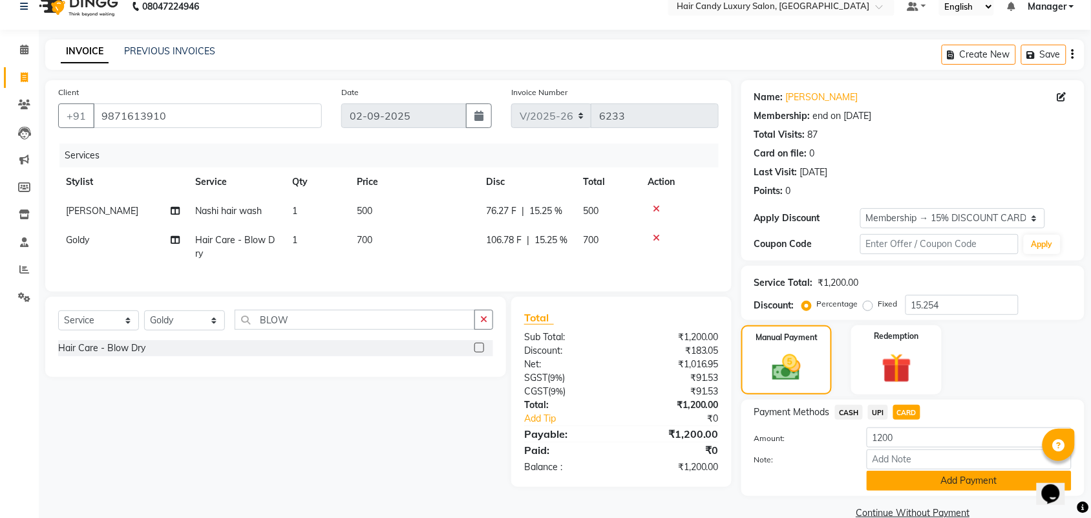
click at [925, 488] on button "Add Payment" at bounding box center [969, 480] width 205 height 20
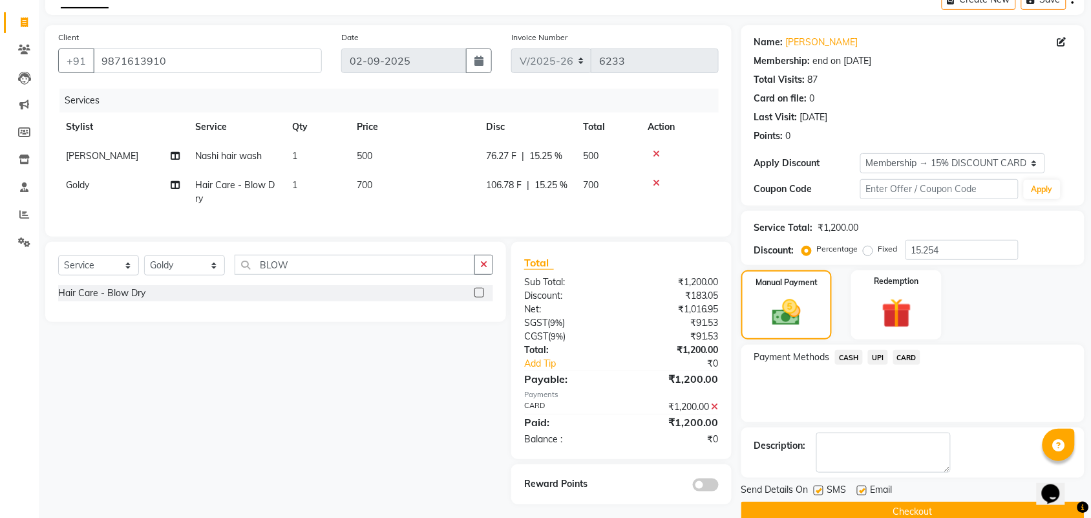
scroll to position [96, 0]
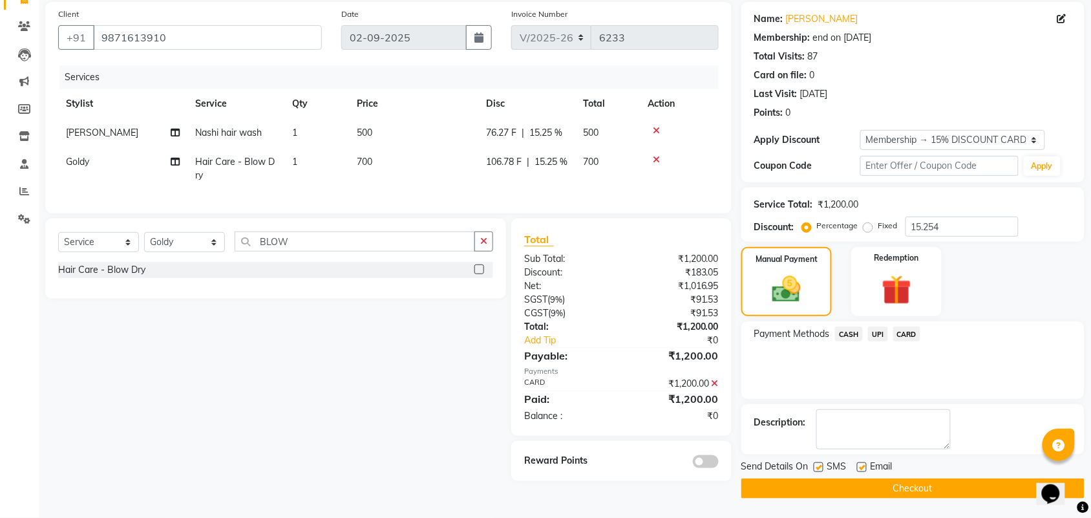
click at [793, 482] on button "Checkout" at bounding box center [912, 488] width 343 height 20
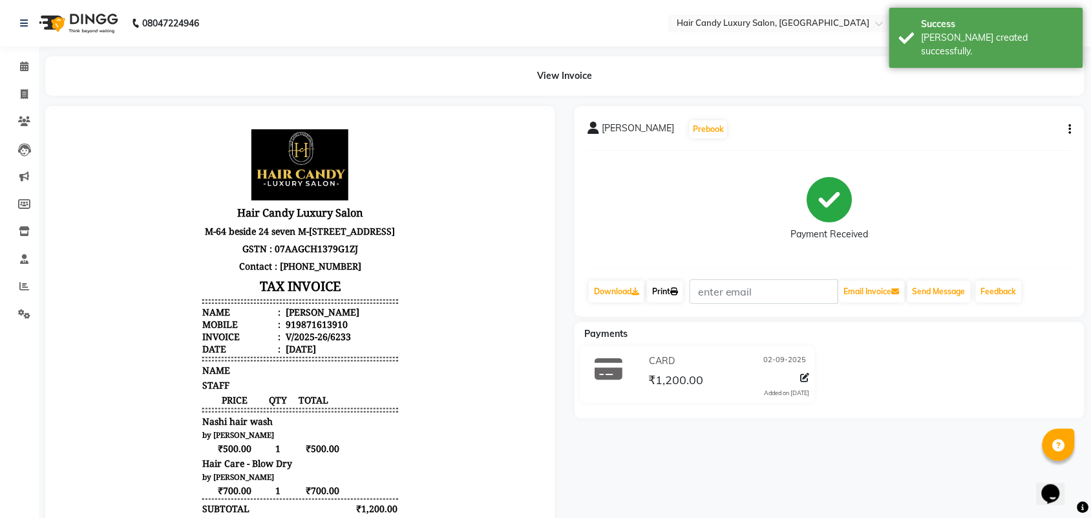
click at [663, 286] on link "Print" at bounding box center [665, 291] width 36 height 22
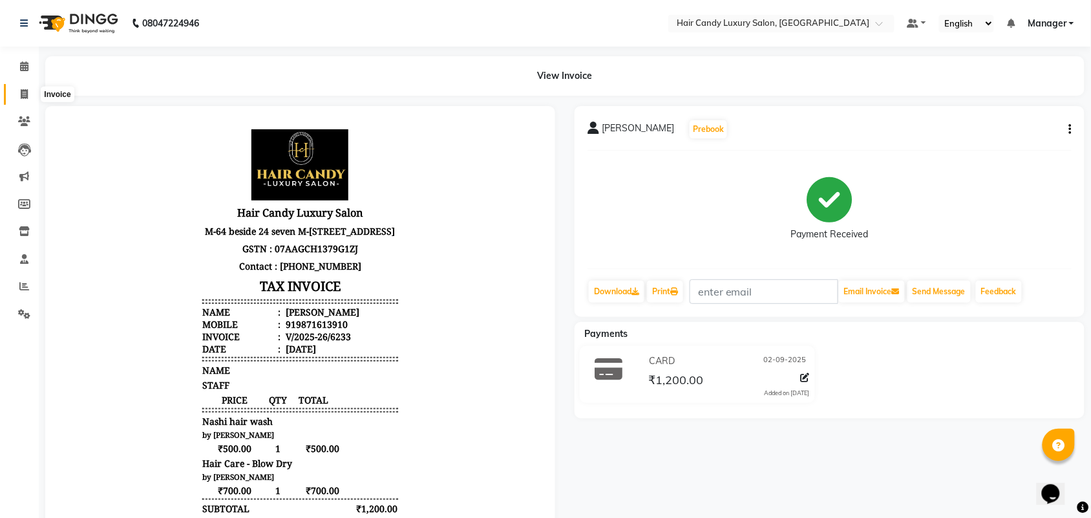
click at [18, 96] on span at bounding box center [24, 94] width 23 height 15
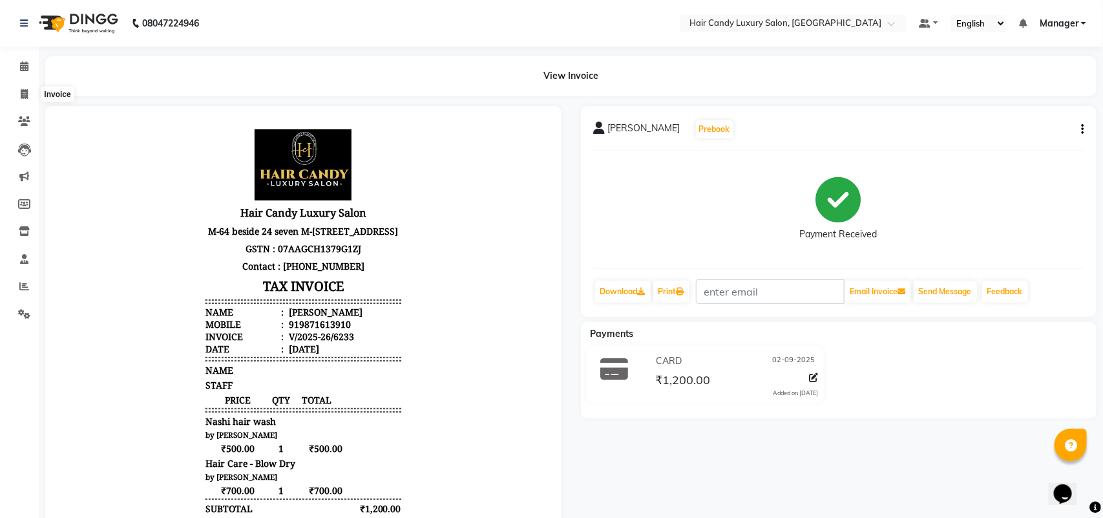
select select "6645"
select select "service"
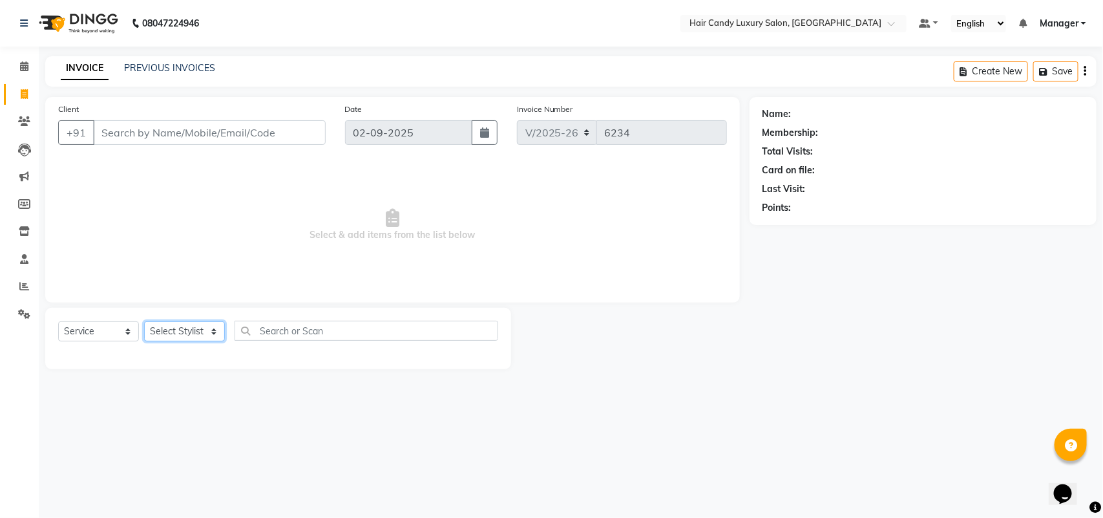
click at [165, 328] on select "Select Stylist Aman ANKIT MANAGER [PERSON_NAME] [PERSON_NAME] Danish [PERSON_NA…" at bounding box center [184, 331] width 81 height 20
select select "52774"
click at [144, 321] on select "Select Stylist Aman ANKIT MANAGER [PERSON_NAME] [PERSON_NAME] Danish [PERSON_NA…" at bounding box center [184, 331] width 81 height 20
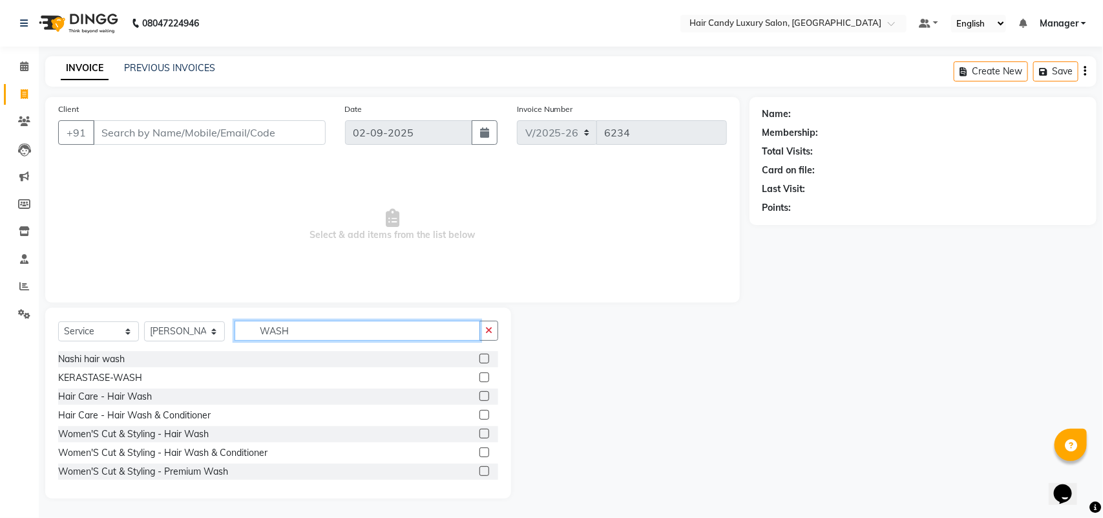
type input "WASH"
click at [480, 399] on label at bounding box center [485, 396] width 10 height 10
click at [480, 399] on input "checkbox" at bounding box center [484, 396] width 8 height 8
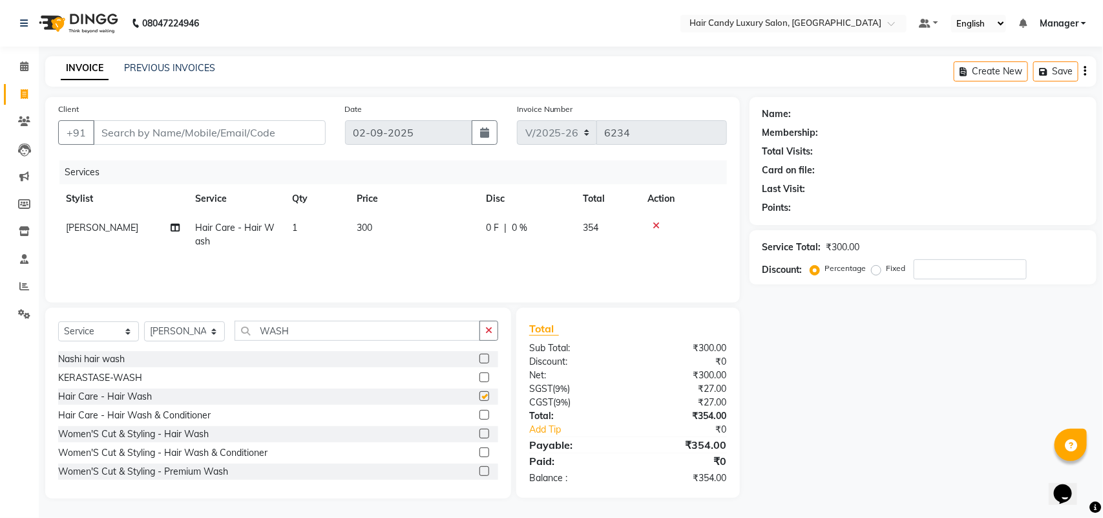
checkbox input "false"
click at [399, 228] on td "300" at bounding box center [413, 234] width 129 height 43
select select "52774"
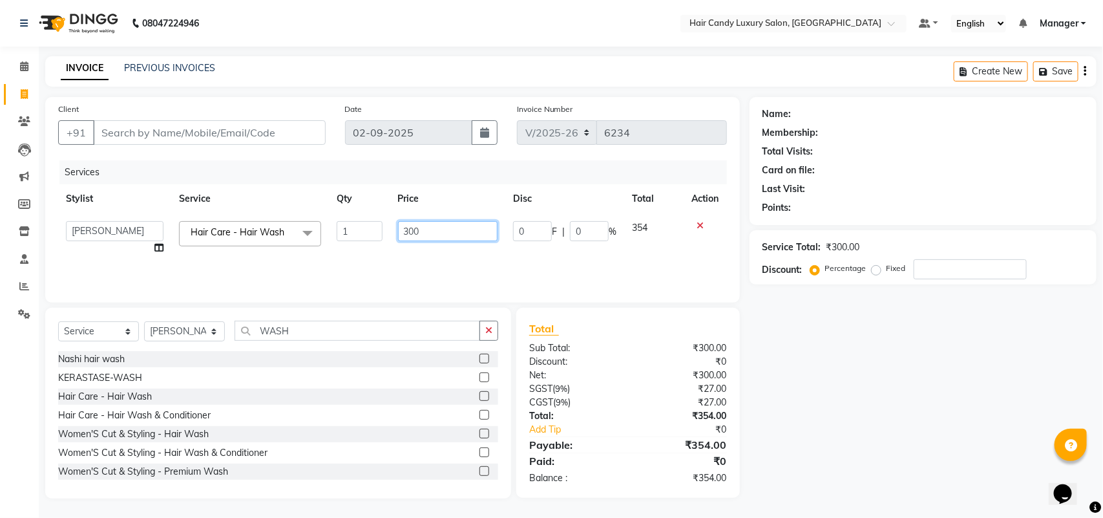
drag, startPoint x: 421, startPoint y: 225, endPoint x: 0, endPoint y: 225, distance: 421.3
click at [286, 257] on tr "Aman ANKIT MANAGER BHAWNA Bobby Chirag Danish Deepali Dhruv Goldy Harish Jagdis…" at bounding box center [392, 237] width 669 height 49
type input "400"
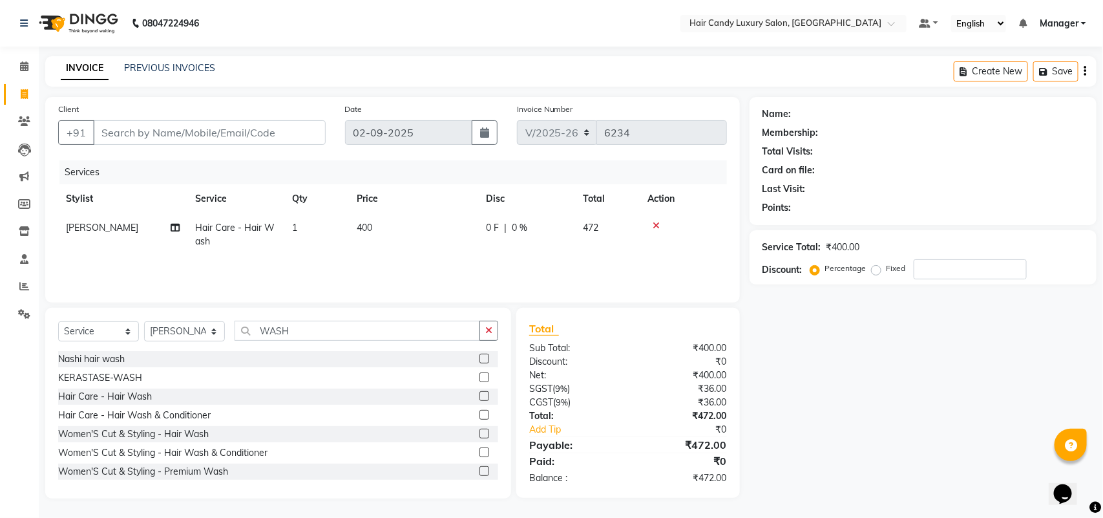
click at [217, 118] on div "Client +91" at bounding box center [191, 128] width 287 height 53
click at [218, 120] on input "Client" at bounding box center [209, 132] width 233 height 25
type input "9"
type input "0"
type input "9999615906"
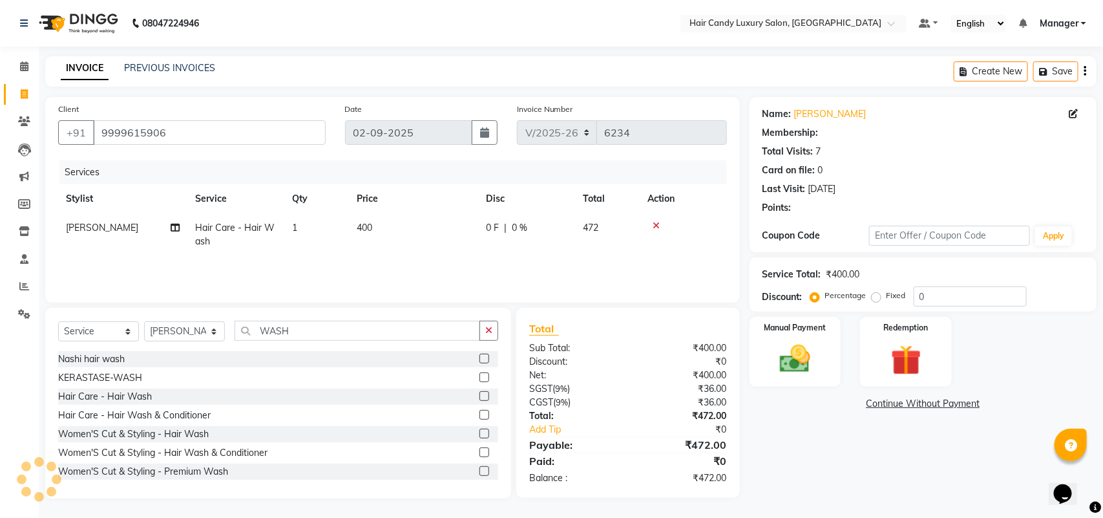
select select "1: Object"
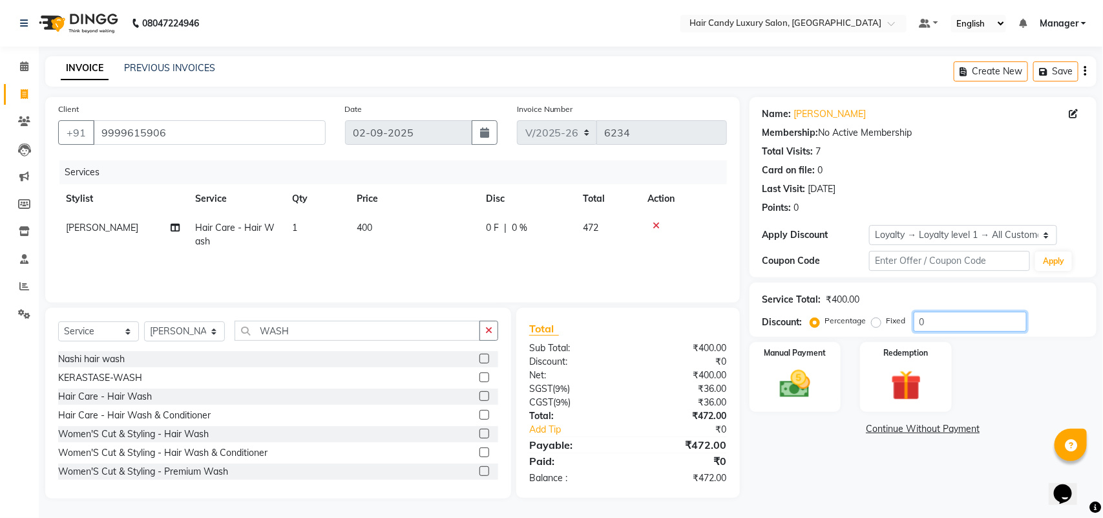
click at [952, 319] on input "0" at bounding box center [970, 321] width 113 height 20
click at [421, 233] on td "400" at bounding box center [413, 234] width 129 height 43
select select "52774"
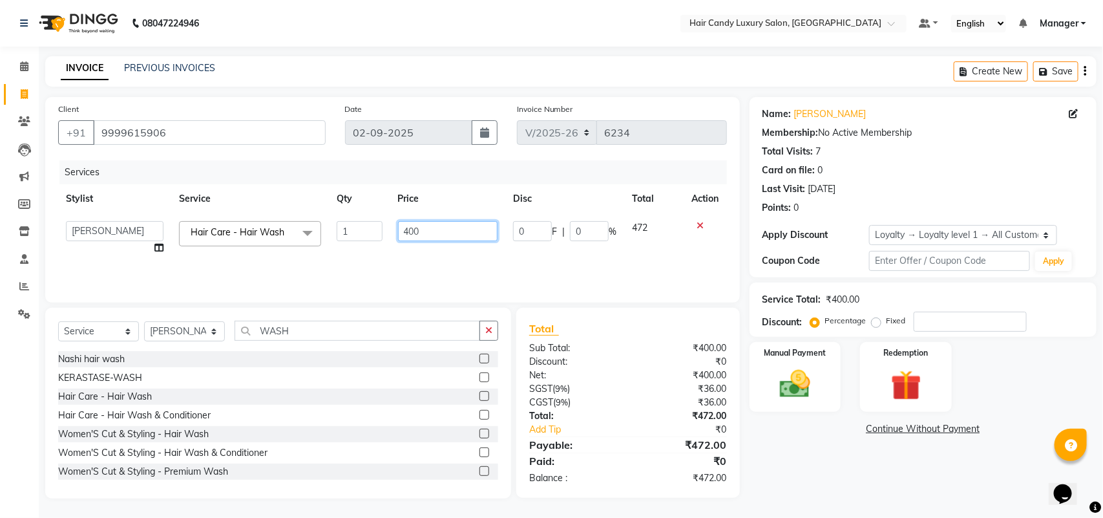
drag, startPoint x: 436, startPoint y: 228, endPoint x: 0, endPoint y: 155, distance: 442.3
click at [195, 240] on tr "Aman ANKIT MANAGER BHAWNA Bobby Chirag Danish Deepali Dhruv Goldy Harish Jagdis…" at bounding box center [392, 237] width 669 height 49
type input "398"
click at [355, 165] on div "Services" at bounding box center [397, 172] width 677 height 24
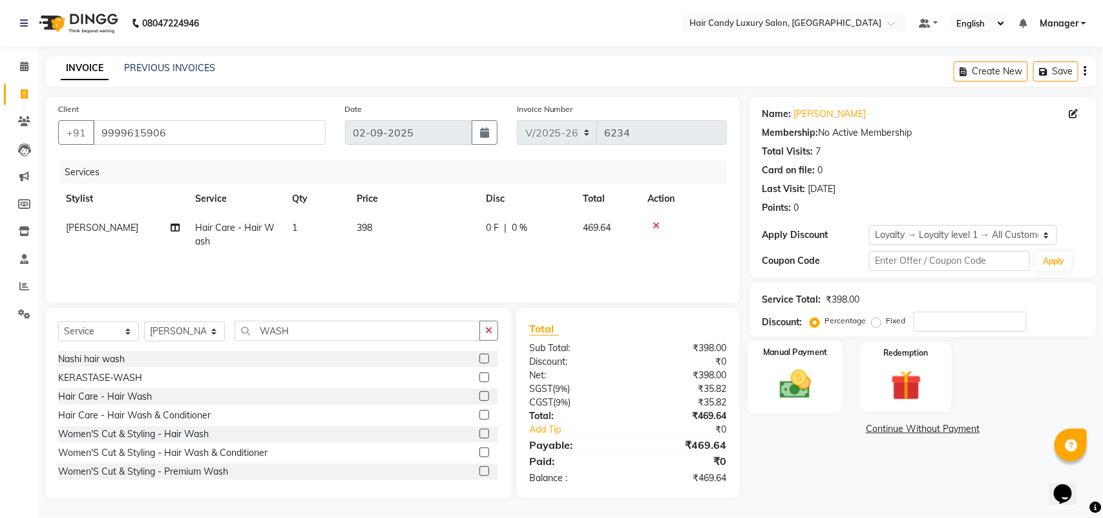
click at [802, 390] on img at bounding box center [795, 384] width 51 height 36
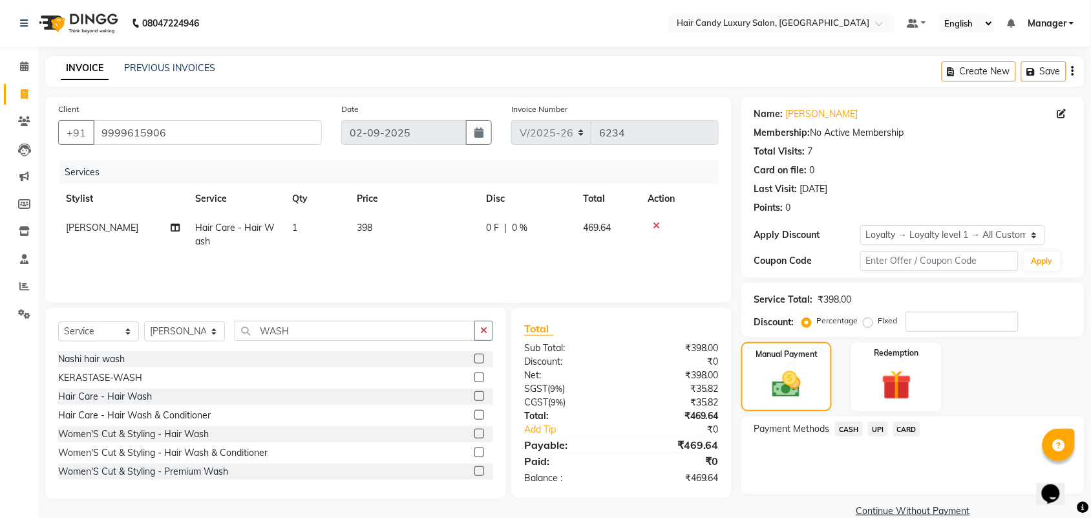
click at [845, 425] on span "CASH" at bounding box center [849, 428] width 28 height 15
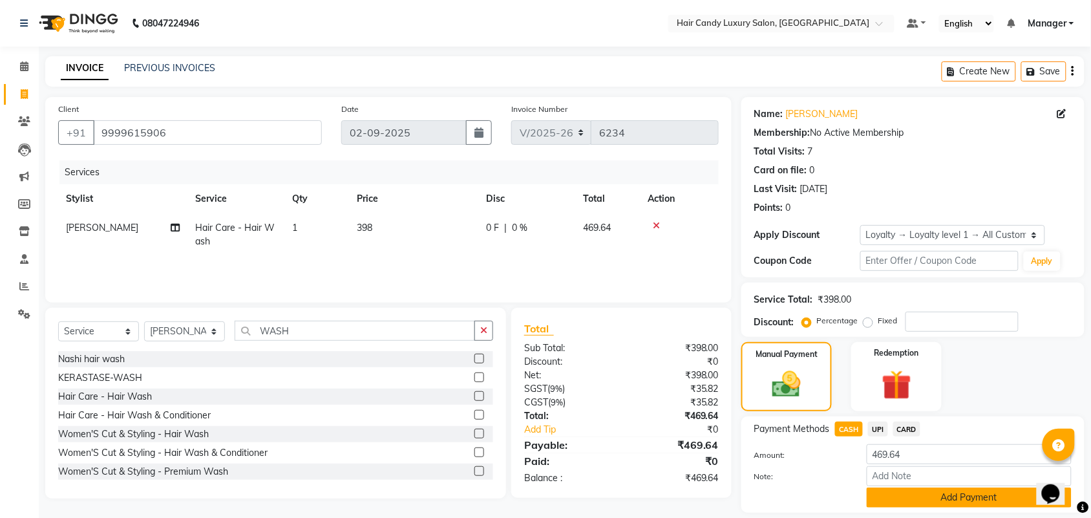
click at [896, 501] on button "Add Payment" at bounding box center [969, 497] width 205 height 20
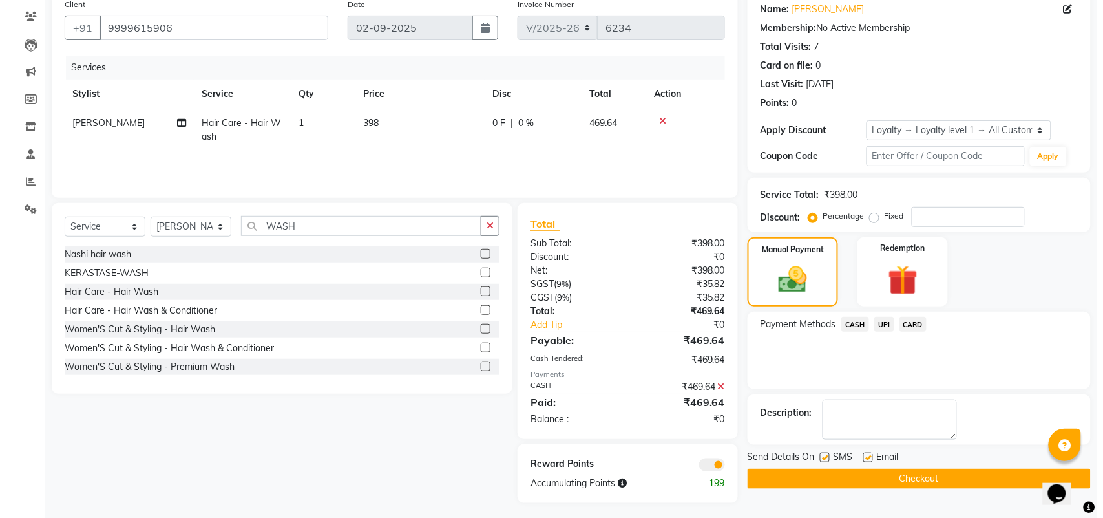
scroll to position [108, 0]
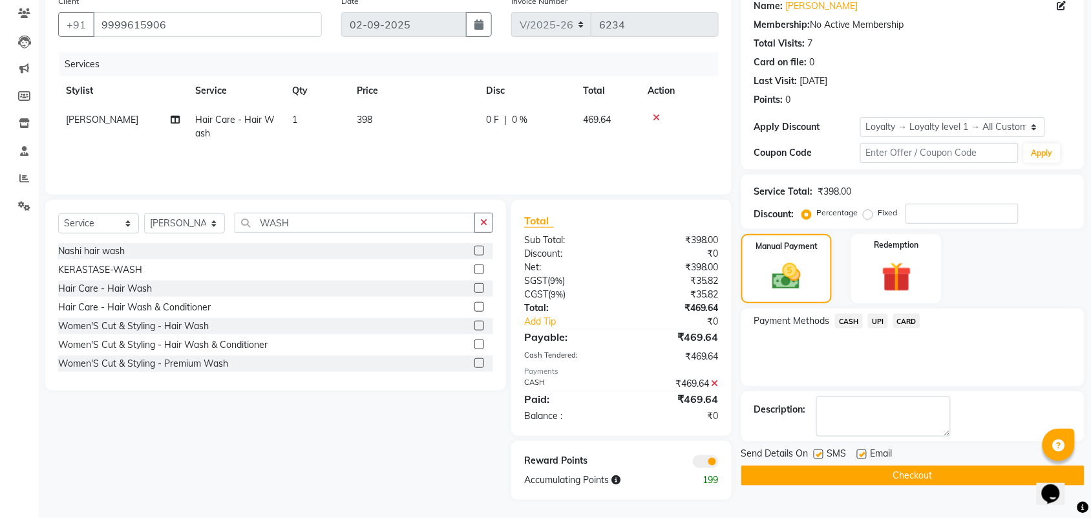
click at [714, 462] on span at bounding box center [706, 461] width 26 height 13
click at [719, 463] on input "checkbox" at bounding box center [719, 463] width 0 height 0
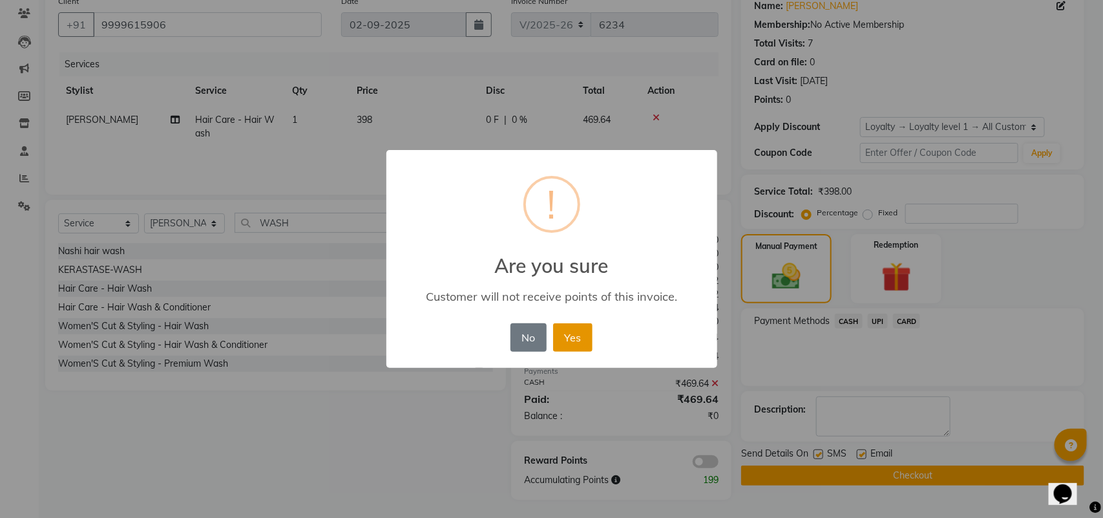
click at [569, 330] on button "Yes" at bounding box center [572, 337] width 39 height 28
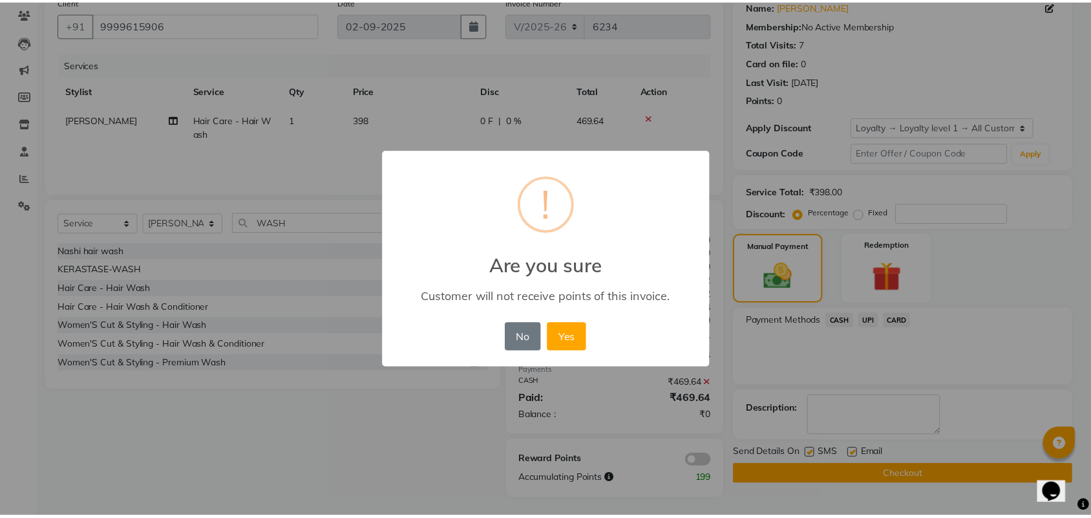
scroll to position [96, 0]
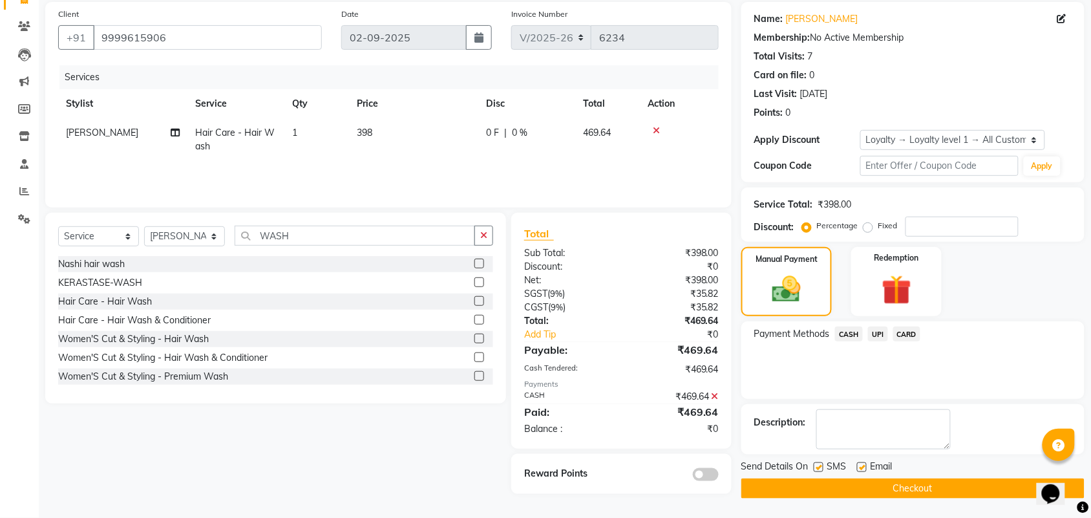
click at [805, 489] on button "Checkout" at bounding box center [912, 488] width 343 height 20
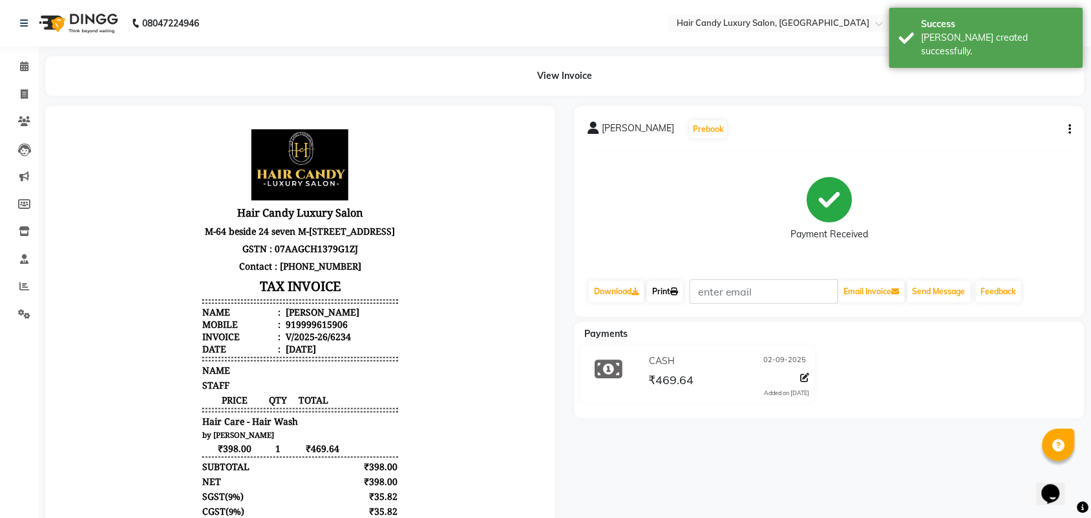
click at [672, 289] on link "Print" at bounding box center [665, 291] width 36 height 22
click at [13, 96] on span at bounding box center [24, 94] width 23 height 15
select select "6645"
select select "service"
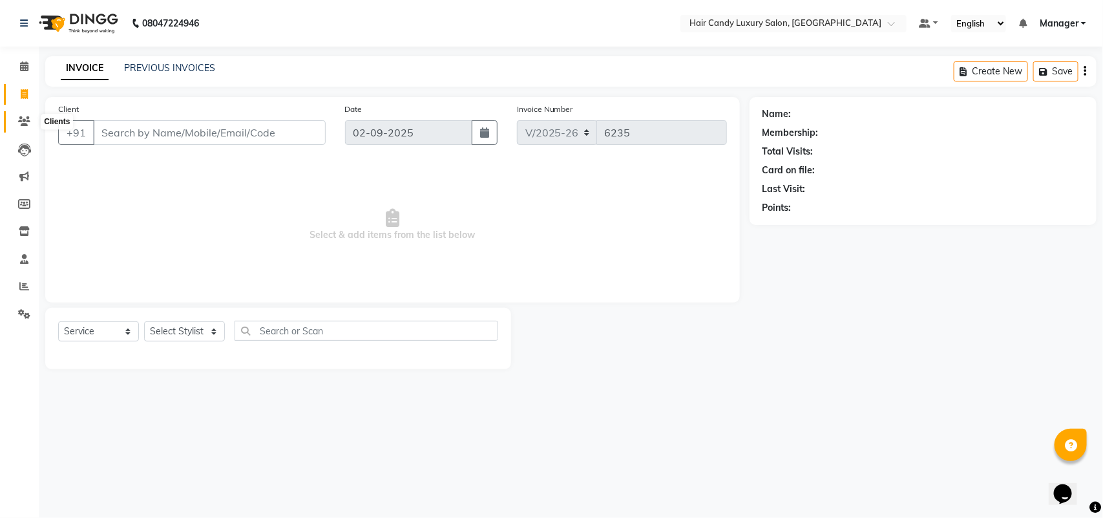
click at [19, 123] on icon at bounding box center [24, 121] width 12 height 10
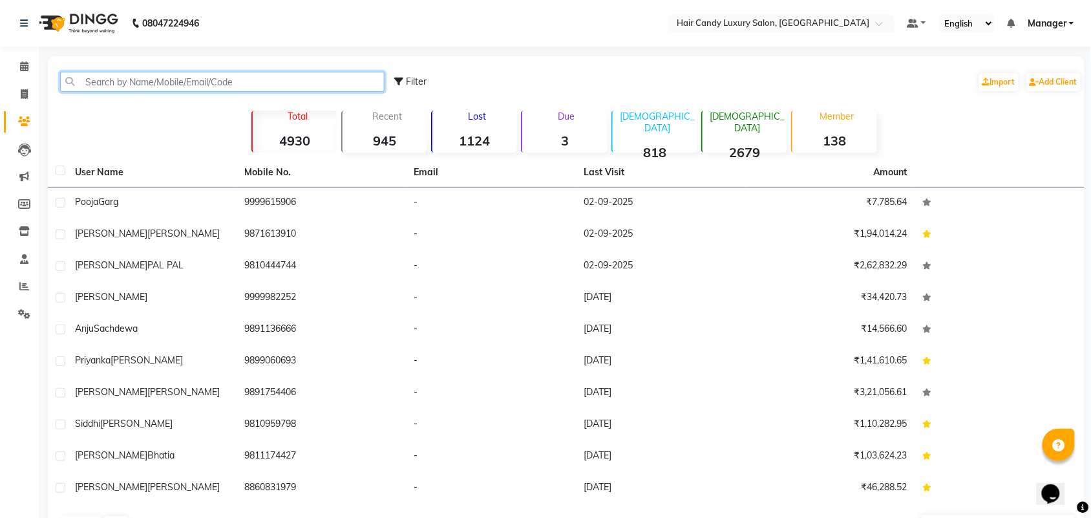
click at [166, 79] on input "text" at bounding box center [222, 82] width 324 height 20
paste input "9810071937"
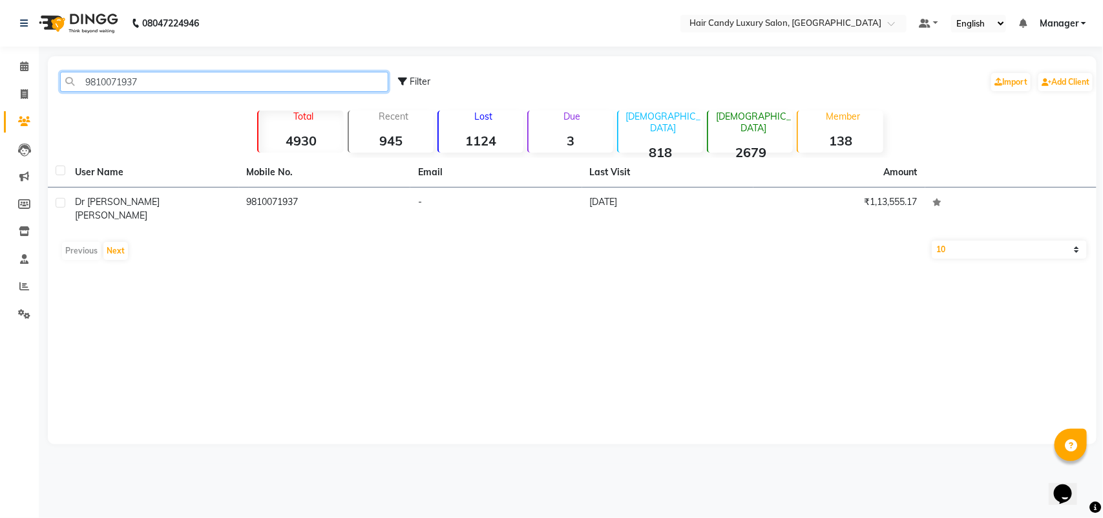
type input "9810071937"
click at [160, 220] on div "User Name Mobile No. Email Last Visit Amount dr sheetal kocher 9810071937 - 30-…" at bounding box center [572, 212] width 1049 height 109
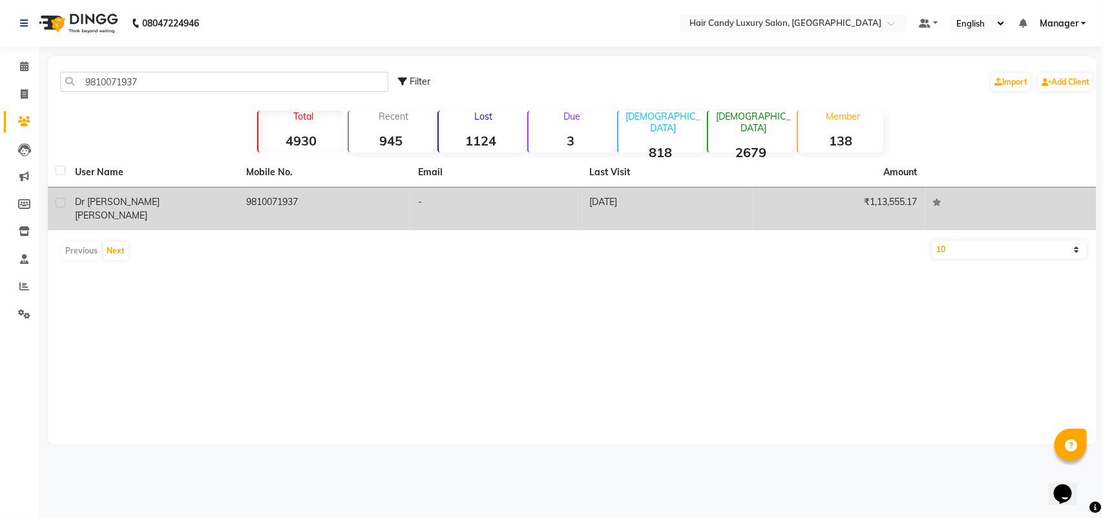
click at [171, 211] on td "dr sheetal kocher" at bounding box center [153, 208] width 172 height 43
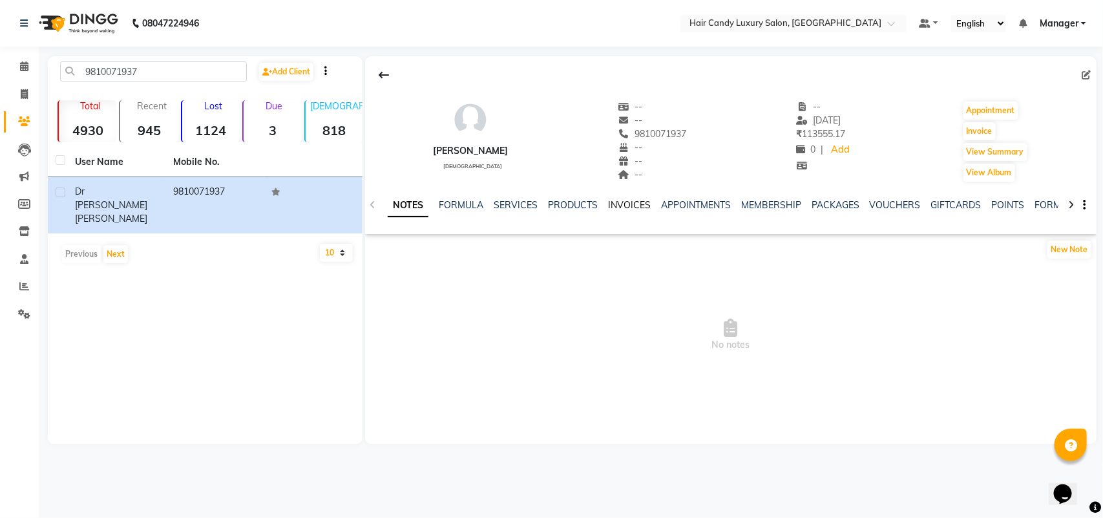
click at [637, 199] on link "INVOICES" at bounding box center [629, 205] width 43 height 12
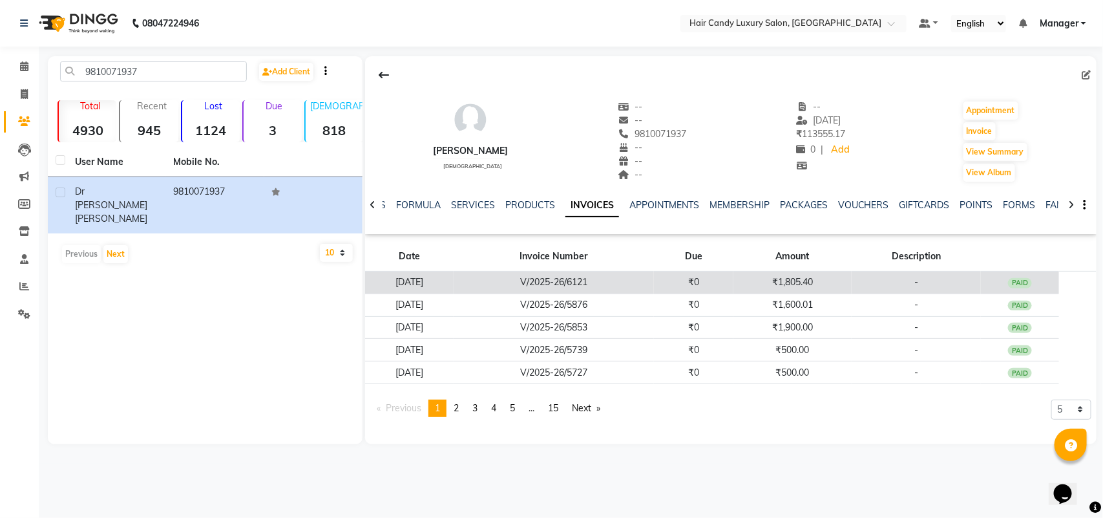
click at [630, 284] on td "V/2025-26/6121" at bounding box center [554, 282] width 200 height 23
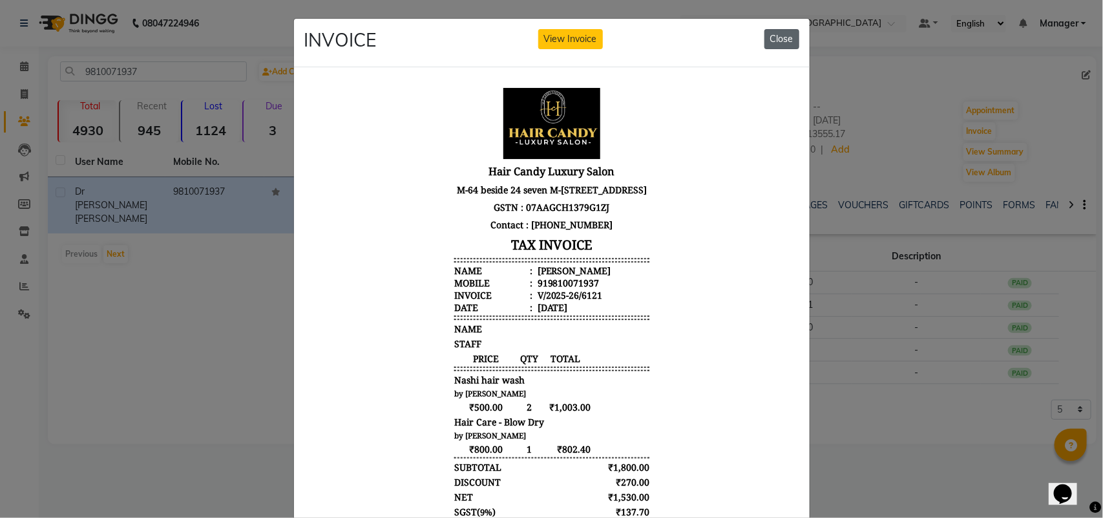
click at [769, 34] on button "Close" at bounding box center [781, 39] width 35 height 20
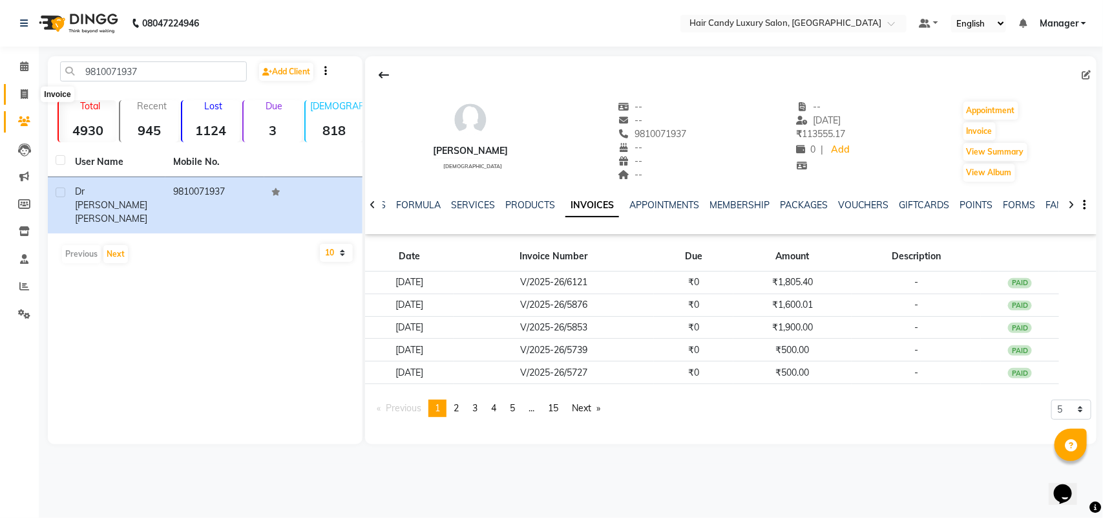
click at [16, 88] on span at bounding box center [24, 94] width 23 height 15
select select "6645"
select select "service"
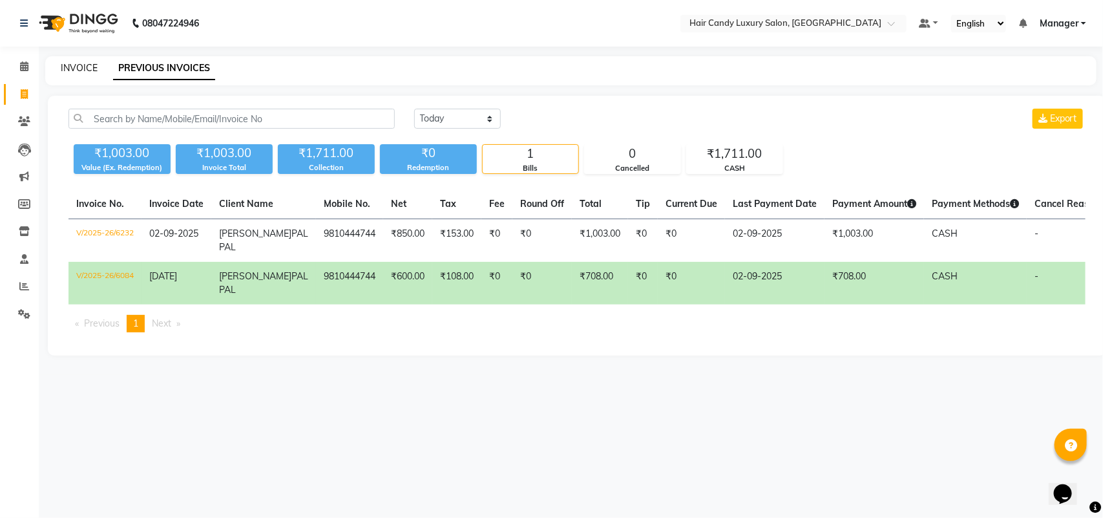
click at [78, 71] on link "INVOICE" at bounding box center [79, 68] width 37 height 12
select select "service"
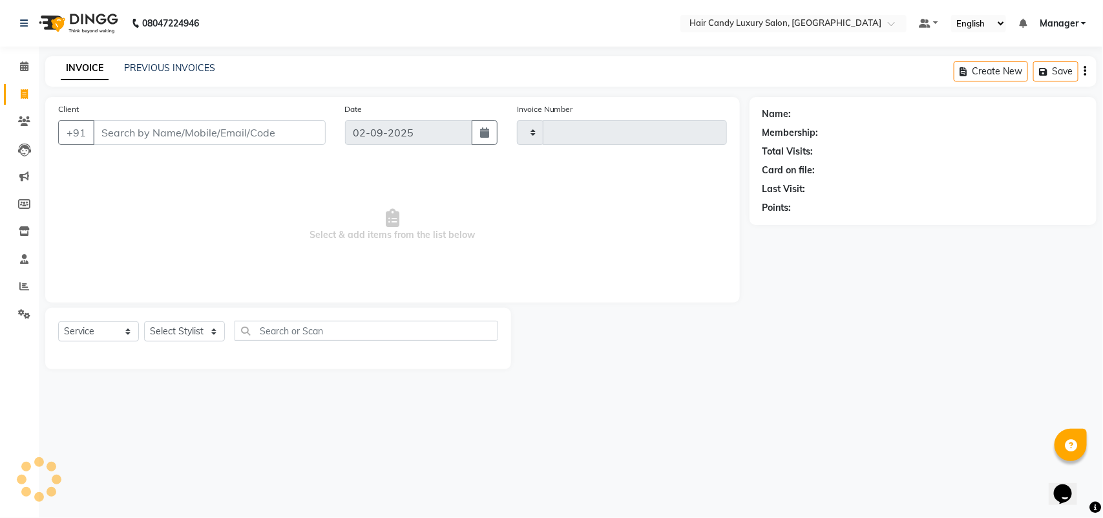
type input "6235"
select select "6645"
click at [160, 334] on select "Select Stylist" at bounding box center [184, 331] width 81 height 20
select select "51791"
click at [144, 321] on select "Select Stylist Aman ANKIT MANAGER [PERSON_NAME] [PERSON_NAME] Danish [PERSON_NA…" at bounding box center [184, 331] width 81 height 20
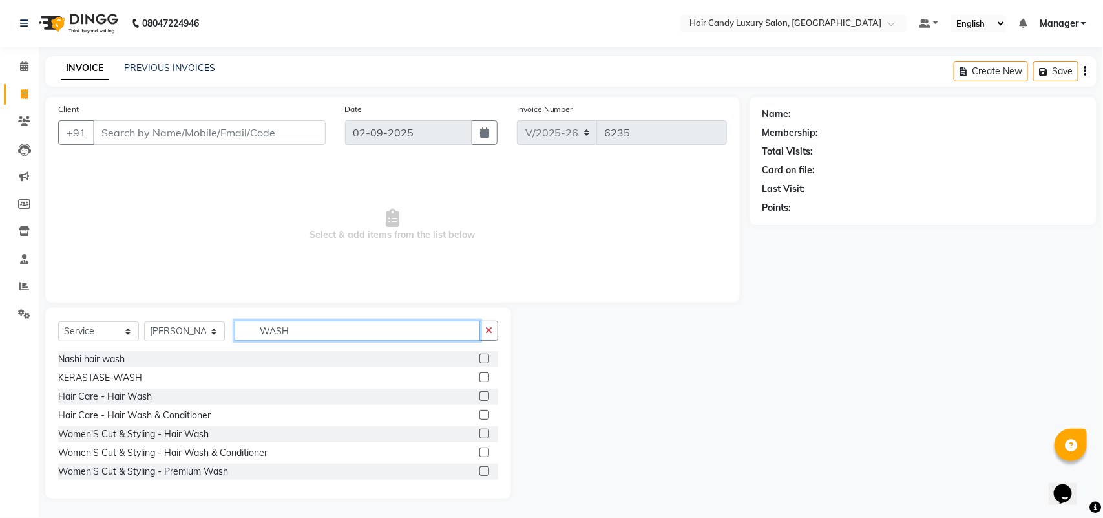
type input "WASH"
click at [480, 361] on label at bounding box center [485, 358] width 10 height 10
click at [480, 361] on input "checkbox" at bounding box center [484, 359] width 8 height 8
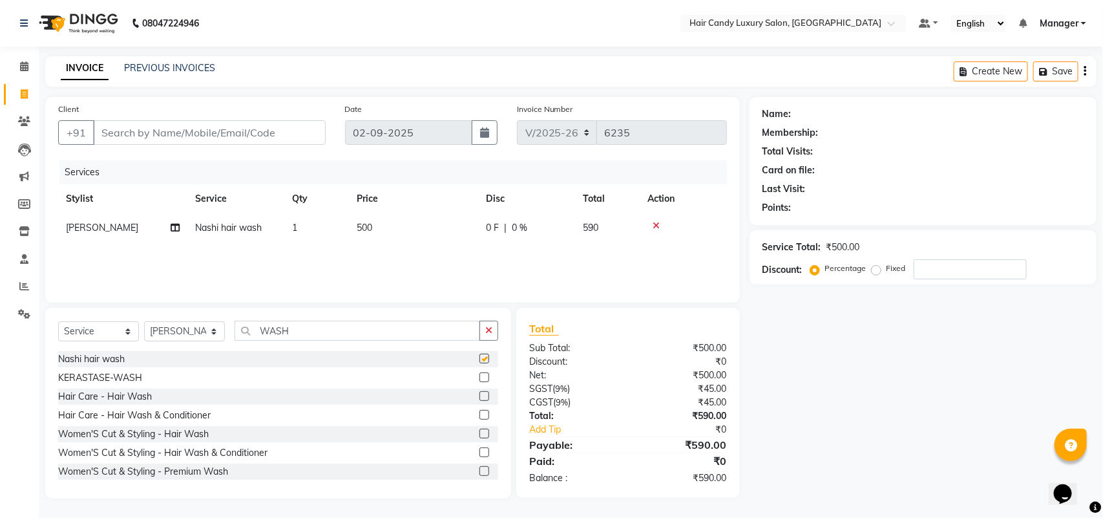
checkbox input "false"
click at [278, 140] on input "Client" at bounding box center [209, 132] width 233 height 25
type input "D"
type input "0"
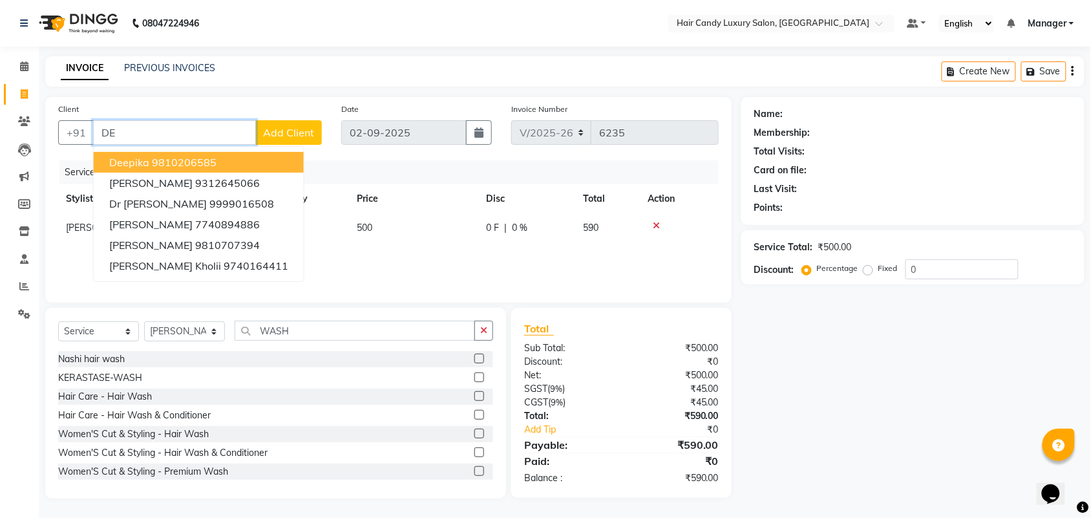
type input "D"
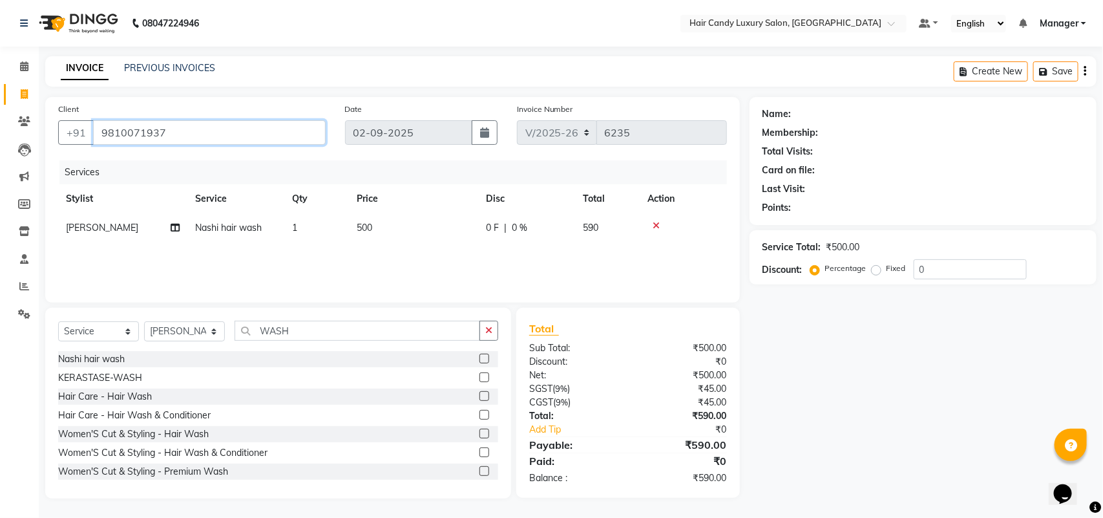
type input "9810071937"
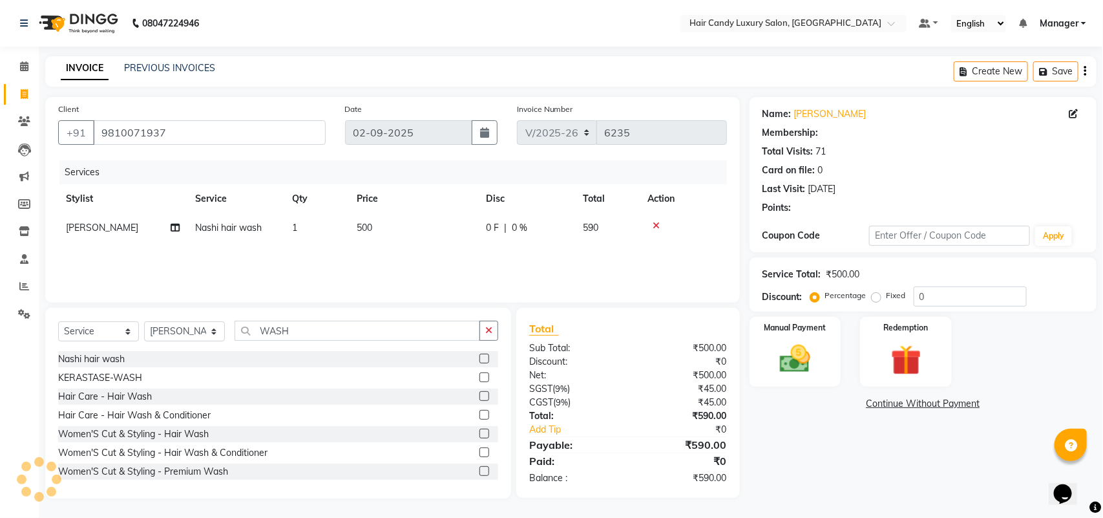
select select "1: Object"
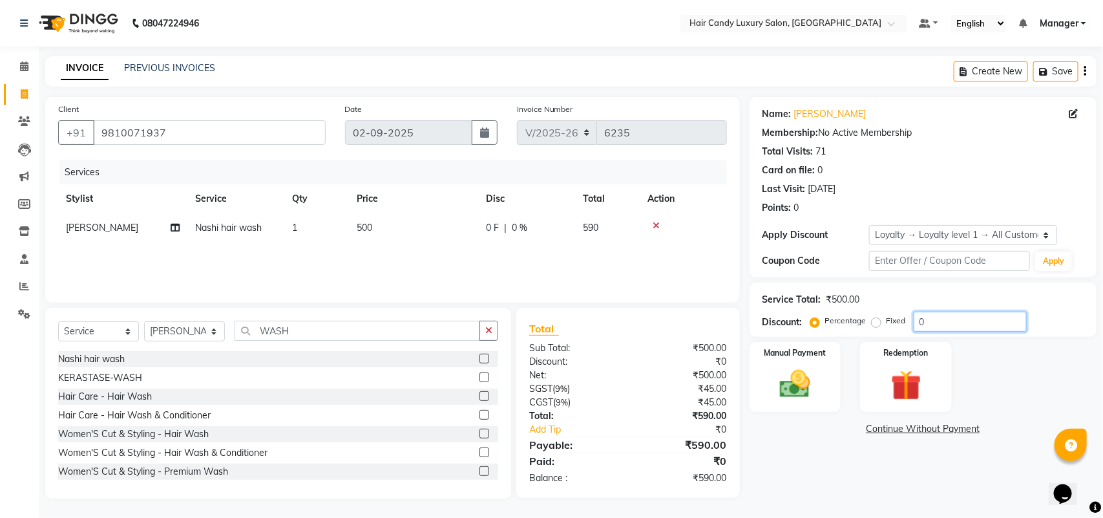
click at [934, 327] on input "0" at bounding box center [970, 321] width 113 height 20
type input "15.254"
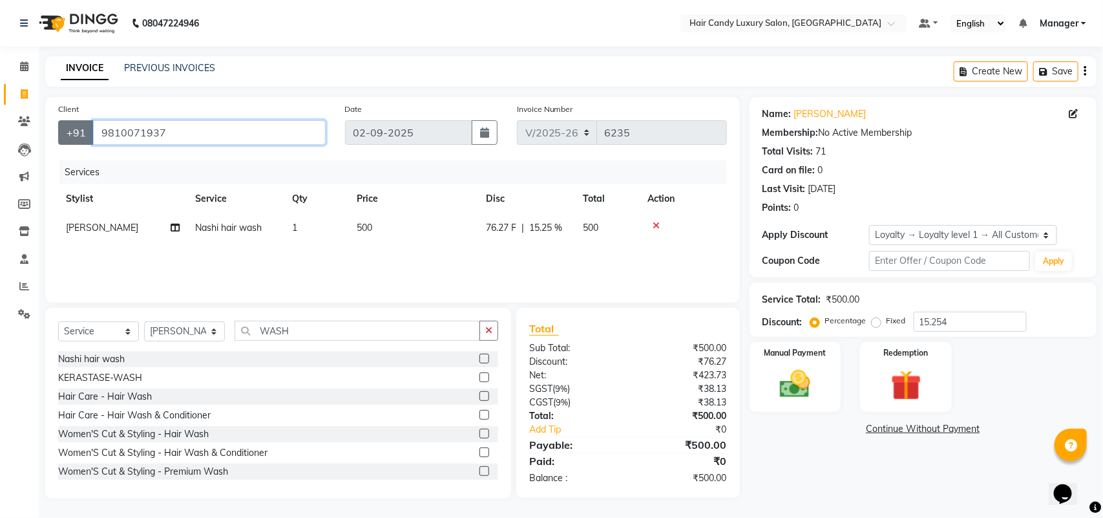
drag, startPoint x: 243, startPoint y: 133, endPoint x: 65, endPoint y: 130, distance: 177.7
click at [65, 130] on div "[PHONE_NUMBER]" at bounding box center [192, 132] width 268 height 25
click at [21, 98] on icon at bounding box center [24, 94] width 7 height 10
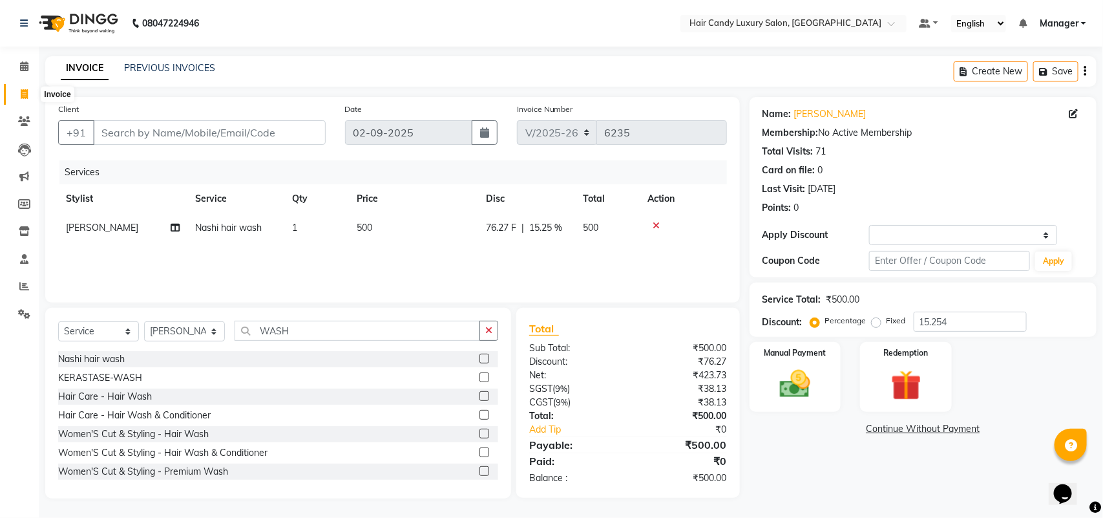
select select "6645"
select select "service"
